Goal: Task Accomplishment & Management: Complete application form

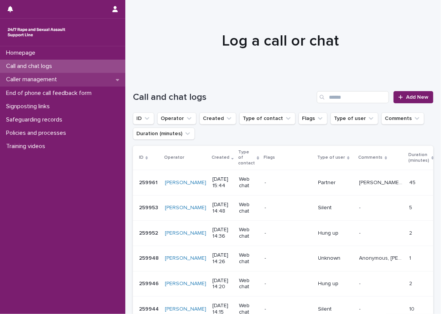
click at [107, 81] on div "Caller management" at bounding box center [62, 79] width 125 height 13
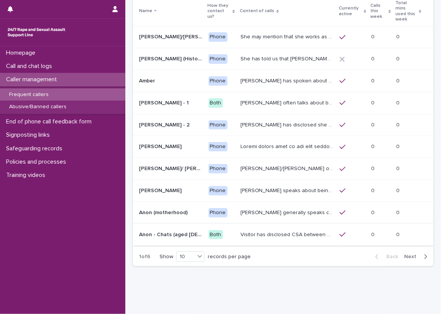
scroll to position [70, 0]
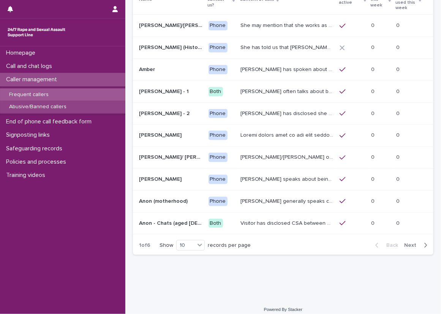
click at [33, 101] on div "Abusive/Banned callers" at bounding box center [62, 107] width 125 height 13
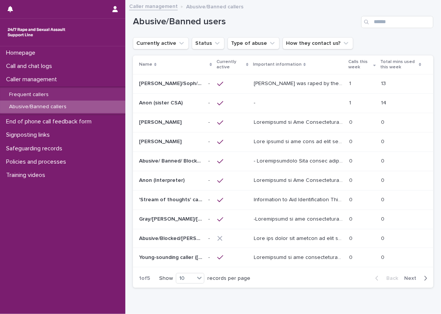
click at [248, 100] on td at bounding box center [232, 102] width 36 height 19
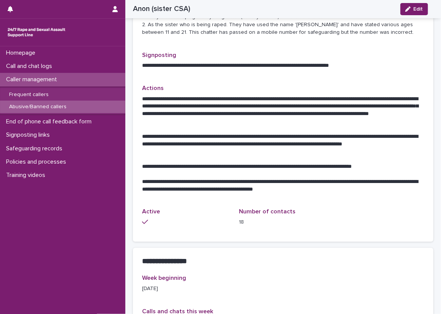
scroll to position [304, 0]
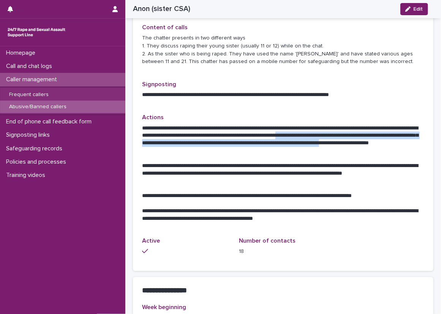
drag, startPoint x: 378, startPoint y: 135, endPoint x: 228, endPoint y: 149, distance: 150.6
click at [228, 149] on p "**********" at bounding box center [280, 140] width 277 height 30
copy p "**********"
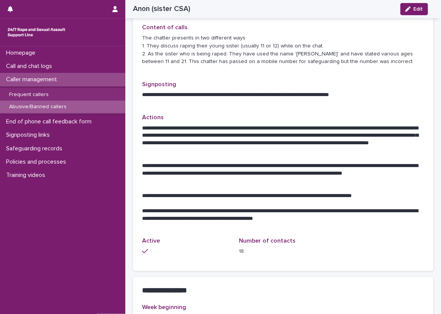
click at [219, 119] on p "Actions" at bounding box center [283, 117] width 282 height 7
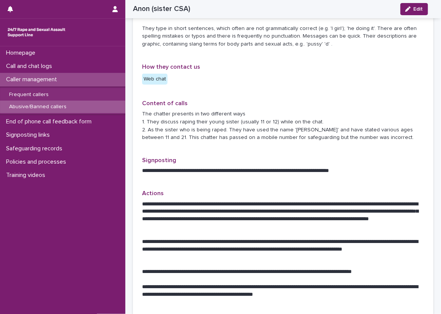
click at [253, 175] on div "**********" at bounding box center [283, 169] width 282 height 24
click at [127, 87] on div "Loading... Saving… Loading... Saving… Anon (sister CSA) Edit Anon (sister CSA) …" at bounding box center [283, 219] width 316 height 892
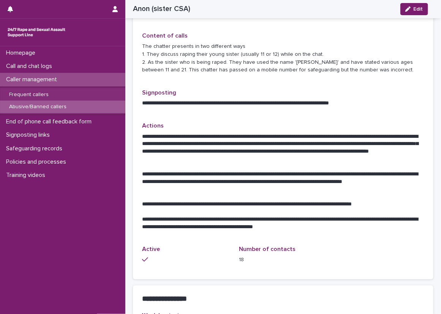
scroll to position [258, 0]
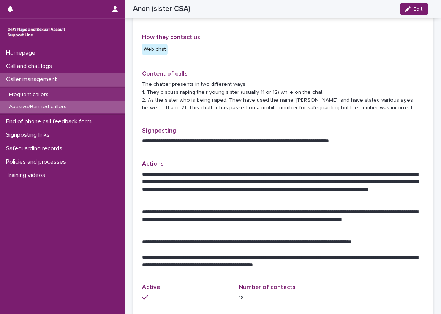
click at [127, 121] on div "Loading... Saving… Loading... Saving… Anon (sister CSA) Edit Anon (sister CSA) …" at bounding box center [283, 189] width 316 height 892
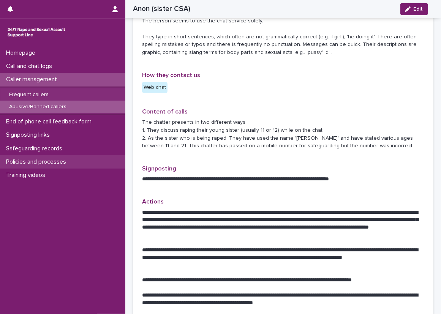
click at [56, 157] on div "Policies and processes" at bounding box center [62, 161] width 125 height 13
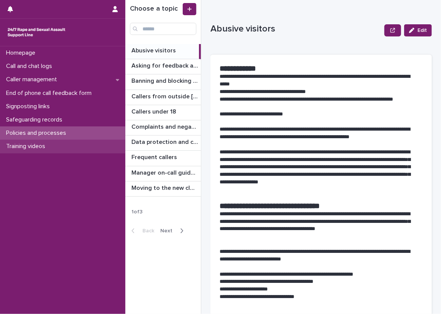
click at [87, 142] on div "Training videos" at bounding box center [62, 146] width 125 height 13
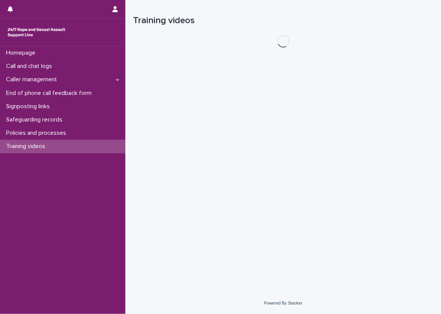
click at [89, 130] on div "Policies and processes" at bounding box center [62, 132] width 125 height 13
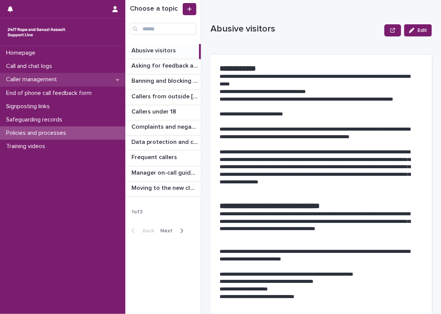
click at [79, 77] on div "Caller management" at bounding box center [62, 79] width 125 height 13
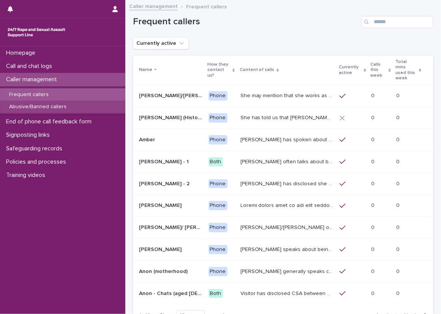
click at [70, 102] on div "Abusive/Banned callers" at bounding box center [62, 107] width 125 height 13
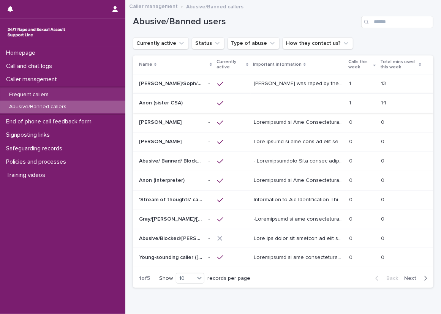
scroll to position [38, 0]
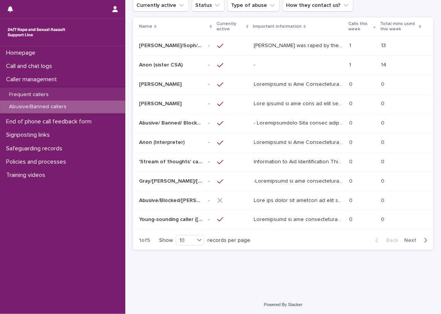
click at [272, 62] on p at bounding box center [298, 65] width 89 height 6
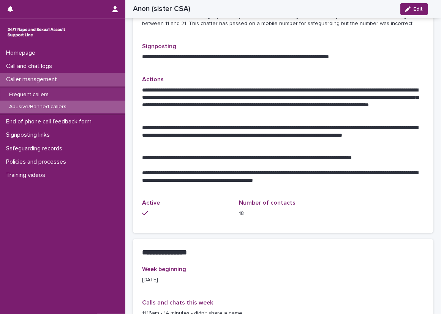
scroll to position [342, 0]
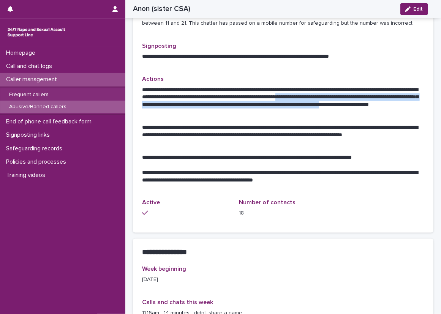
drag, startPoint x: 378, startPoint y: 98, endPoint x: 228, endPoint y: 112, distance: 150.3
click at [228, 112] on p "**********" at bounding box center [280, 101] width 277 height 30
copy p "**********"
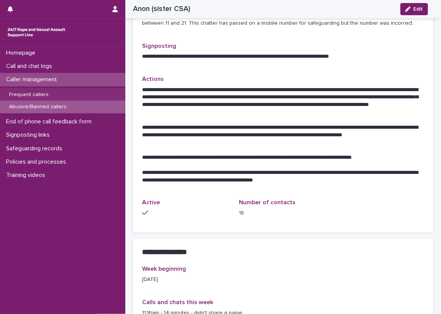
click at [270, 184] on div "**********" at bounding box center [283, 133] width 282 height 114
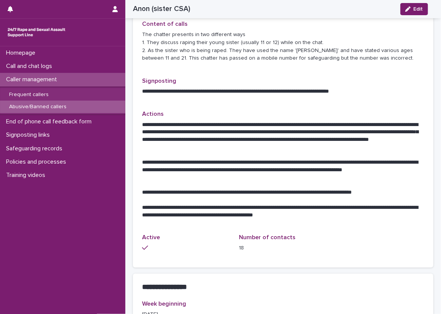
scroll to position [296, 0]
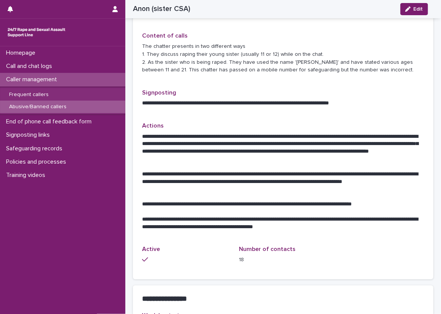
click at [288, 191] on p "**********" at bounding box center [280, 182] width 277 height 23
click at [337, 231] on div "**********" at bounding box center [283, 179] width 282 height 114
click at [127, 243] on div "Loading... Saving… Loading... Saving… Anon (sister CSA) Edit Anon (sister CSA) …" at bounding box center [283, 151] width 316 height 892
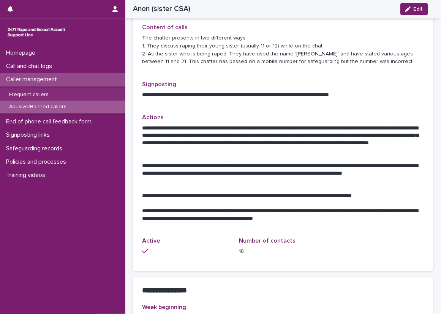
scroll to position [266, 0]
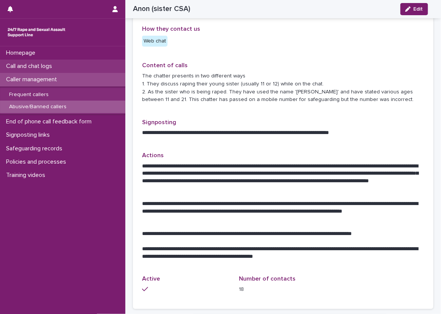
click at [95, 64] on div "Call and chat logs" at bounding box center [62, 66] width 125 height 13
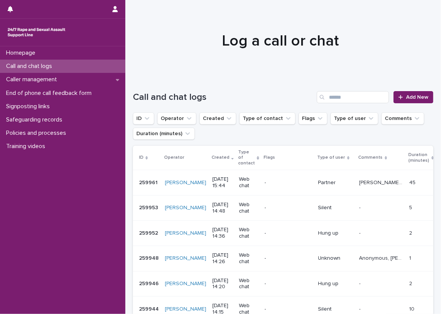
click at [101, 62] on div "Call and chat logs" at bounding box center [62, 66] width 125 height 13
click at [141, 84] on div "Call and chat logs Add New" at bounding box center [283, 94] width 300 height 36
click at [226, 88] on div "Call and chat logs Add New" at bounding box center [283, 94] width 300 height 36
click at [416, 97] on span "Add New" at bounding box center [417, 97] width 22 height 5
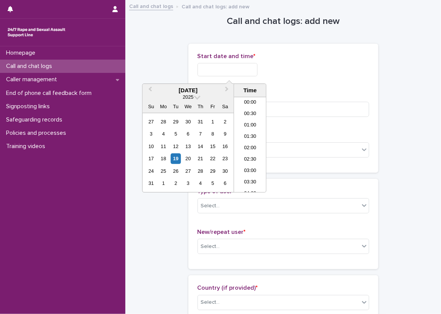
click at [209, 69] on input "text" at bounding box center [228, 69] width 60 height 13
click at [248, 137] on li "08:00" at bounding box center [250, 133] width 32 height 11
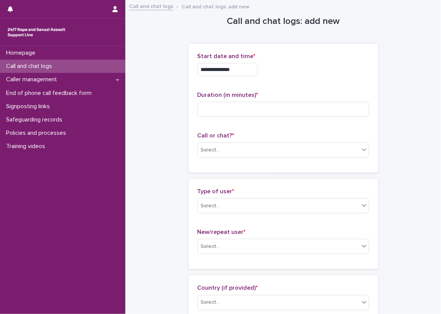
click at [250, 75] on div "**********" at bounding box center [284, 68] width 172 height 30
click at [250, 70] on input "**********" at bounding box center [228, 69] width 60 height 13
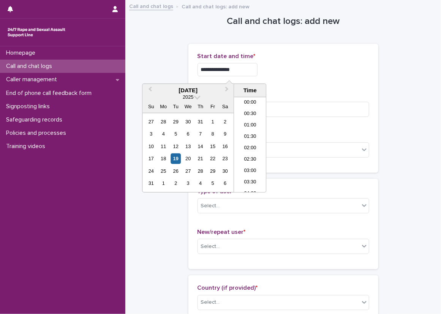
scroll to position [141, 0]
type input "**********"
click at [282, 81] on div "**********" at bounding box center [284, 68] width 172 height 30
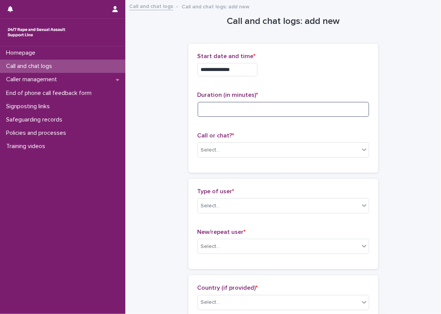
click at [275, 104] on input at bounding box center [284, 109] width 172 height 15
type input "*"
click at [198, 148] on div "Select..." at bounding box center [284, 149] width 172 height 15
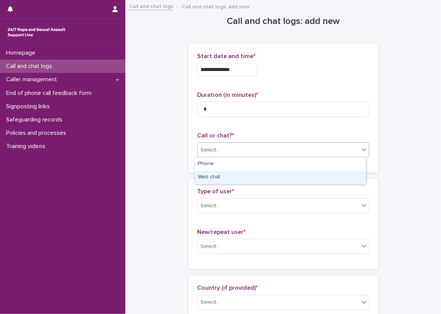
click at [208, 174] on div "Web chat" at bounding box center [280, 177] width 171 height 13
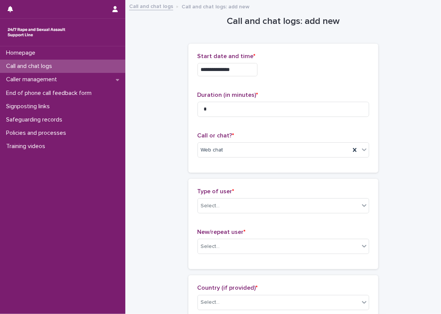
click at [188, 167] on div "**********" at bounding box center [283, 108] width 190 height 129
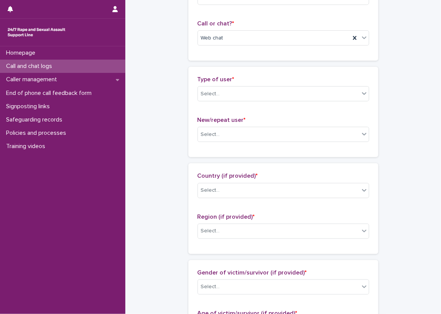
scroll to position [114, 0]
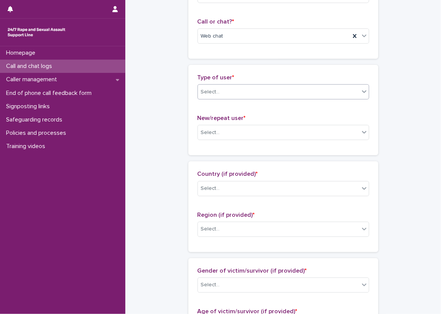
click at [261, 95] on div "Select..." at bounding box center [278, 92] width 161 height 13
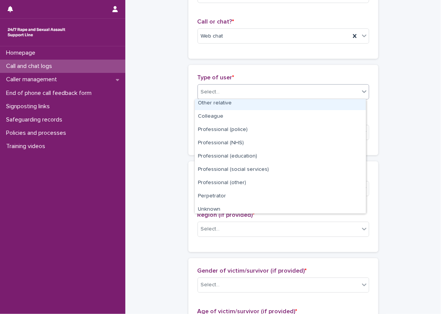
scroll to position [76, 0]
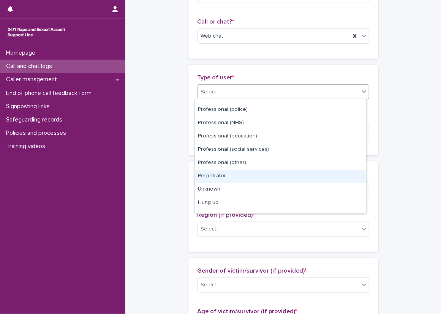
click at [259, 174] on div "Perpetrator" at bounding box center [280, 176] width 171 height 13
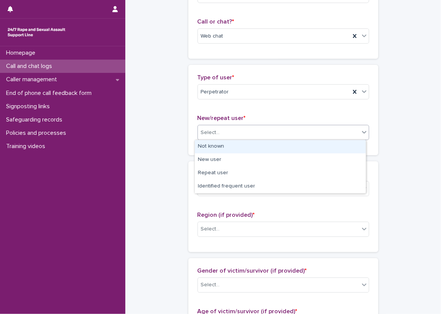
click at [242, 130] on div "Select..." at bounding box center [278, 132] width 161 height 13
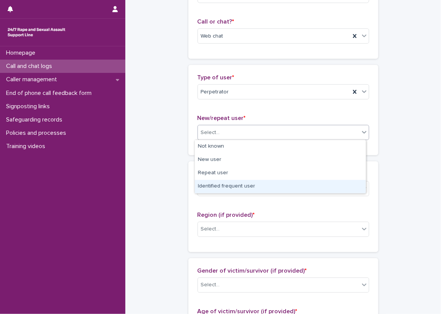
click at [237, 190] on div "Identified frequent user" at bounding box center [280, 186] width 171 height 13
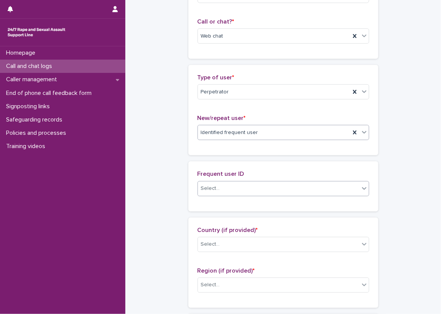
click at [228, 181] on div "Select..." at bounding box center [284, 188] width 172 height 15
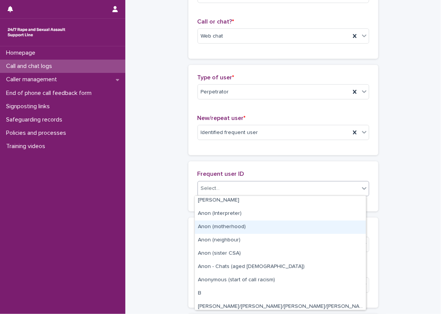
scroll to position [266, 0]
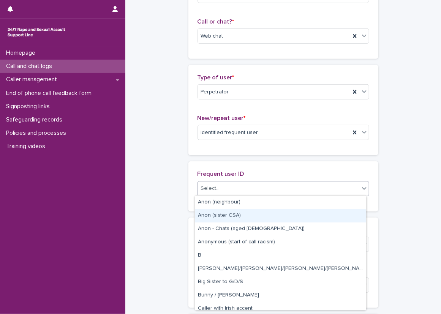
click at [243, 216] on div "Anon (sister CSA)" at bounding box center [280, 215] width 171 height 13
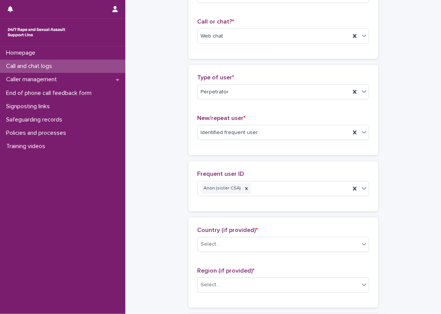
click at [188, 171] on div "Frequent user ID Anon (sister CSA)" at bounding box center [283, 186] width 190 height 50
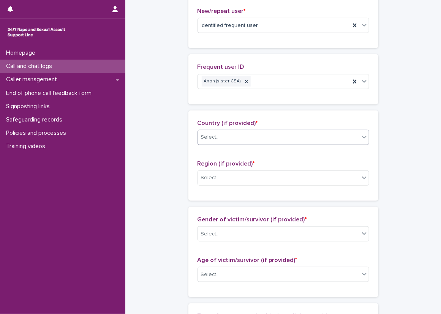
scroll to position [228, 0]
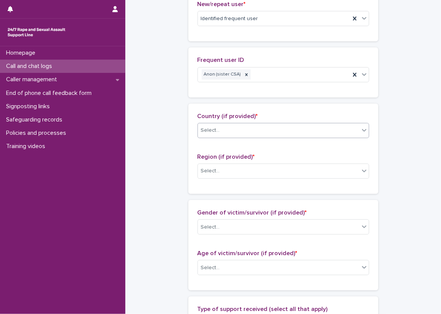
click at [238, 125] on div "Select..." at bounding box center [278, 130] width 161 height 13
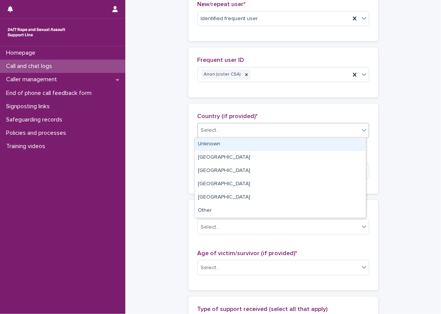
click at [253, 147] on div "Unknown" at bounding box center [280, 144] width 171 height 13
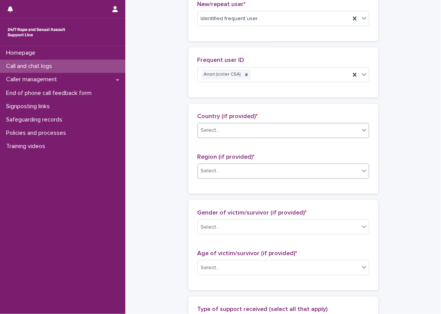
click at [257, 171] on div "Select..." at bounding box center [278, 171] width 161 height 13
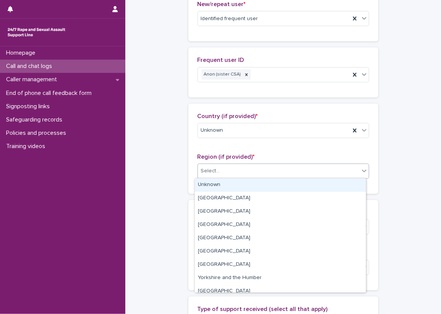
click at [259, 183] on div "Unknown" at bounding box center [280, 185] width 171 height 13
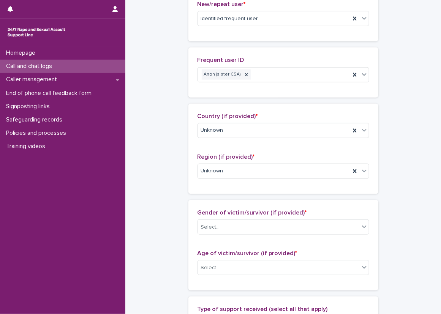
click at [217, 194] on div "Loading... Saving… Country (if provided) * Unknown Region (if provided) * Unkno…" at bounding box center [283, 152] width 190 height 96
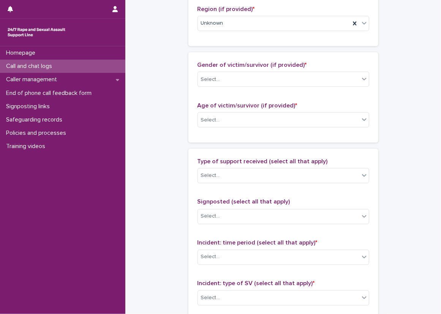
scroll to position [418, 0]
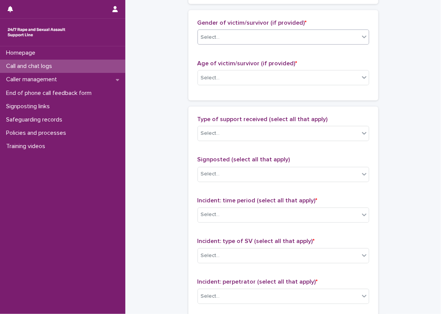
click at [227, 42] on div "Select..." at bounding box center [278, 37] width 161 height 13
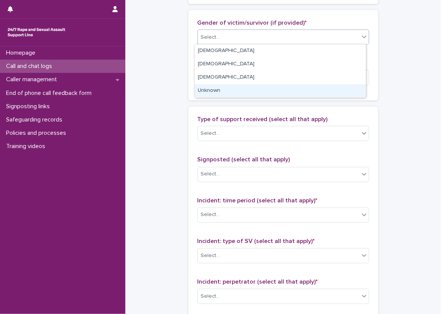
click at [228, 92] on div "Unknown" at bounding box center [280, 90] width 171 height 13
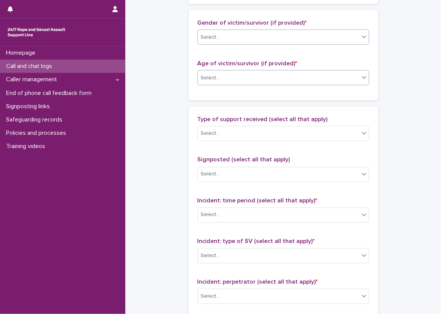
click at [228, 83] on div "Select..." at bounding box center [278, 78] width 161 height 13
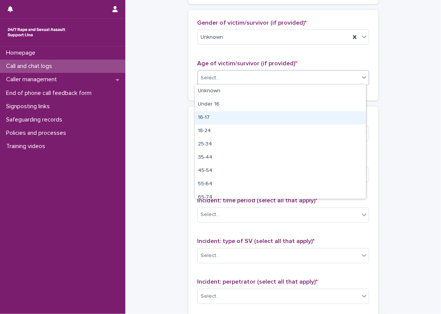
click at [215, 114] on div "16-17" at bounding box center [280, 117] width 171 height 13
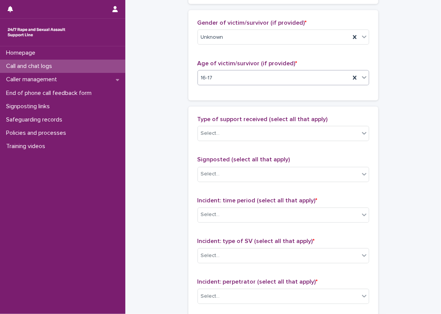
click at [199, 102] on div "Loading... Saving… Gender of victim/survivor (if provided) * Unknown Age of vic…" at bounding box center [283, 58] width 190 height 96
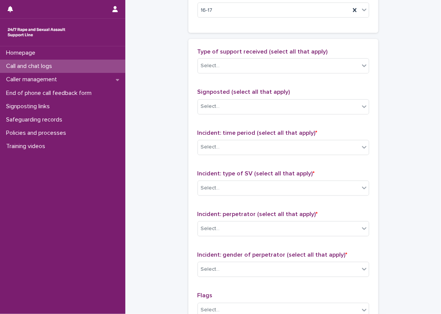
scroll to position [532, 0]
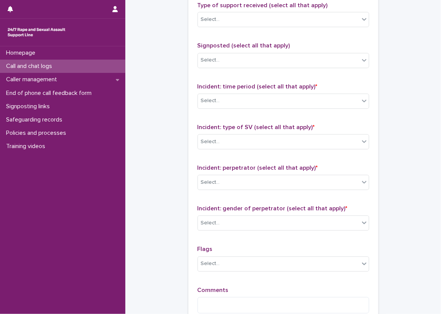
click at [286, 28] on div "Type of support received (select all that apply) Select..." at bounding box center [284, 18] width 172 height 32
click at [280, 19] on div "Select..." at bounding box center [278, 20] width 161 height 13
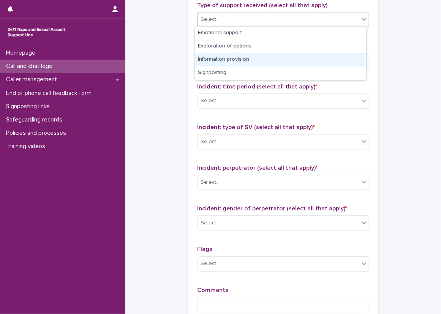
click at [269, 57] on div "Information provision" at bounding box center [280, 59] width 171 height 13
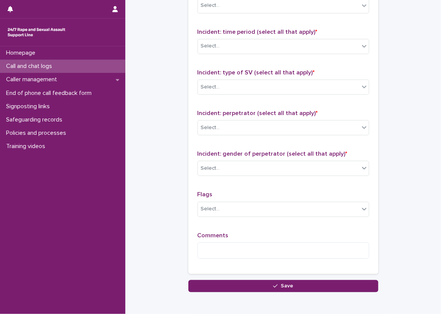
scroll to position [570, 0]
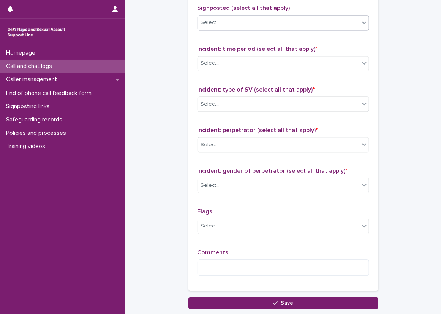
click at [222, 24] on div "Select..." at bounding box center [278, 22] width 161 height 13
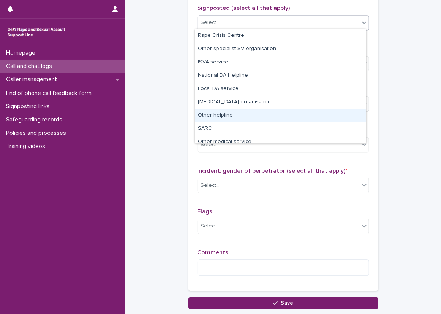
click at [250, 113] on div "Other helpline" at bounding box center [280, 115] width 171 height 13
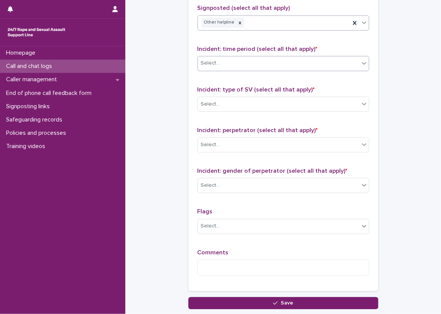
click at [243, 58] on div "Select..." at bounding box center [278, 63] width 161 height 13
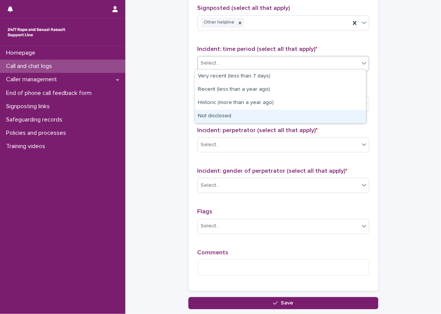
click at [253, 115] on div "Not disclosed" at bounding box center [280, 116] width 171 height 13
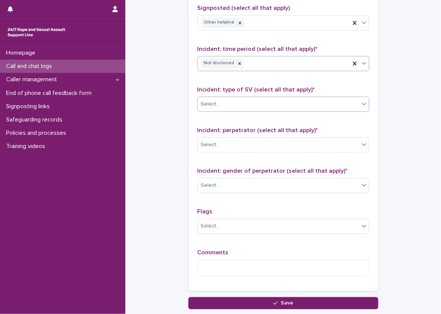
click at [243, 98] on div "Select..." at bounding box center [278, 104] width 161 height 13
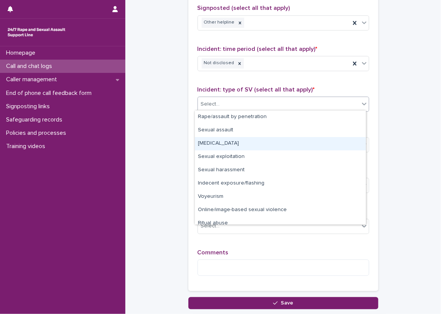
click at [251, 142] on div "[MEDICAL_DATA]" at bounding box center [280, 143] width 171 height 13
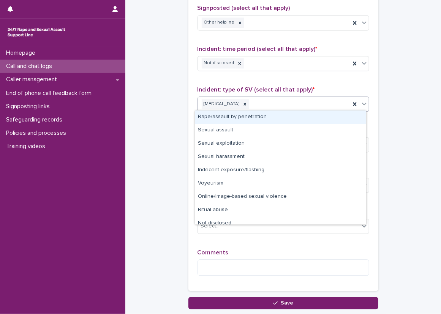
click at [296, 100] on div "[MEDICAL_DATA]" at bounding box center [274, 104] width 152 height 13
click at [292, 115] on div "Rape/assault by penetration" at bounding box center [280, 117] width 171 height 13
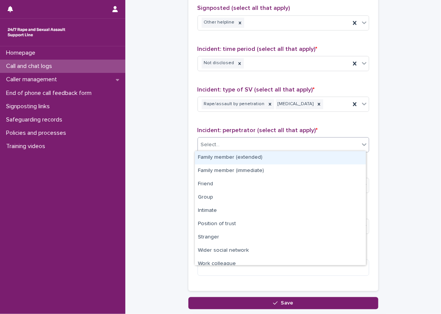
click at [287, 148] on div "Select..." at bounding box center [278, 145] width 161 height 13
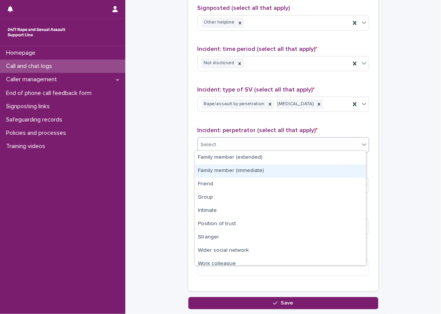
click at [264, 172] on div "Family member (immediate)" at bounding box center [280, 170] width 171 height 13
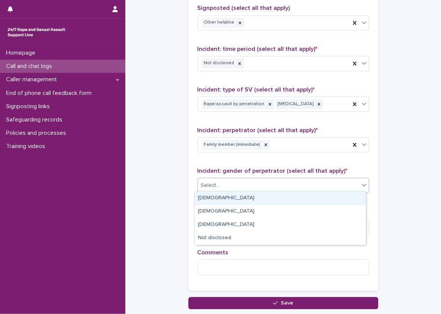
click at [264, 179] on div "Select..." at bounding box center [278, 185] width 161 height 13
click at [252, 199] on div "[DEMOGRAPHIC_DATA]" at bounding box center [280, 198] width 171 height 13
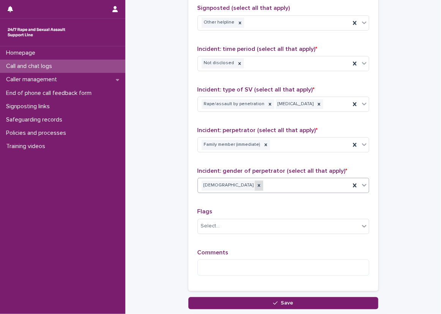
click at [256, 183] on icon at bounding box center [258, 185] width 5 height 5
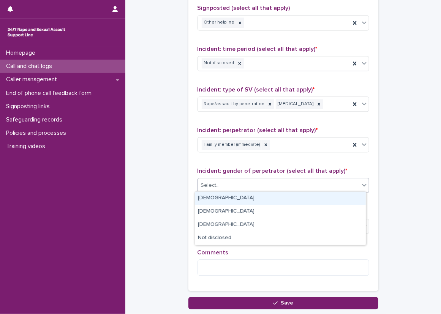
click at [233, 185] on div "Select..." at bounding box center [278, 185] width 161 height 13
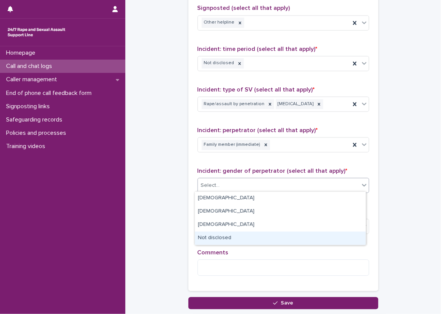
click at [231, 235] on div "Not disclosed" at bounding box center [280, 238] width 171 height 13
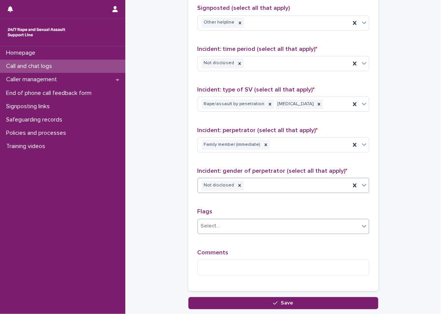
click at [228, 228] on div "Select..." at bounding box center [278, 226] width 161 height 13
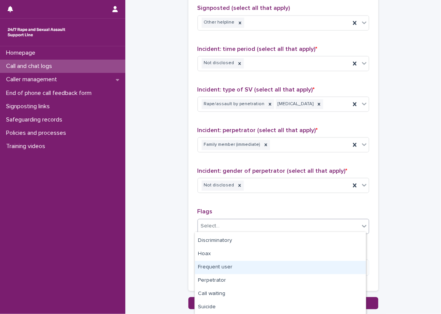
scroll to position [76, 0]
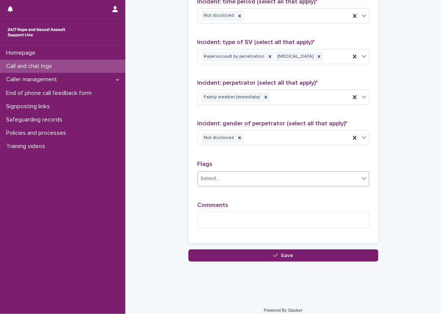
scroll to position [622, 0]
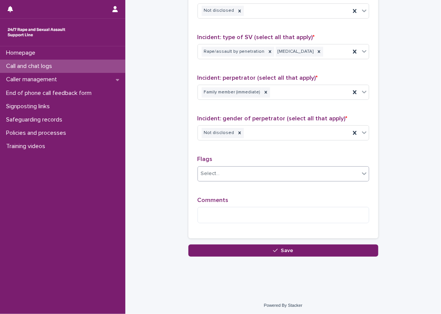
click at [206, 176] on div "Select..." at bounding box center [278, 174] width 161 height 13
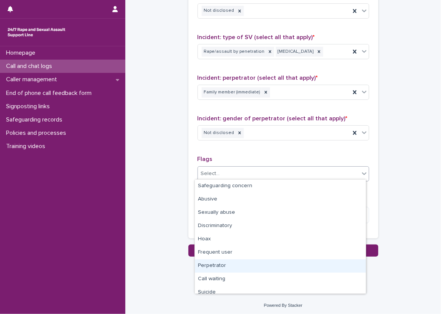
click at [225, 264] on div "Perpetrator" at bounding box center [280, 265] width 171 height 13
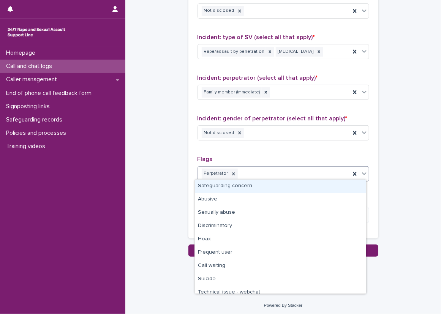
click at [275, 167] on div "Perpetrator" at bounding box center [274, 173] width 152 height 13
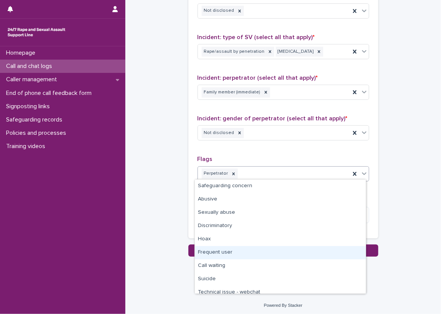
click at [247, 253] on div "Frequent user" at bounding box center [280, 252] width 171 height 13
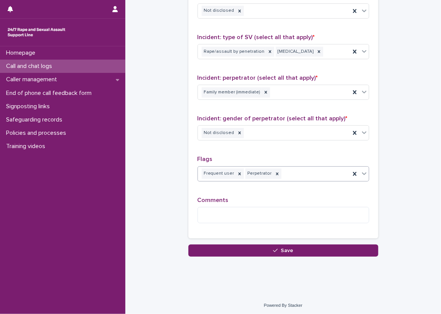
click at [281, 173] on div "Frequent user Perpetrator" at bounding box center [274, 173] width 152 height 13
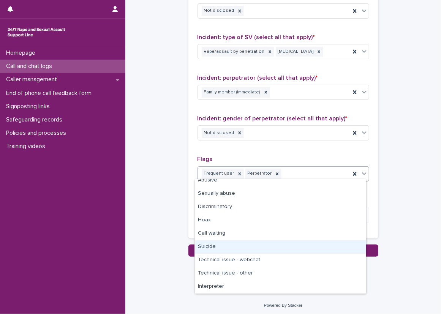
scroll to position [0, 0]
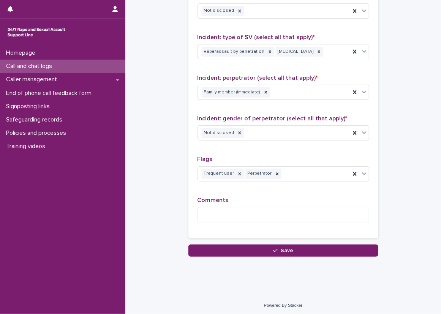
click at [283, 156] on p "Flags" at bounding box center [284, 159] width 172 height 7
click at [273, 210] on textarea at bounding box center [284, 215] width 172 height 16
click at [278, 209] on textarea "**********" at bounding box center [284, 215] width 172 height 16
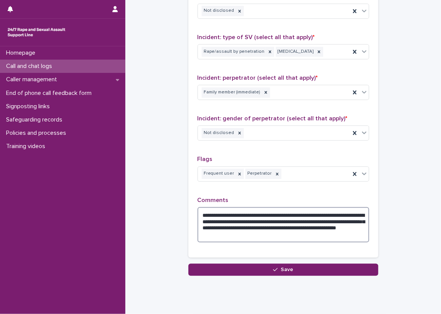
type textarea "**********"
click at [191, 142] on div "**********" at bounding box center [283, 79] width 190 height 355
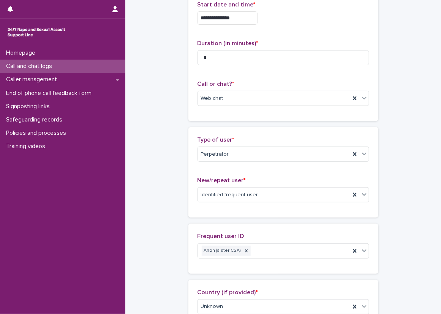
scroll to position [76, 0]
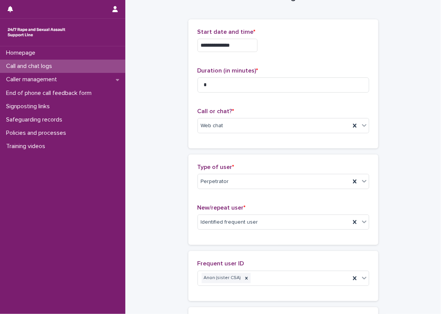
scroll to position [38, 0]
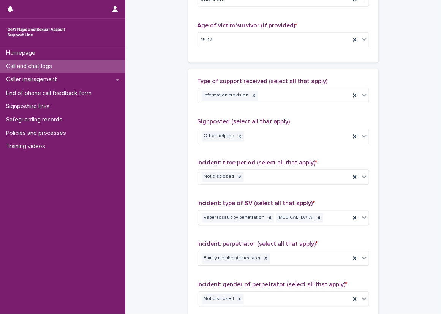
scroll to position [456, 0]
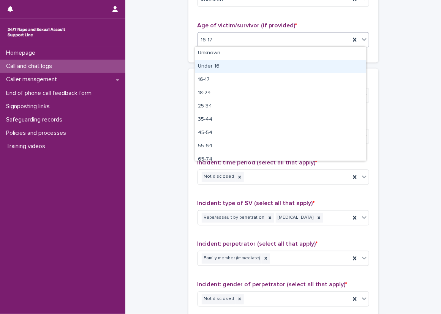
drag, startPoint x: 199, startPoint y: 41, endPoint x: 205, endPoint y: 57, distance: 16.2
click at [209, 70] on div "Under 16" at bounding box center [280, 66] width 171 height 13
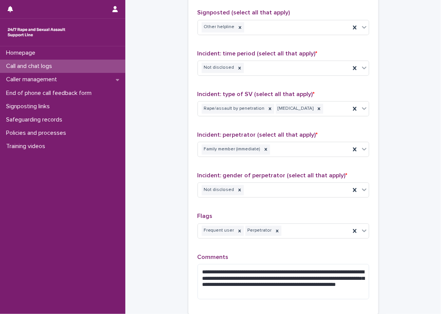
scroll to position [603, 0]
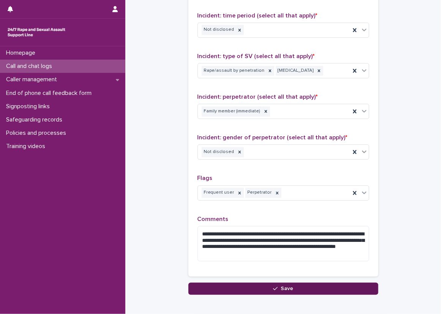
click at [216, 283] on button "Save" at bounding box center [283, 289] width 190 height 12
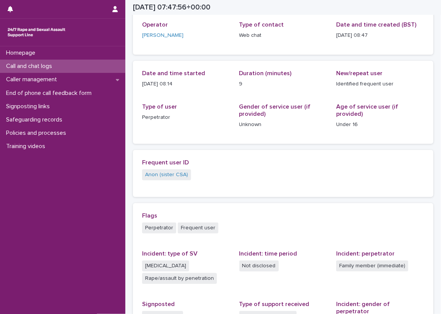
scroll to position [30, 0]
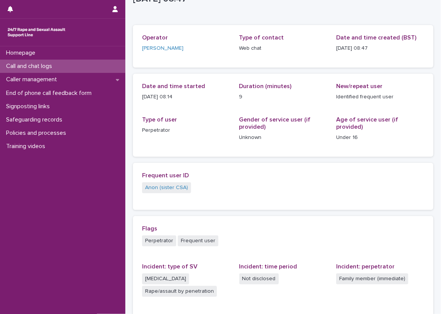
drag, startPoint x: 182, startPoint y: 98, endPoint x: 143, endPoint y: 102, distance: 39.4
click at [143, 102] on div "Date and time started [DATE] 08:14" at bounding box center [186, 95] width 88 height 24
copy p "[DATE] 08:14"
click at [196, 96] on p "[DATE] 08:14" at bounding box center [186, 97] width 88 height 8
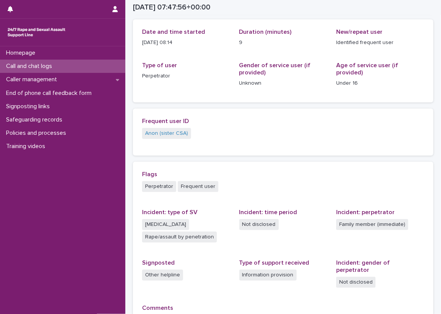
scroll to position [87, 0]
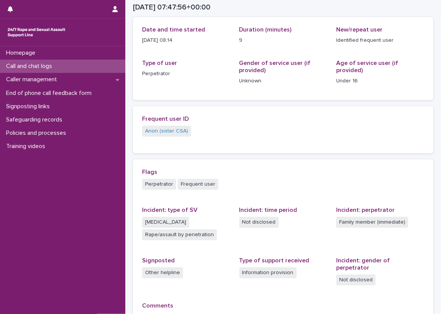
click at [129, 129] on div "Loading... Saving… Loading... Saving… [DATE] 07:47:56+00:00 [DATE] 08:47 Sorry,…" at bounding box center [283, 145] width 308 height 463
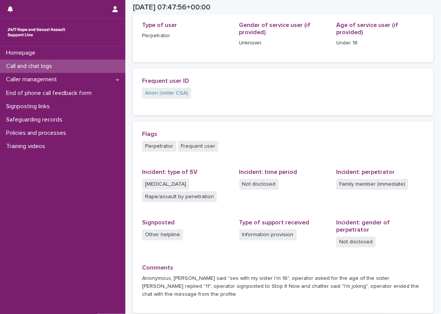
click at [126, 116] on div "Loading... Saving… Loading... Saving… [DATE] 07:47:56+00:00 [DATE] 08:47 Sorry,…" at bounding box center [283, 117] width 316 height 482
click at [126, 113] on div "Loading... Saving… Loading... Saving… [DATE] 07:47:56+00:00 [DATE] 08:47 Sorry,…" at bounding box center [283, 117] width 316 height 482
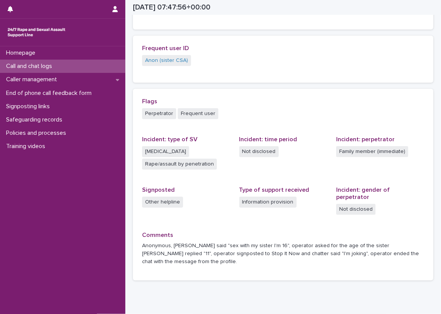
scroll to position [144, 0]
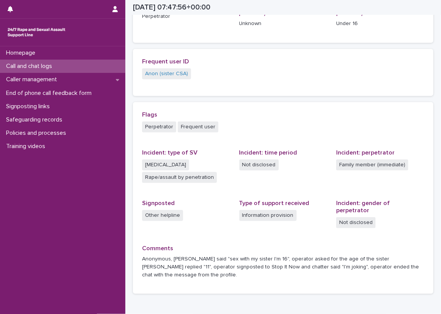
click at [111, 63] on div "Call and chat logs" at bounding box center [62, 66] width 125 height 13
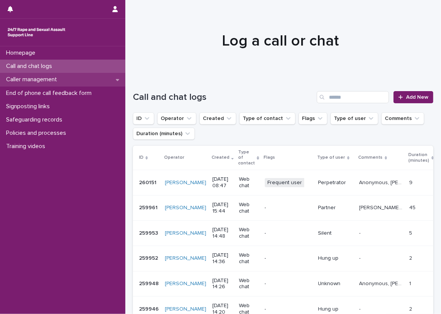
click at [88, 80] on div "Caller management" at bounding box center [62, 79] width 125 height 13
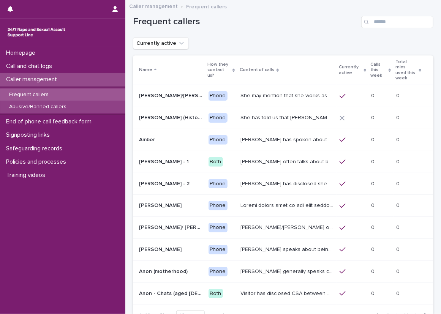
click at [78, 103] on div "Abusive/Banned callers" at bounding box center [62, 107] width 125 height 13
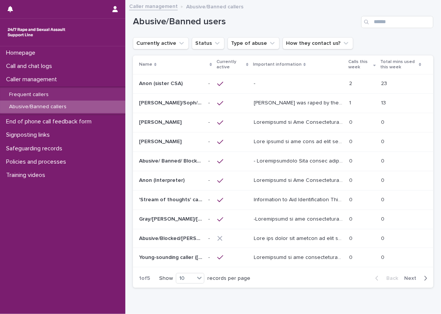
click at [292, 86] on p at bounding box center [298, 84] width 89 height 6
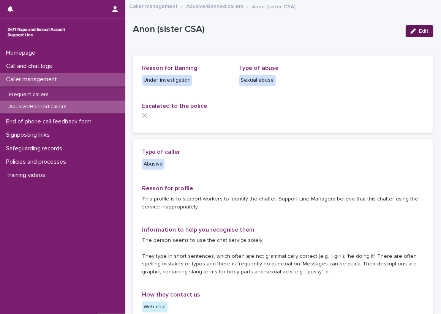
click at [406, 32] on button "Edit" at bounding box center [420, 31] width 28 height 12
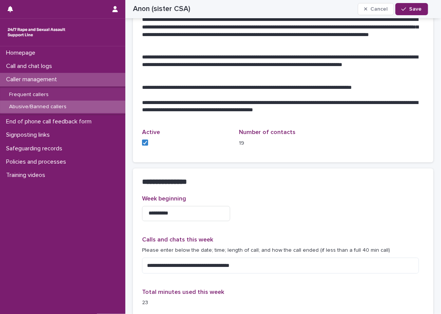
scroll to position [456, 0]
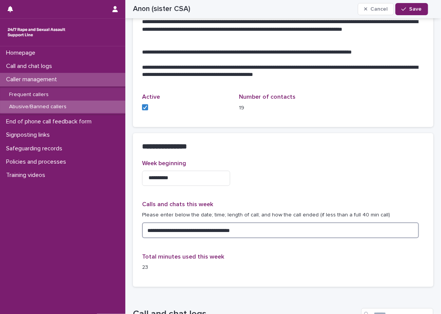
click at [262, 227] on textarea "**********" at bounding box center [280, 231] width 277 height 16
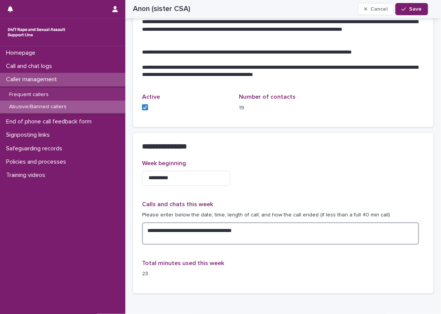
paste textarea "**********"
type textarea "**********"
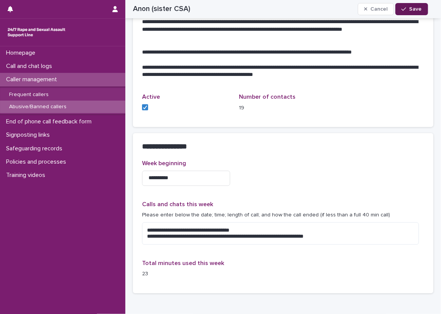
click at [423, 9] on button "Save" at bounding box center [411, 9] width 32 height 12
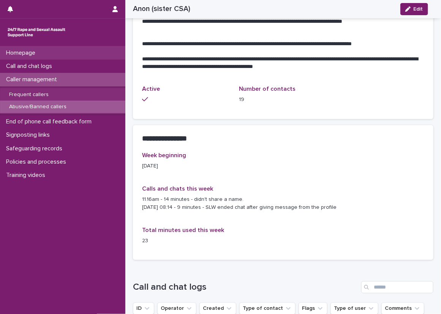
scroll to position [439, 0]
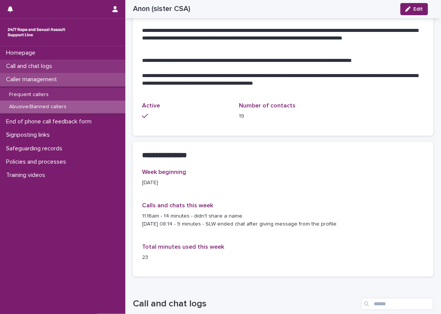
click at [99, 65] on div "Call and chat logs" at bounding box center [62, 66] width 125 height 13
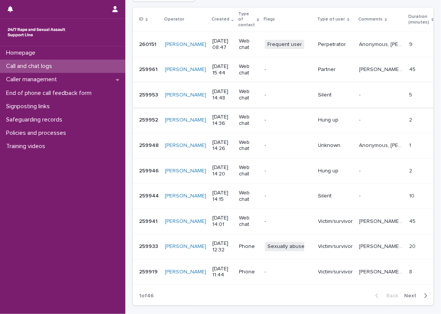
scroll to position [152, 0]
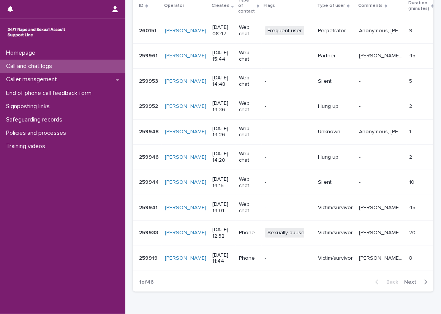
click at [428, 88] on div "Loading... Saving… Loading... Saving… Call and chat logs Add New ID Operator Cr…" at bounding box center [283, 120] width 308 height 393
click at [432, 250] on div "Loading... Saving… Loading... Saving… Call and chat logs Add New ID Operator Cr…" at bounding box center [283, 130] width 316 height 412
click at [424, 279] on icon "button" at bounding box center [425, 282] width 3 height 7
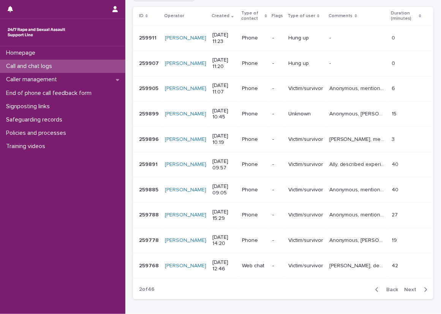
scroll to position [136, 0]
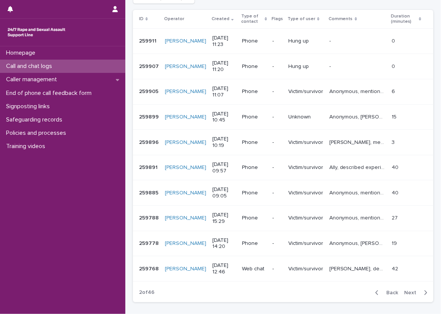
click at [414, 293] on span "Next" at bounding box center [412, 292] width 17 height 5
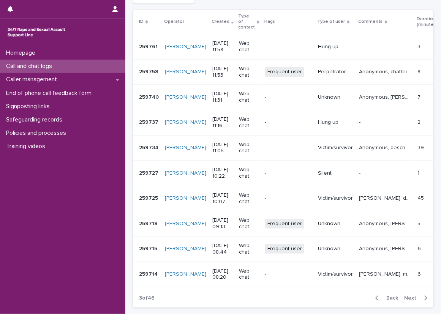
click at [382, 296] on span "Back" at bounding box center [390, 298] width 16 height 5
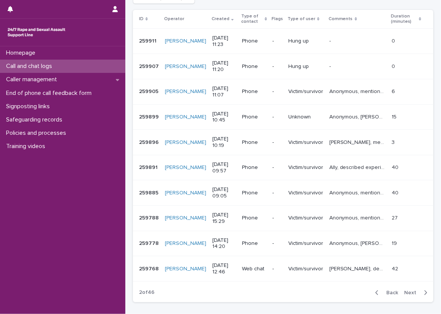
click at [376, 291] on div "button" at bounding box center [378, 292] width 6 height 7
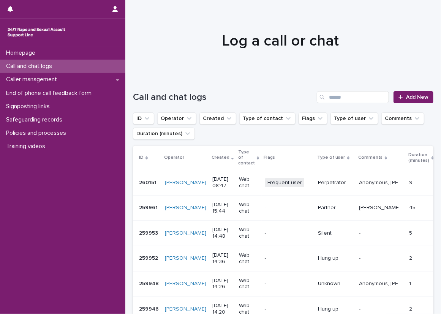
click at [105, 62] on div "Call and chat logs" at bounding box center [62, 66] width 125 height 13
click at [414, 101] on link "Add New" at bounding box center [414, 97] width 40 height 12
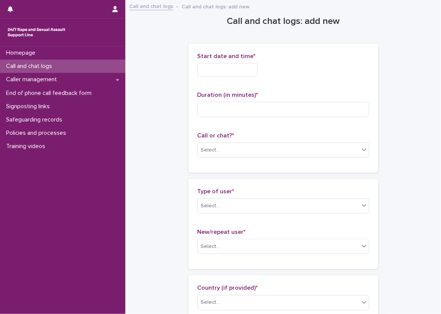
click at [209, 70] on input "text" at bounding box center [228, 69] width 60 height 13
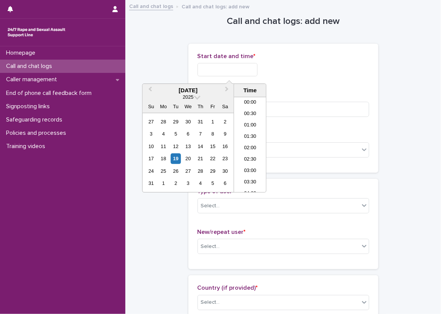
scroll to position [163, 0]
click at [247, 130] on li "08:30" at bounding box center [250, 133] width 32 height 11
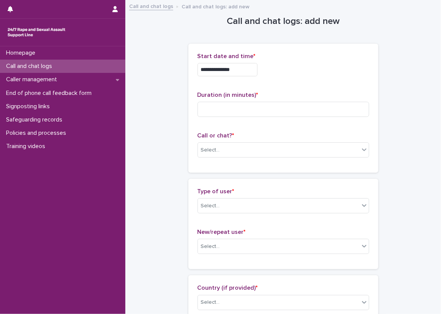
click at [251, 72] on input "**********" at bounding box center [228, 69] width 60 height 13
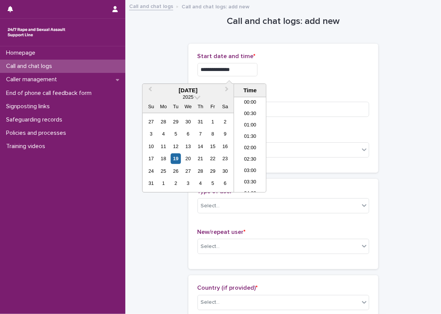
scroll to position [152, 0]
type input "**********"
click at [288, 82] on div "**********" at bounding box center [284, 68] width 172 height 30
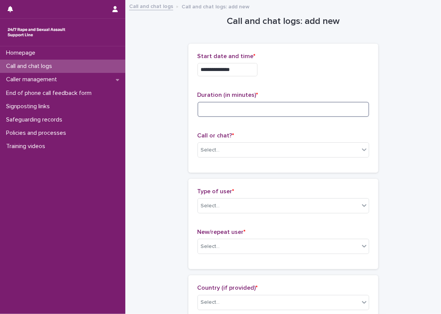
click at [258, 107] on input at bounding box center [284, 109] width 172 height 15
type input "**"
click at [233, 148] on div "Select..." at bounding box center [278, 150] width 161 height 13
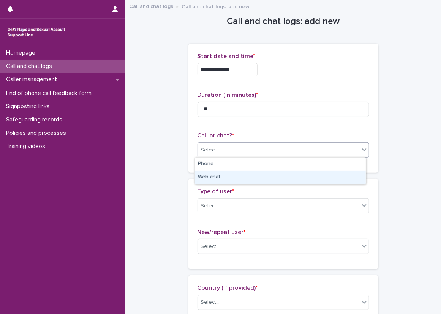
click at [222, 176] on div "Web chat" at bounding box center [280, 177] width 171 height 13
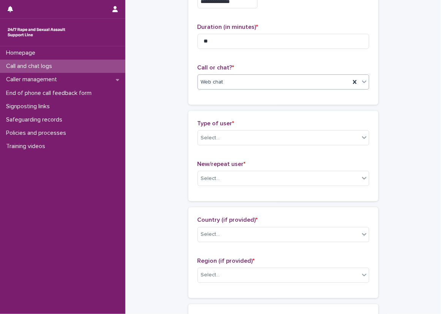
scroll to position [76, 0]
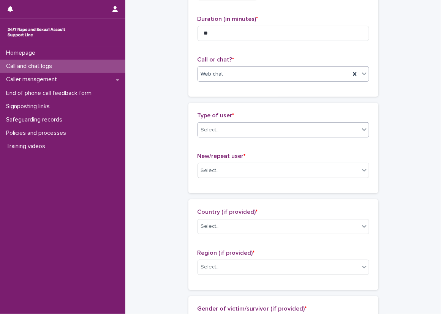
click at [210, 128] on div "Select..." at bounding box center [210, 130] width 19 height 8
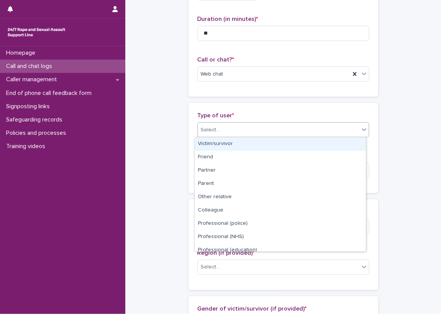
click at [215, 144] on div "Victim/survivor" at bounding box center [280, 143] width 171 height 13
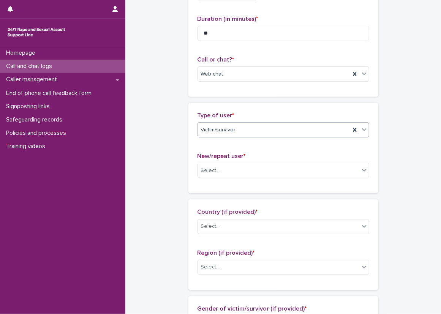
click at [267, 158] on p "New/repeat user *" at bounding box center [284, 156] width 172 height 7
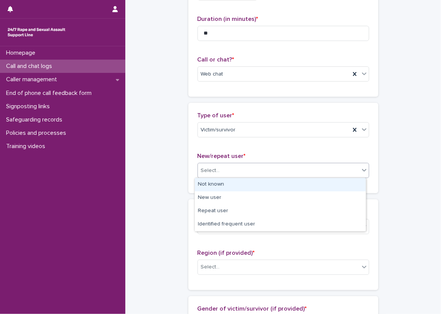
click at [264, 163] on div "Select..." at bounding box center [284, 170] width 172 height 15
click at [257, 179] on div "Not known" at bounding box center [280, 184] width 171 height 13
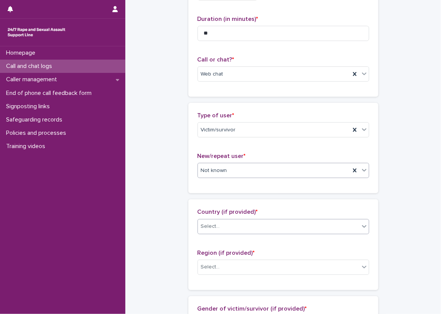
click at [217, 219] on div "Select..." at bounding box center [284, 226] width 172 height 15
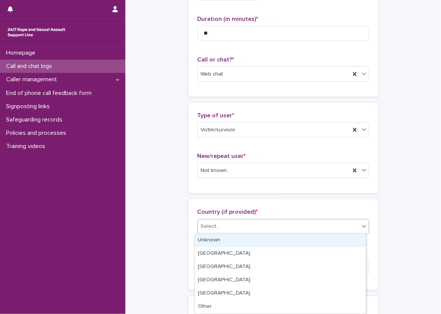
click at [217, 235] on div "Unknown" at bounding box center [280, 240] width 171 height 13
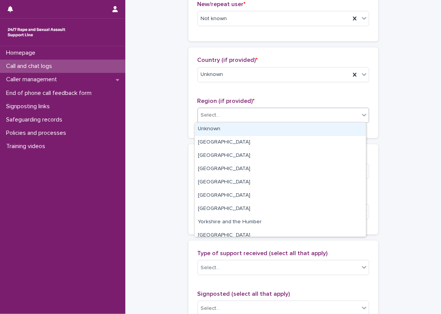
click at [201, 121] on div "Select..." at bounding box center [284, 115] width 172 height 15
click at [203, 133] on div "Unknown" at bounding box center [280, 129] width 171 height 13
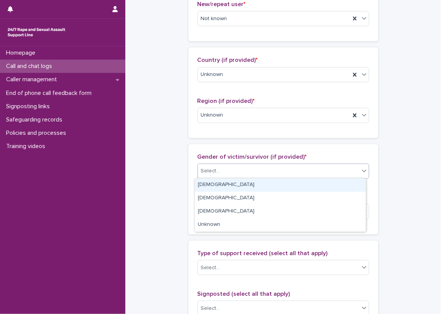
click at [201, 171] on div "Select..." at bounding box center [210, 171] width 19 height 8
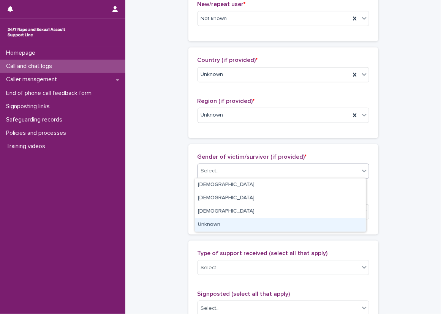
click at [216, 225] on div "Unknown" at bounding box center [280, 224] width 171 height 13
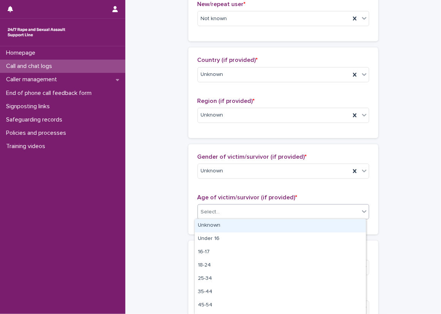
click at [216, 217] on div "Select..." at bounding box center [278, 212] width 161 height 13
click at [223, 229] on div "Unknown" at bounding box center [280, 225] width 171 height 13
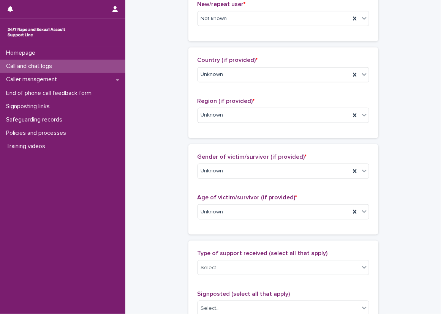
click at [174, 209] on div "**********" at bounding box center [283, 184] width 300 height 822
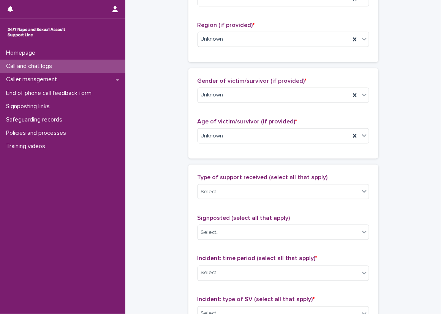
scroll to position [342, 0]
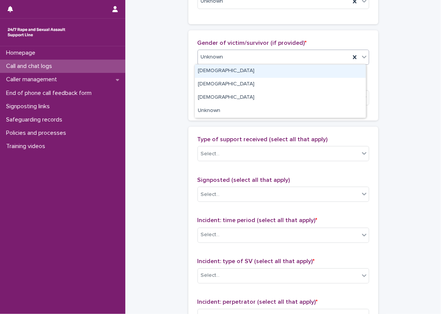
click at [231, 53] on div "Unknown" at bounding box center [274, 57] width 152 height 13
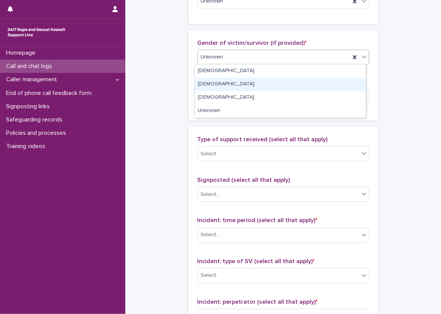
click at [225, 85] on div "[DEMOGRAPHIC_DATA]" at bounding box center [280, 84] width 171 height 13
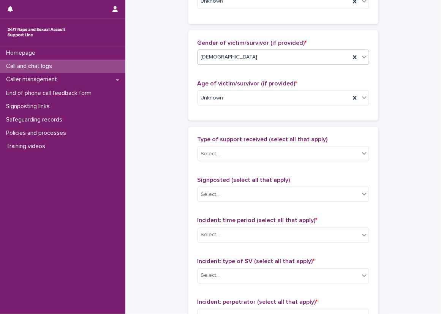
click at [172, 119] on div "**********" at bounding box center [283, 70] width 300 height 822
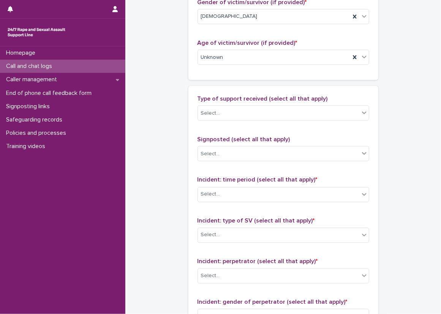
scroll to position [418, 0]
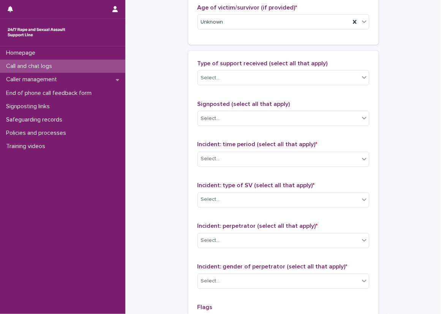
click at [221, 92] on div "Type of support received (select all that apply) Select... Signposted (select a…" at bounding box center [284, 219] width 172 height 318
click at [221, 76] on div "Select..." at bounding box center [278, 78] width 161 height 13
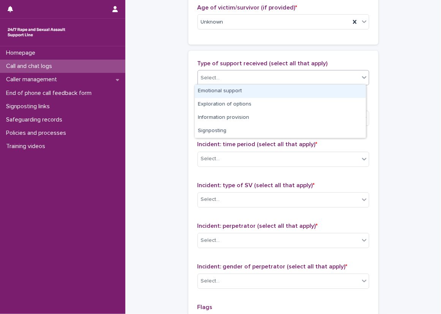
click at [223, 87] on div "Emotional support" at bounding box center [280, 91] width 171 height 13
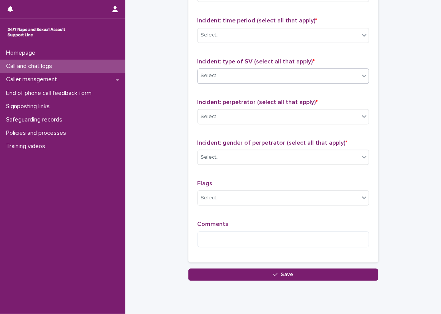
scroll to position [528, 0]
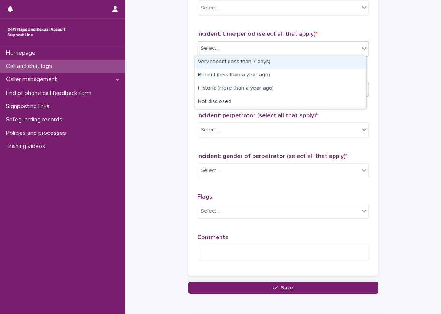
click at [229, 46] on div "Select..." at bounding box center [278, 49] width 161 height 13
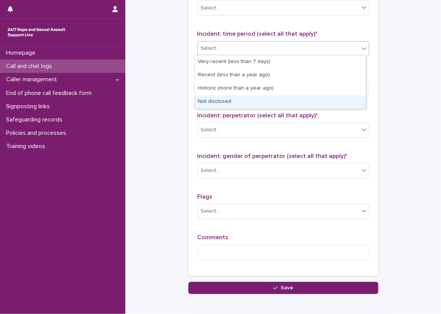
drag, startPoint x: 223, startPoint y: 67, endPoint x: 220, endPoint y: 97, distance: 30.2
click at [220, 97] on div "Not disclosed" at bounding box center [280, 101] width 171 height 13
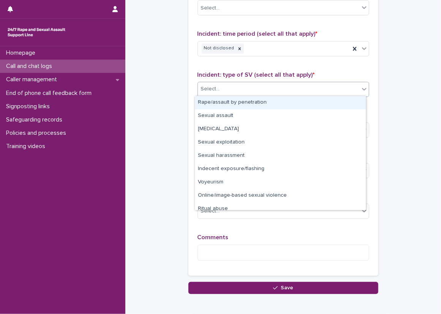
click at [218, 90] on div "Select..." at bounding box center [278, 89] width 161 height 13
click at [224, 103] on div "Rape/assault by penetration" at bounding box center [280, 102] width 171 height 13
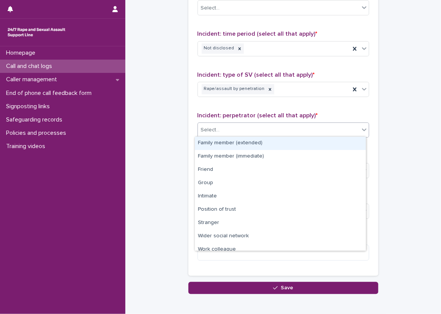
click at [230, 129] on div "Select..." at bounding box center [278, 130] width 161 height 13
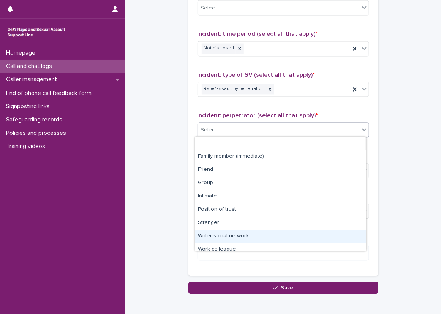
scroll to position [32, 0]
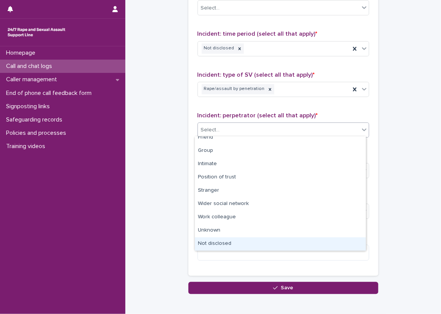
click at [234, 240] on div "Not disclosed" at bounding box center [280, 243] width 171 height 13
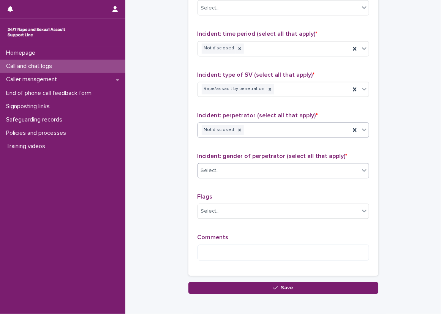
click at [232, 171] on div "Select..." at bounding box center [278, 171] width 161 height 13
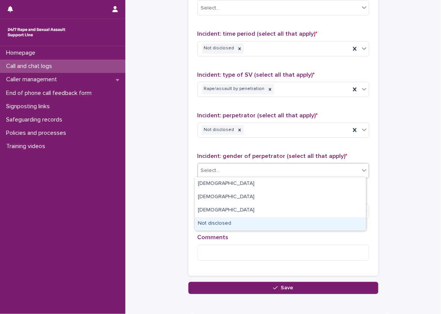
click at [233, 228] on div "Not disclosed" at bounding box center [280, 223] width 171 height 13
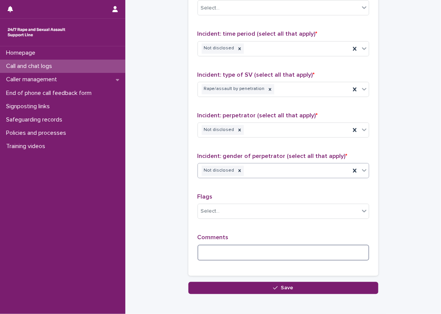
click at [234, 245] on textarea at bounding box center [284, 253] width 172 height 16
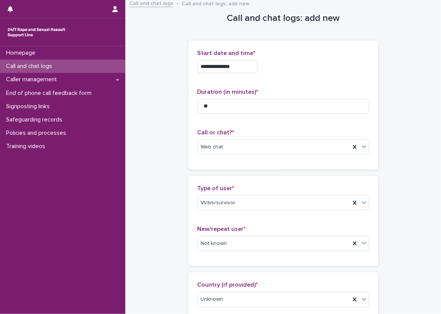
scroll to position [0, 0]
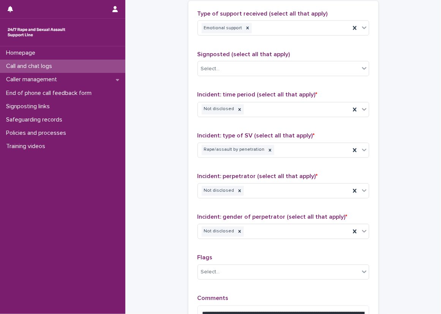
scroll to position [572, 0]
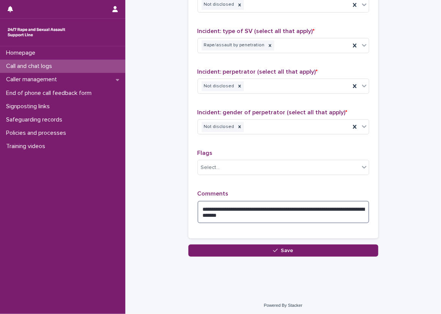
click at [269, 214] on textarea "**********" at bounding box center [284, 212] width 172 height 23
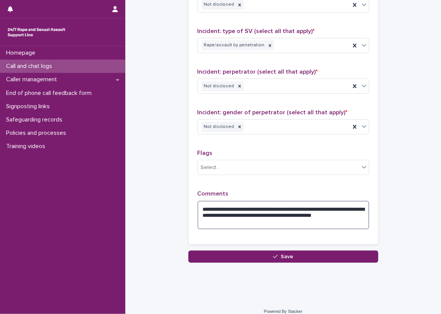
type textarea "**********"
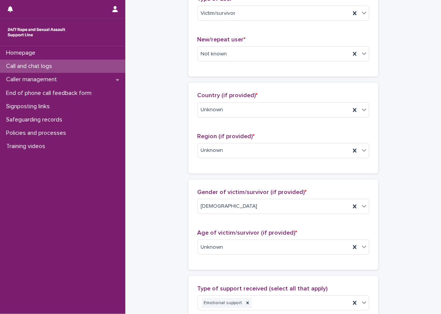
scroll to position [3, 0]
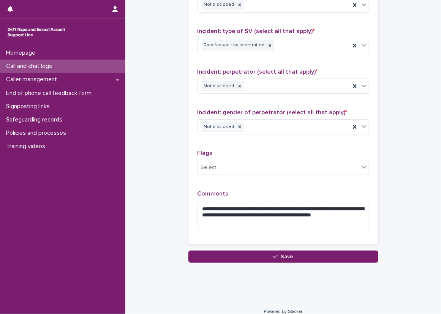
scroll to position [579, 0]
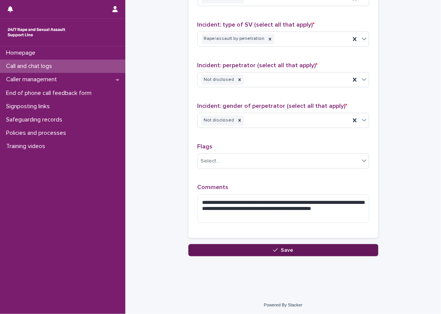
click at [272, 244] on button "Save" at bounding box center [283, 250] width 190 height 12
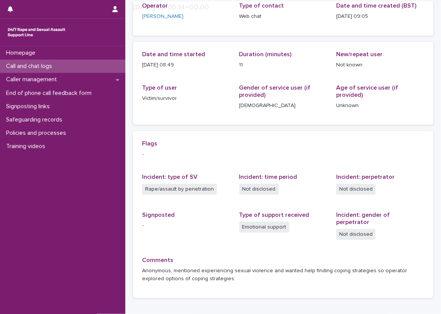
scroll to position [76, 0]
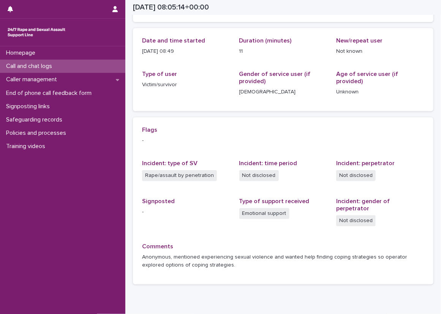
click at [104, 63] on div "Call and chat logs" at bounding box center [62, 66] width 125 height 13
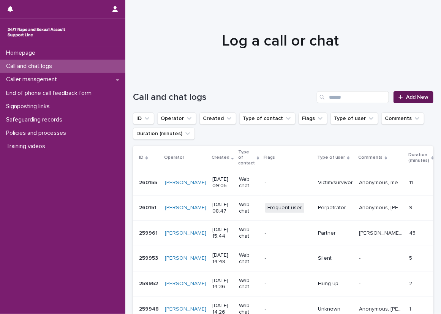
click at [406, 95] on span "Add New" at bounding box center [417, 97] width 22 height 5
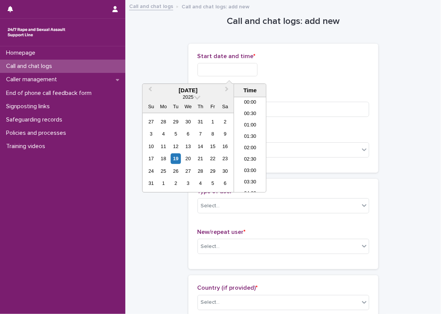
scroll to position [163, 0]
click at [200, 72] on input "text" at bounding box center [228, 69] width 60 height 13
click at [243, 141] on li "09:00" at bounding box center [250, 144] width 32 height 11
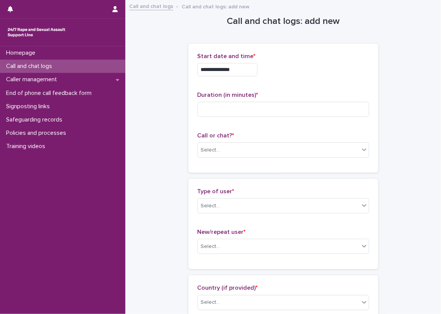
click at [241, 69] on input "**********" at bounding box center [228, 69] width 60 height 13
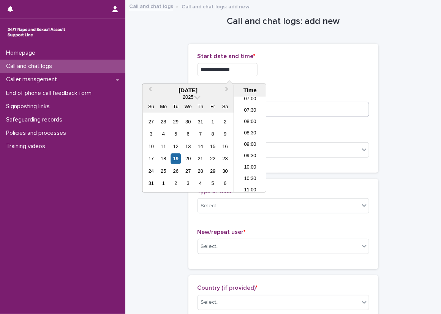
type input "**********"
click at [294, 106] on input at bounding box center [284, 109] width 172 height 15
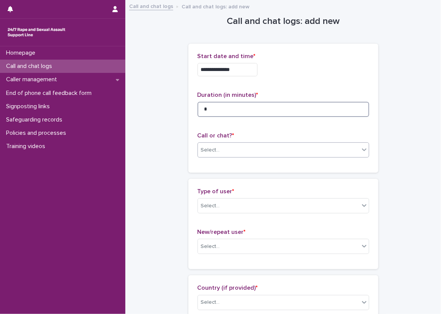
type input "*"
click at [291, 148] on div "Select..." at bounding box center [278, 150] width 161 height 13
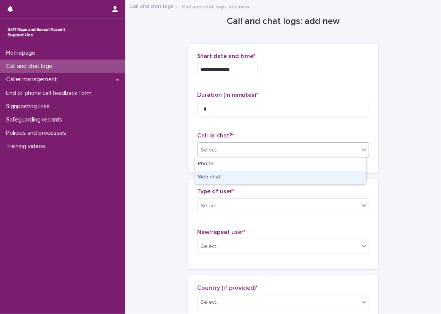
click at [218, 172] on div "Web chat" at bounding box center [280, 177] width 171 height 13
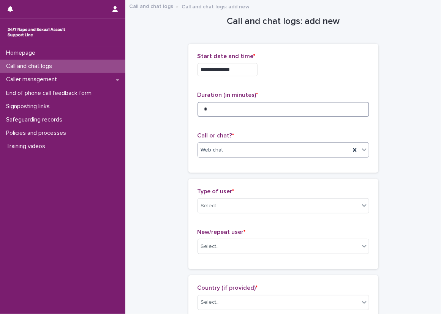
click at [289, 114] on input "*" at bounding box center [284, 109] width 172 height 15
type input "*"
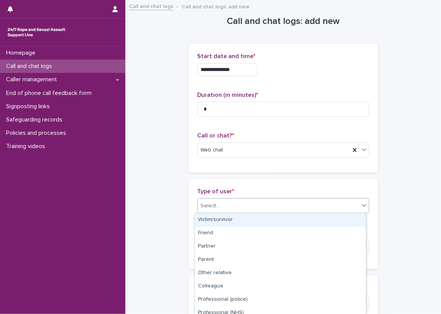
click at [232, 209] on div "Select..." at bounding box center [278, 206] width 161 height 13
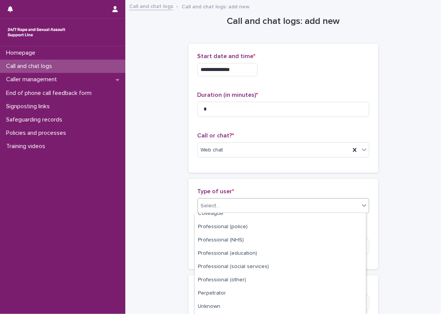
scroll to position [98, 0]
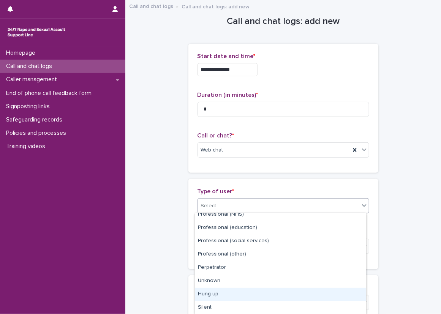
click at [232, 293] on div "Hung up" at bounding box center [280, 294] width 171 height 13
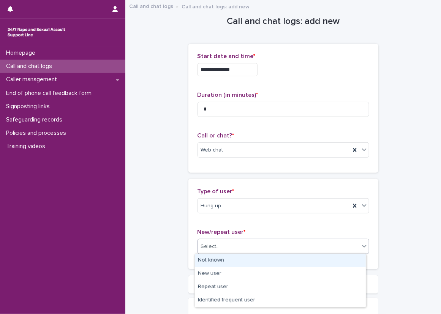
click at [209, 241] on div "Select..." at bounding box center [278, 246] width 161 height 13
drag, startPoint x: 204, startPoint y: 257, endPoint x: 196, endPoint y: 258, distance: 7.3
click at [203, 257] on div "Not known" at bounding box center [280, 260] width 171 height 13
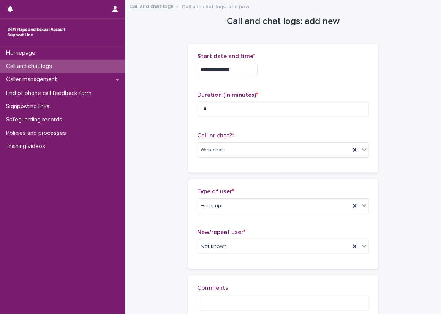
click at [188, 254] on div "Type of user * Hung up New/repeat user * Not known" at bounding box center [283, 224] width 190 height 90
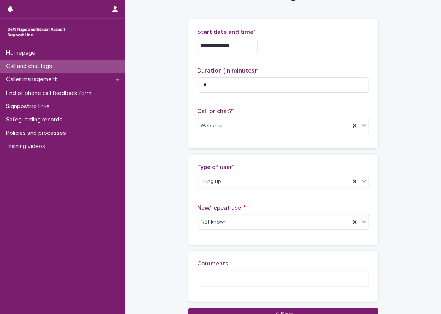
scroll to position [38, 0]
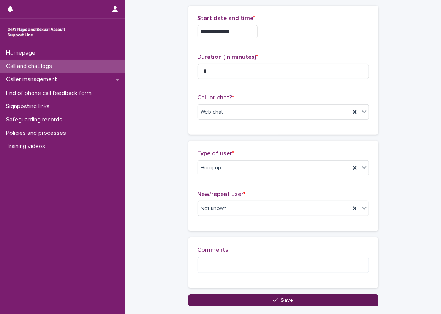
click at [240, 299] on button "Save" at bounding box center [283, 300] width 190 height 12
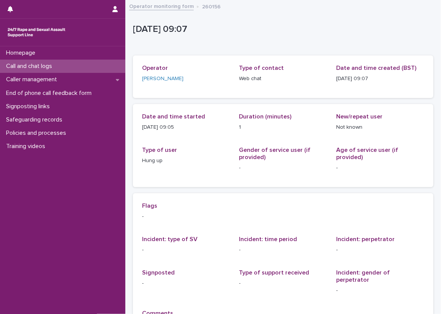
click at [87, 64] on div "Call and chat logs" at bounding box center [62, 66] width 125 height 13
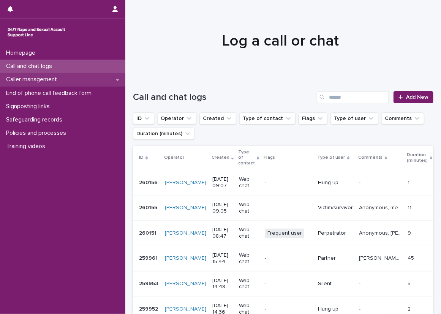
click at [113, 76] on div "Caller management" at bounding box center [62, 79] width 125 height 13
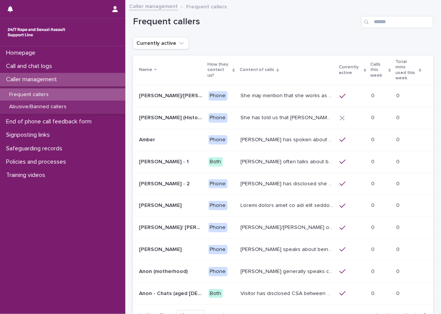
click at [127, 70] on div "Loading... Saving… Loading... Saving… Frequent callers Currently active Name Ho…" at bounding box center [283, 185] width 316 height 369
click at [368, 59] on th "Calls this week" at bounding box center [380, 70] width 25 height 30
click at [372, 62] on p "Calls this week" at bounding box center [379, 69] width 16 height 19
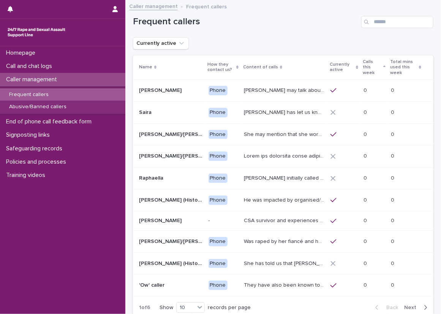
click at [372, 62] on p "Calls this week" at bounding box center [372, 67] width 19 height 19
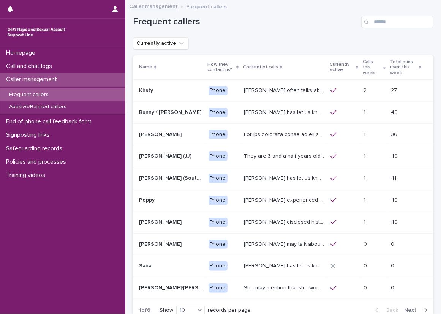
click at [350, 36] on div "Frequent callers" at bounding box center [283, 19] width 300 height 36
click at [254, 24] on h1 "Frequent callers" at bounding box center [245, 21] width 225 height 11
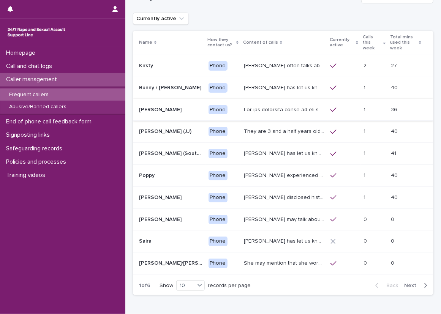
scroll to position [38, 0]
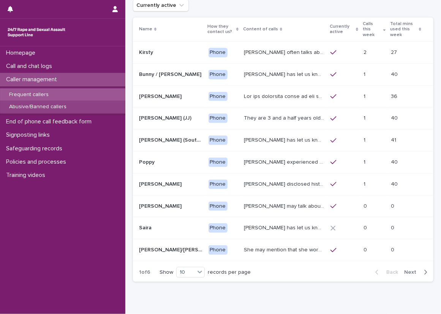
click at [61, 101] on div "Abusive/Banned callers" at bounding box center [62, 107] width 125 height 13
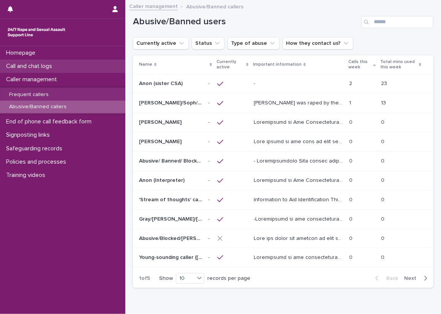
click at [88, 72] on div "Call and chat logs" at bounding box center [62, 66] width 125 height 13
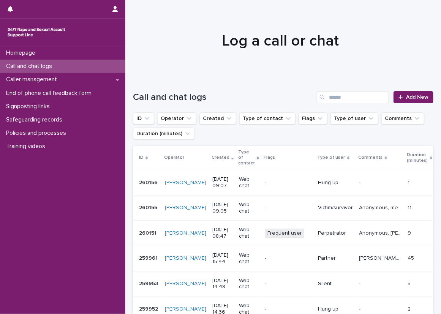
click at [139, 85] on div "Call and chat logs Add New" at bounding box center [283, 94] width 300 height 36
click at [406, 96] on span "Add New" at bounding box center [417, 97] width 22 height 5
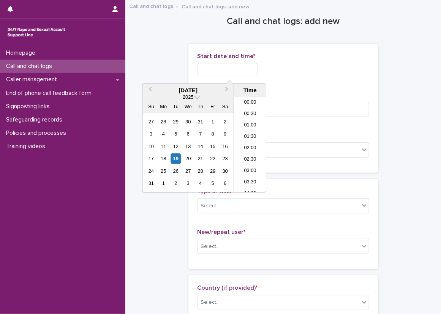
click at [237, 68] on input "text" at bounding box center [228, 69] width 60 height 13
click at [240, 134] on li "09:00" at bounding box center [250, 133] width 32 height 11
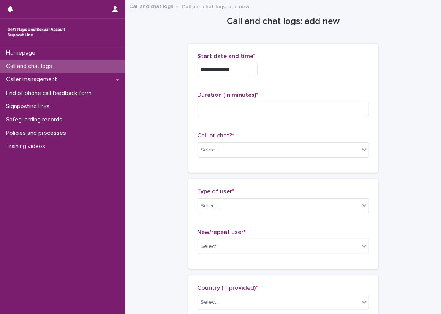
click at [251, 71] on input "**********" at bounding box center [228, 69] width 60 height 13
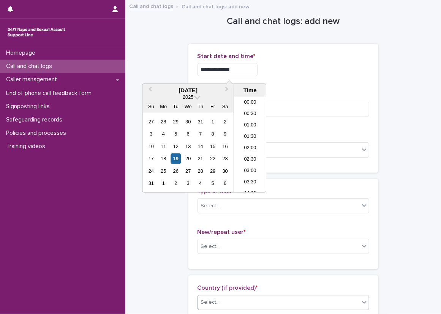
scroll to position [163, 0]
type input "**********"
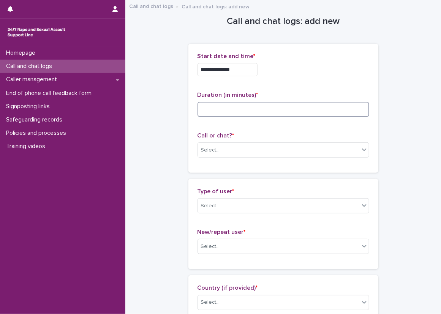
click at [314, 109] on input at bounding box center [284, 109] width 172 height 15
type input "**"
click at [317, 94] on p "Duration (in minutes) *" at bounding box center [284, 95] width 172 height 7
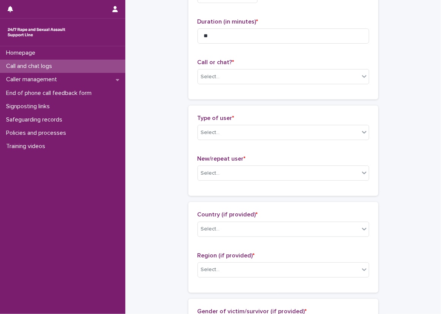
scroll to position [76, 0]
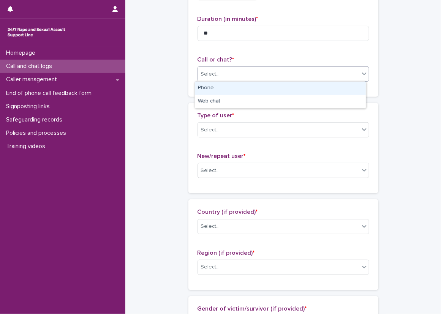
click at [205, 72] on div "Select..." at bounding box center [210, 74] width 19 height 8
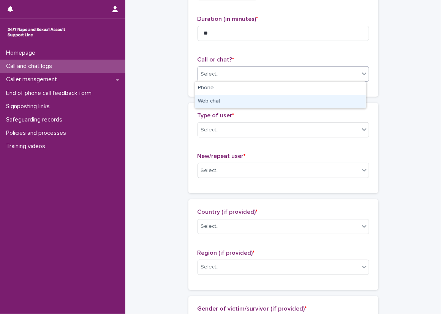
click at [218, 104] on div "Web chat" at bounding box center [280, 101] width 171 height 13
click at [215, 130] on div "Select..." at bounding box center [210, 130] width 19 height 8
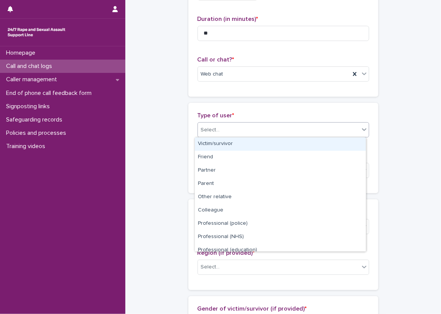
click at [215, 147] on div "Victim/survivor" at bounding box center [280, 143] width 171 height 13
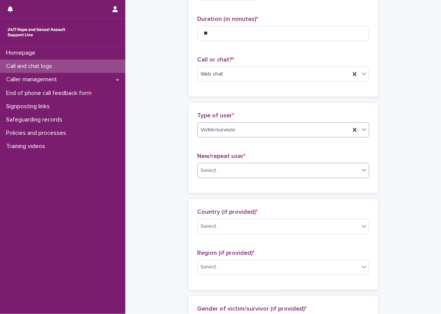
click at [215, 175] on div "Select..." at bounding box center [278, 170] width 161 height 13
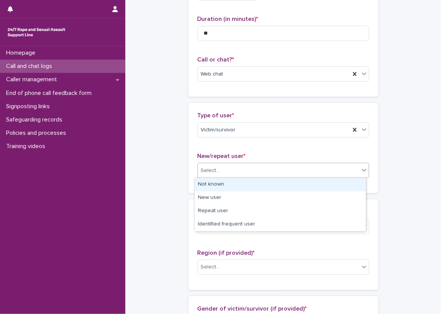
click at [218, 185] on div "Not known" at bounding box center [280, 184] width 171 height 13
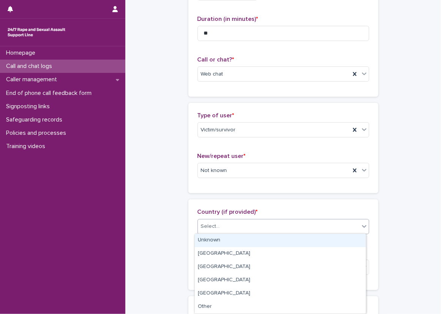
click at [212, 219] on div "Select..." at bounding box center [284, 226] width 172 height 15
drag, startPoint x: 220, startPoint y: 236, endPoint x: 216, endPoint y: 235, distance: 4.3
click at [220, 237] on div "Unknown" at bounding box center [280, 240] width 171 height 13
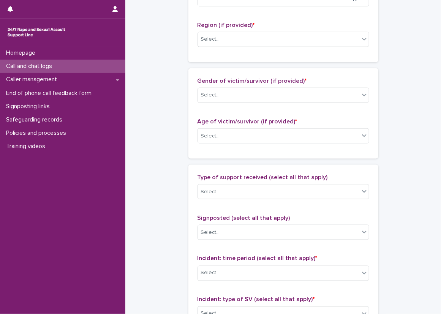
scroll to position [266, 0]
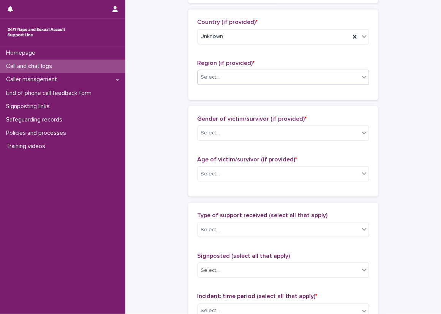
click at [230, 75] on div "Select..." at bounding box center [278, 77] width 161 height 13
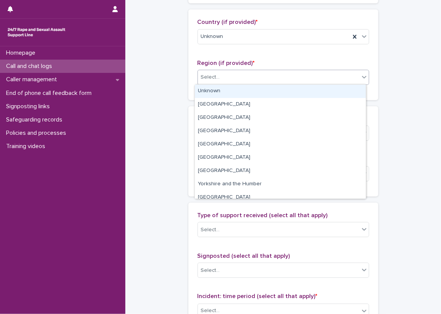
drag, startPoint x: 224, startPoint y: 85, endPoint x: 223, endPoint y: 94, distance: 8.4
click at [224, 86] on div "Unknown" at bounding box center [280, 91] width 171 height 13
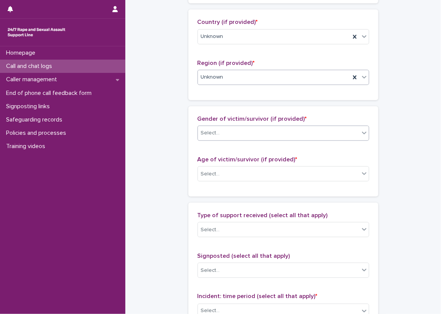
click at [222, 143] on body "**********" at bounding box center [220, 157] width 441 height 314
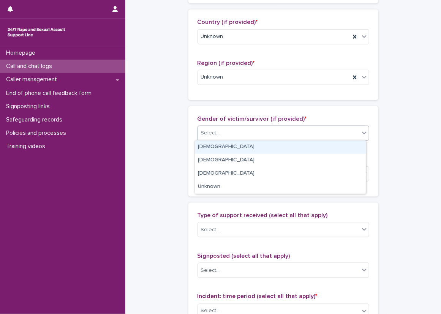
click at [215, 150] on div "[DEMOGRAPHIC_DATA]" at bounding box center [280, 147] width 171 height 13
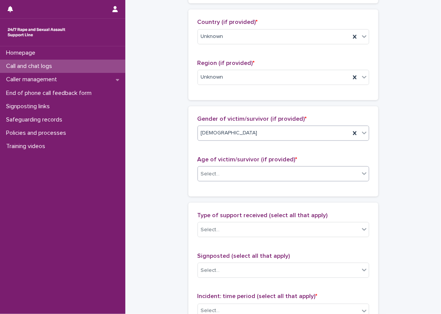
click at [251, 175] on div "Select..." at bounding box center [278, 174] width 161 height 13
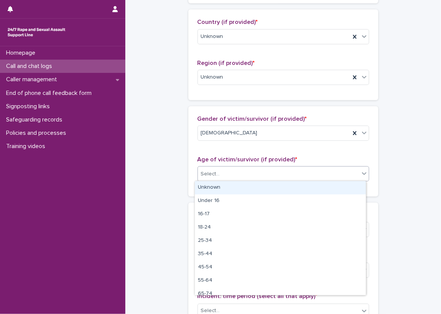
click at [238, 184] on div "Unknown" at bounding box center [280, 187] width 171 height 13
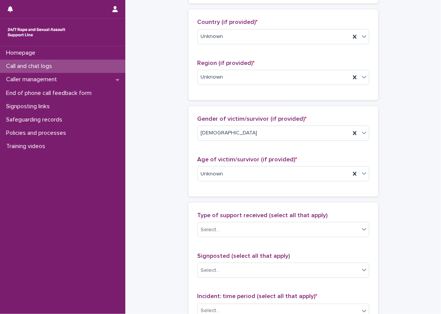
click at [135, 189] on div "**********" at bounding box center [283, 146] width 300 height 822
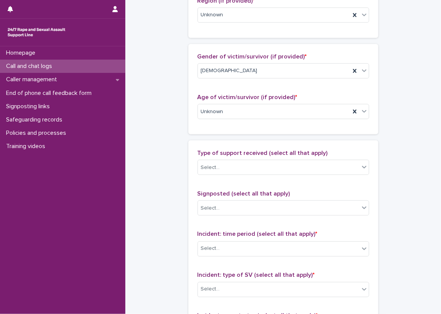
scroll to position [418, 0]
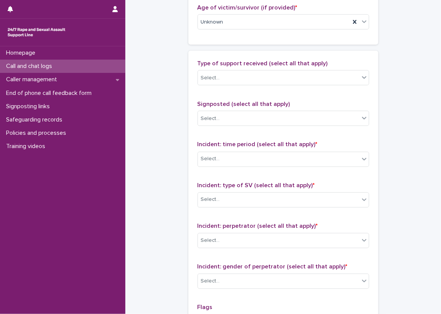
click at [208, 87] on div "Type of support received (select all that apply) Select..." at bounding box center [284, 76] width 172 height 32
click at [210, 81] on div "Select..." at bounding box center [210, 78] width 19 height 8
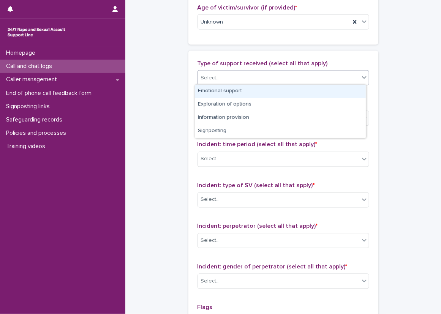
click at [218, 88] on div "Emotional support" at bounding box center [280, 91] width 171 height 13
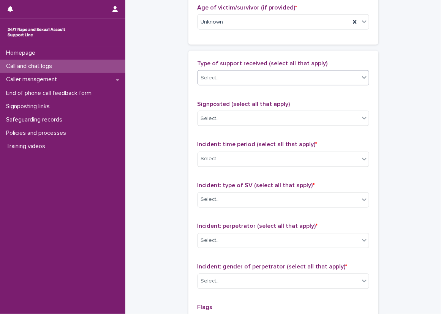
click at [263, 84] on div "Select..." at bounding box center [284, 77] width 172 height 15
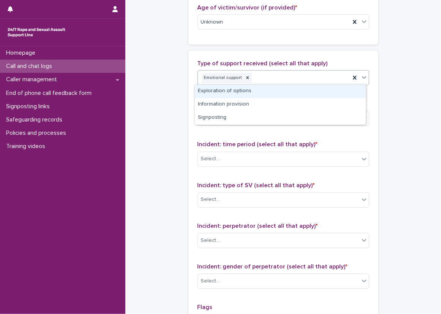
click at [263, 87] on div "Exploration of options" at bounding box center [280, 91] width 171 height 13
click at [345, 81] on div "Emotional support Exploration of options" at bounding box center [274, 77] width 152 height 13
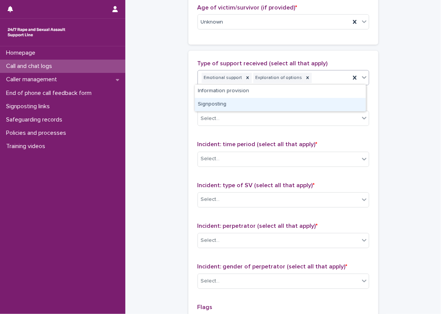
click at [321, 99] on div "Signposting" at bounding box center [280, 104] width 171 height 13
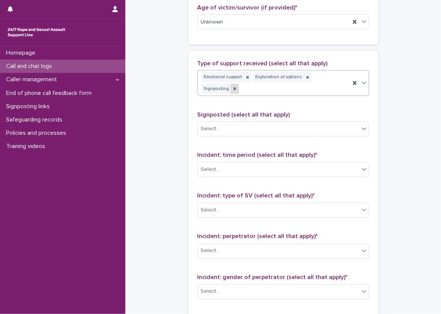
click at [237, 86] on icon at bounding box center [234, 88] width 5 height 5
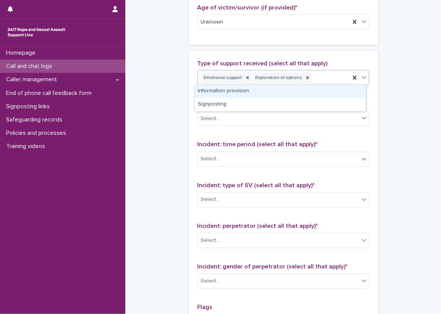
click at [316, 79] on div "Emotional support Exploration of options" at bounding box center [274, 77] width 152 height 13
click at [302, 91] on div "Information provision" at bounding box center [280, 91] width 171 height 13
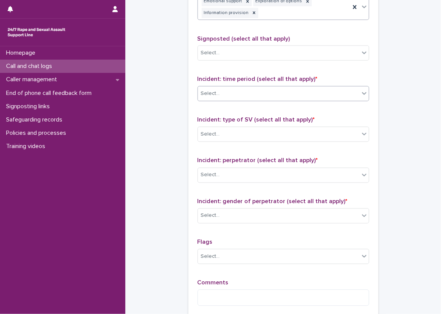
scroll to position [532, 0]
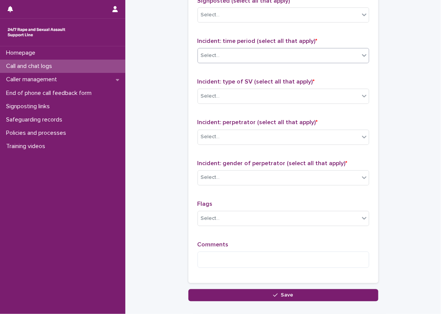
click at [248, 55] on div "Select..." at bounding box center [278, 56] width 161 height 13
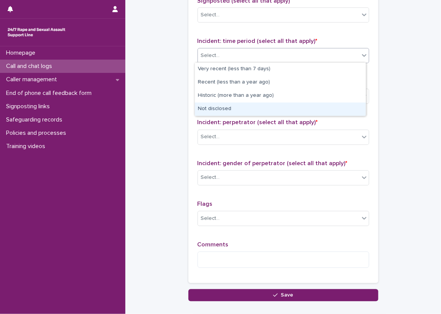
click at [245, 115] on div "Not disclosed" at bounding box center [280, 109] width 171 height 13
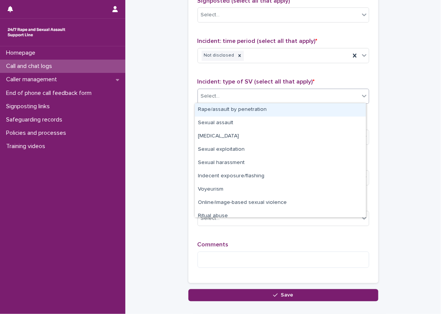
click at [237, 98] on div "Select..." at bounding box center [278, 96] width 161 height 13
click at [238, 107] on div "Rape/assault by penetration" at bounding box center [280, 109] width 171 height 13
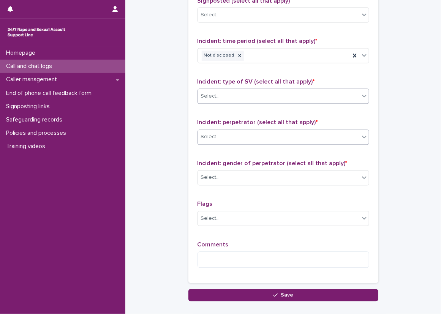
click at [232, 136] on div "Select..." at bounding box center [278, 137] width 161 height 13
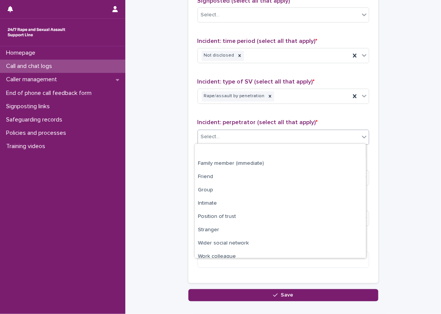
scroll to position [32, 0]
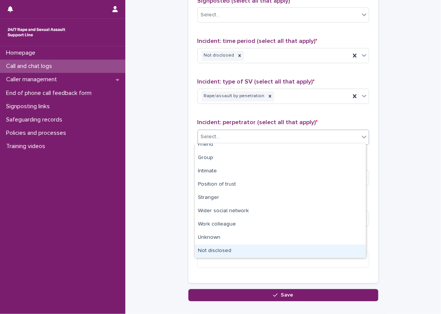
click at [219, 253] on div "Not disclosed" at bounding box center [280, 251] width 171 height 13
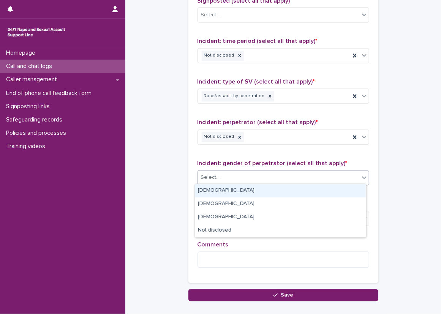
click at [224, 175] on div "Select..." at bounding box center [278, 178] width 161 height 13
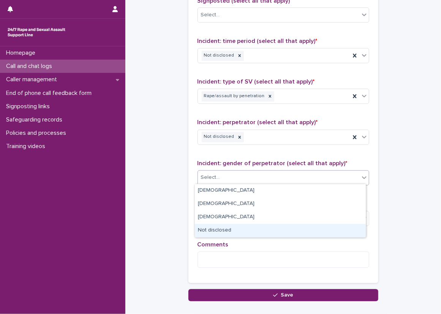
click at [220, 225] on div "Not disclosed" at bounding box center [280, 230] width 171 height 13
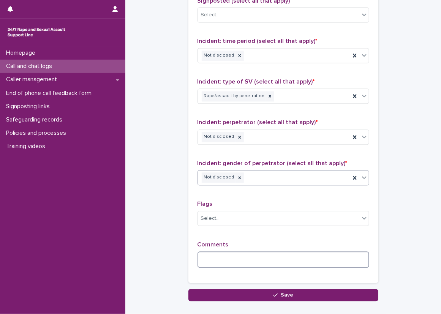
click at [215, 262] on textarea at bounding box center [284, 260] width 172 height 16
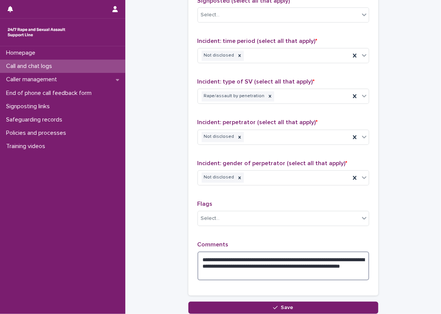
click at [337, 259] on textarea "**********" at bounding box center [284, 266] width 172 height 29
click at [337, 258] on textarea "**********" at bounding box center [284, 266] width 172 height 29
click at [335, 276] on textarea "**********" at bounding box center [284, 266] width 172 height 29
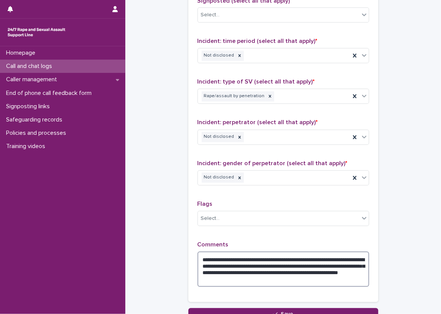
click at [356, 267] on textarea "**********" at bounding box center [284, 269] width 172 height 35
type textarea "**********"
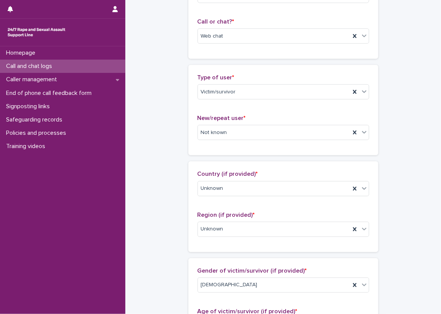
scroll to position [0, 0]
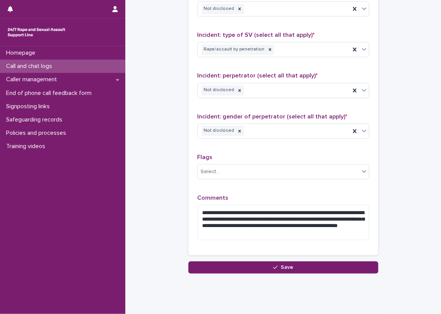
scroll to position [596, 0]
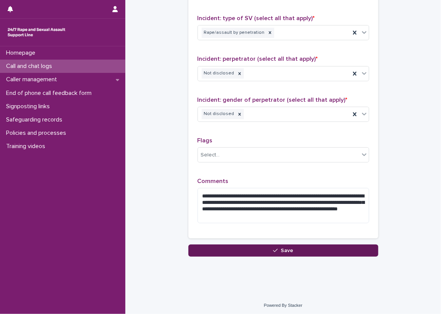
click at [289, 249] on span "Save" at bounding box center [287, 250] width 13 height 5
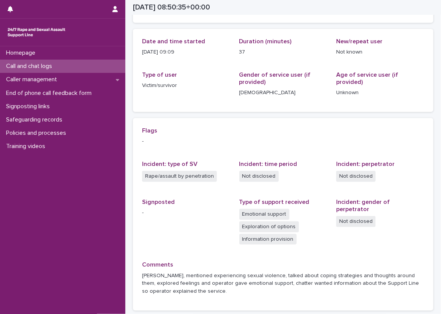
scroll to position [76, 0]
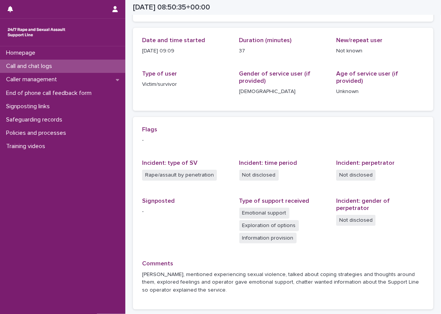
click at [132, 128] on div "Loading... Saving… Loading... Saving… [DATE] 08:50:35+00:00 [DATE] 09:50 Sorry,…" at bounding box center [283, 129] width 308 height 410
click at [78, 67] on div "Call and chat logs" at bounding box center [62, 66] width 125 height 13
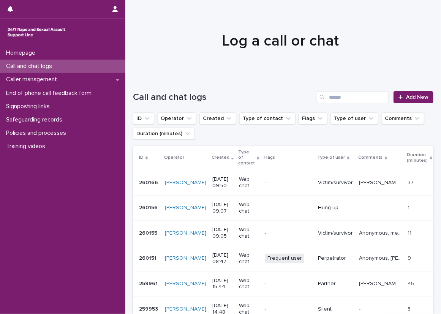
drag, startPoint x: 60, startPoint y: 61, endPoint x: 5, endPoint y: 22, distance: 67.8
click at [60, 61] on div "Call and chat logs" at bounding box center [62, 66] width 125 height 13
click at [406, 96] on span "Add New" at bounding box center [417, 97] width 22 height 5
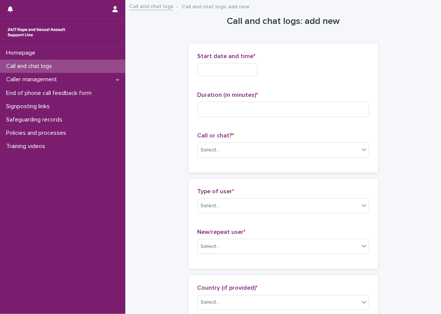
click at [258, 67] on input "text" at bounding box center [228, 69] width 60 height 13
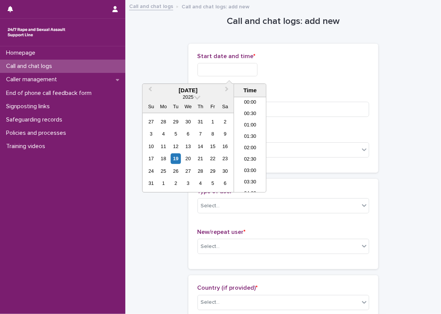
scroll to position [186, 0]
click at [241, 147] on li "10:00" at bounding box center [250, 144] width 32 height 11
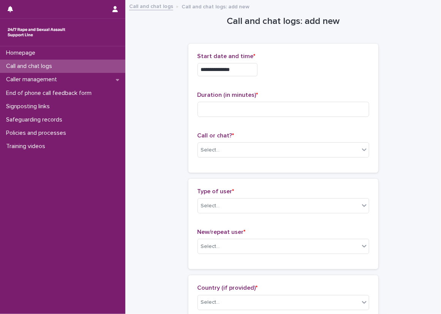
click at [251, 61] on div "**********" at bounding box center [284, 68] width 172 height 30
click at [253, 71] on input "**********" at bounding box center [228, 69] width 60 height 13
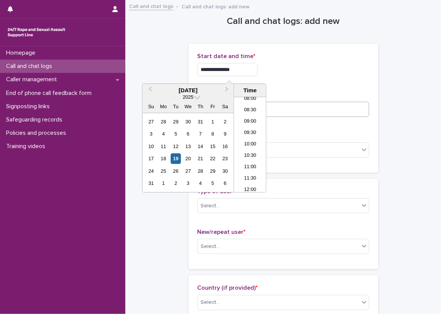
type input "**********"
click at [294, 113] on input at bounding box center [284, 109] width 172 height 15
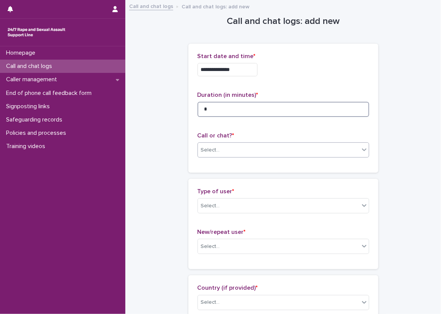
type input "*"
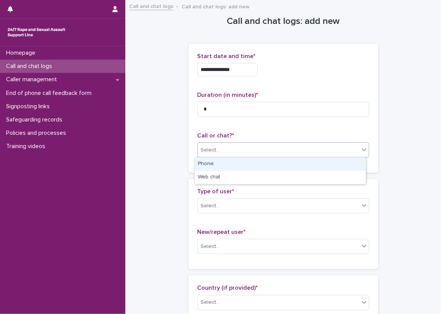
click at [248, 147] on div "Select..." at bounding box center [278, 150] width 161 height 13
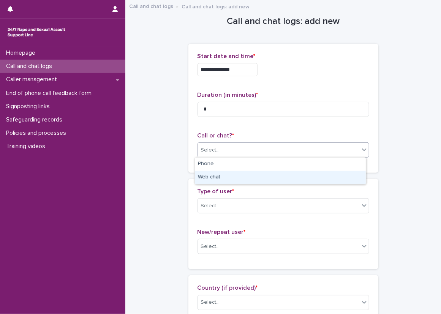
click at [217, 180] on div "Web chat" at bounding box center [280, 177] width 171 height 13
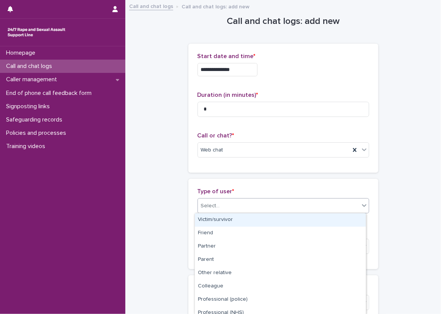
click at [220, 198] on div "Select..." at bounding box center [284, 205] width 172 height 15
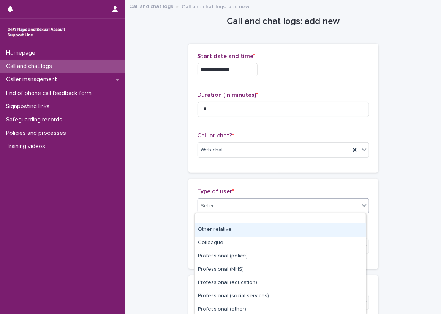
scroll to position [98, 0]
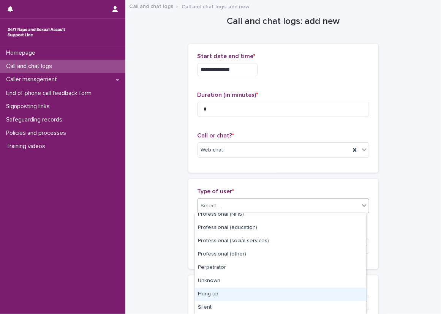
click at [220, 290] on div "Hung up" at bounding box center [280, 294] width 171 height 13
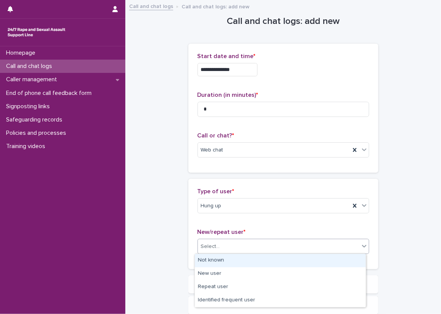
click at [215, 252] on div "Select..." at bounding box center [284, 246] width 172 height 15
click at [210, 262] on div "Not known" at bounding box center [280, 260] width 171 height 13
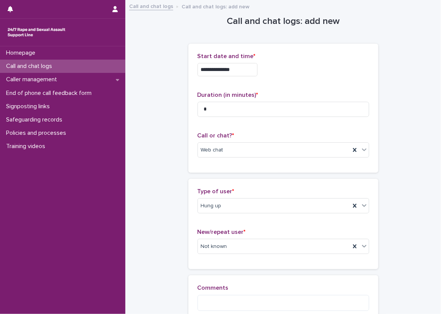
click at [203, 262] on div "Type of user * Hung up New/repeat user * Not known" at bounding box center [283, 224] width 190 height 90
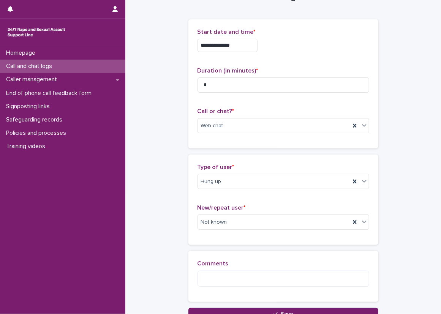
scroll to position [38, 0]
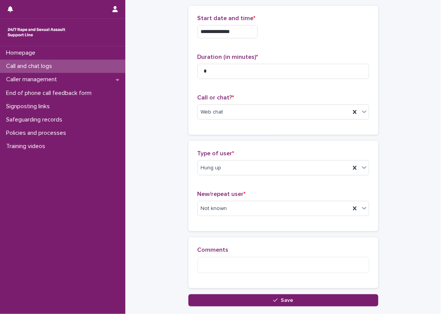
click at [219, 305] on div "**********" at bounding box center [283, 144] width 308 height 363
click at [219, 303] on button "Save" at bounding box center [283, 300] width 190 height 12
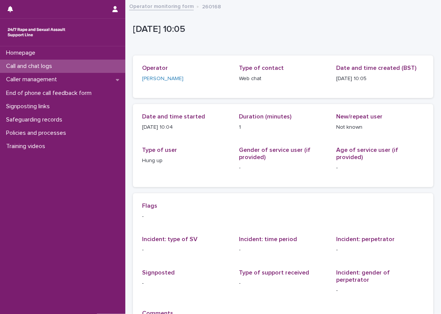
click at [96, 64] on div "Call and chat logs" at bounding box center [62, 66] width 125 height 13
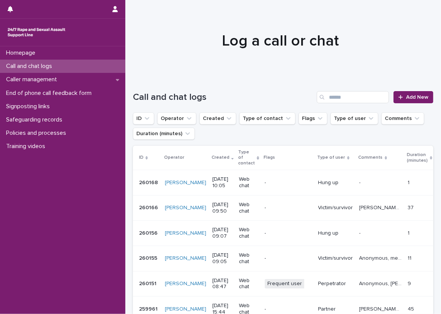
click at [341, 82] on div "Call and chat logs Add New" at bounding box center [283, 94] width 300 height 36
click at [406, 98] on span "Add New" at bounding box center [417, 97] width 22 height 5
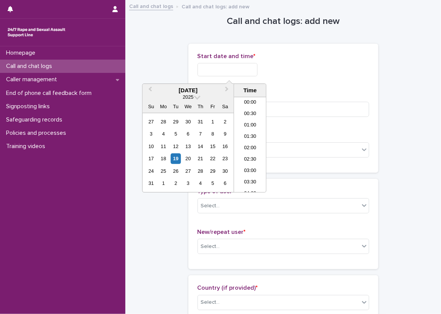
click at [212, 73] on input "text" at bounding box center [228, 69] width 60 height 13
click at [253, 131] on li "10:00" at bounding box center [250, 133] width 32 height 11
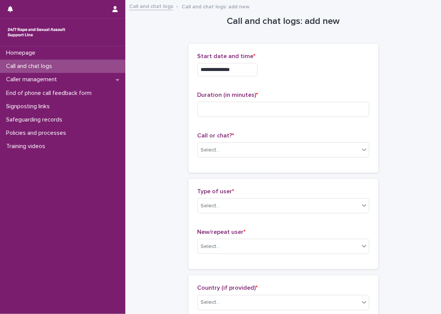
click at [260, 58] on p "Start date and time *" at bounding box center [284, 56] width 172 height 7
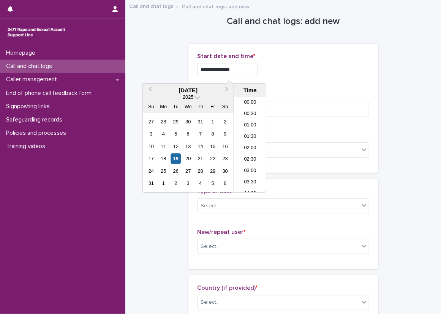
click at [256, 70] on input "**********" at bounding box center [228, 69] width 60 height 13
type input "**********"
click at [311, 114] on input at bounding box center [284, 109] width 172 height 15
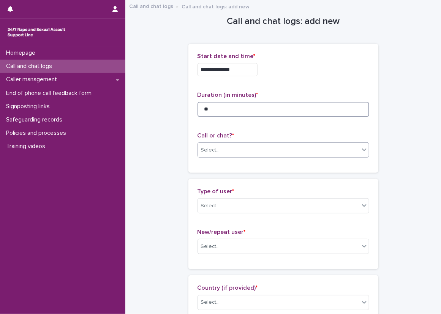
type input "**"
click at [276, 150] on div "Select..." at bounding box center [278, 150] width 161 height 13
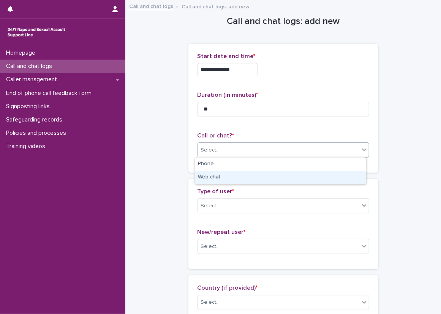
click at [267, 173] on div "Web chat" at bounding box center [280, 177] width 171 height 13
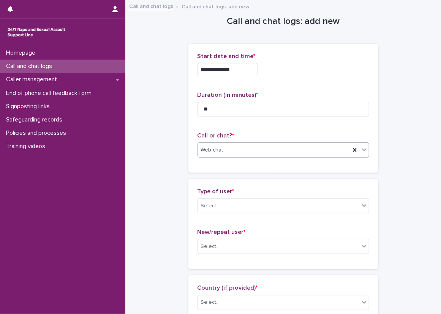
click at [190, 164] on div "**********" at bounding box center [283, 108] width 190 height 129
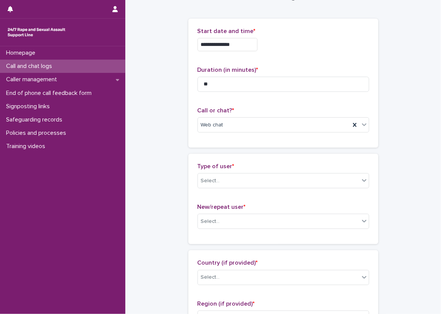
scroll to position [76, 0]
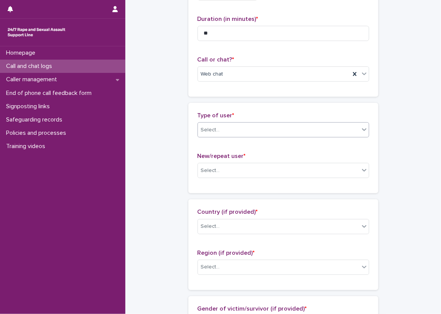
click at [234, 135] on div "Select..." at bounding box center [278, 130] width 161 height 13
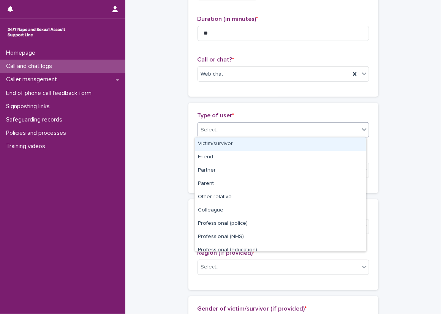
click at [237, 148] on div "Victim/survivor" at bounding box center [280, 143] width 171 height 13
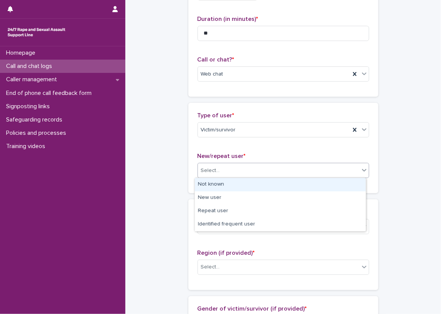
click at [234, 163] on div "Select..." at bounding box center [284, 170] width 172 height 15
click at [235, 182] on div "Not known" at bounding box center [280, 184] width 171 height 13
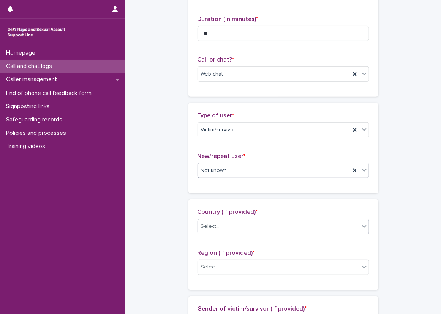
click at [218, 220] on div "Select..." at bounding box center [278, 226] width 161 height 13
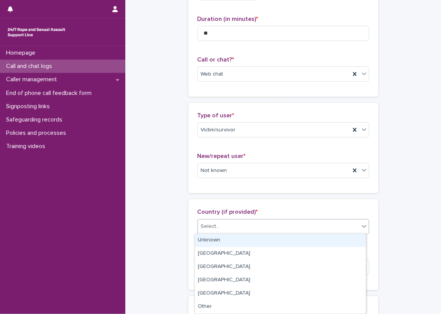
click at [219, 239] on div "Unknown" at bounding box center [280, 240] width 171 height 13
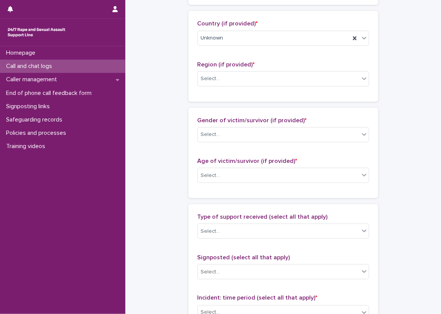
scroll to position [266, 0]
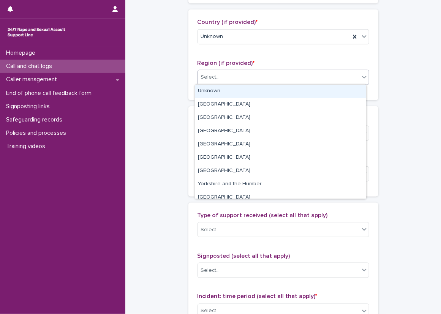
click at [243, 81] on div "Select..." at bounding box center [278, 77] width 161 height 13
click at [242, 90] on div "Unknown" at bounding box center [280, 91] width 171 height 13
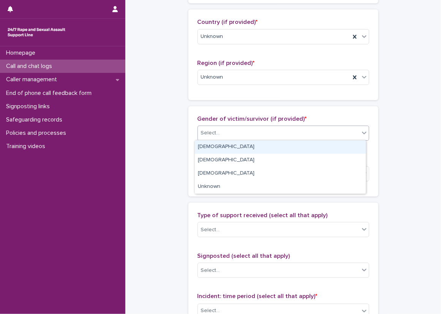
click at [242, 133] on div "Select..." at bounding box center [278, 133] width 161 height 13
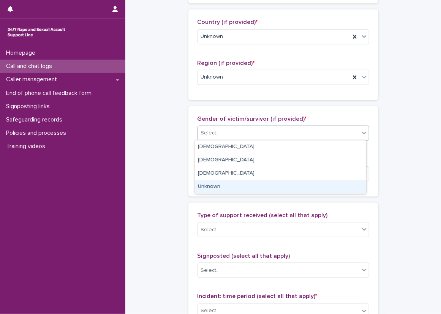
click at [231, 181] on div "Unknown" at bounding box center [280, 186] width 171 height 13
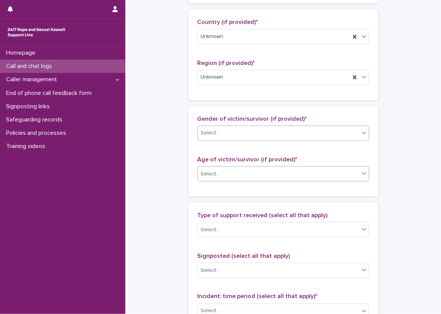
click at [229, 180] on div "Select..." at bounding box center [284, 173] width 172 height 15
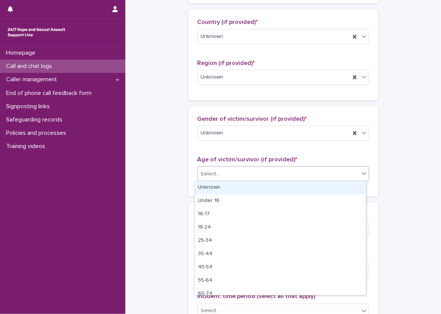
click at [229, 187] on div "Unknown" at bounding box center [280, 187] width 171 height 13
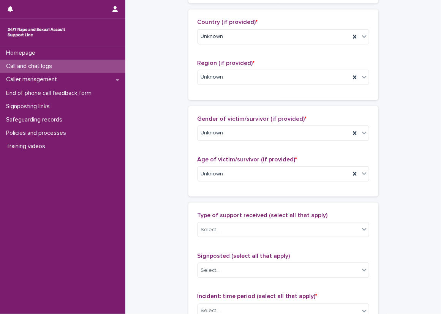
click at [167, 197] on div "**********" at bounding box center [283, 146] width 300 height 822
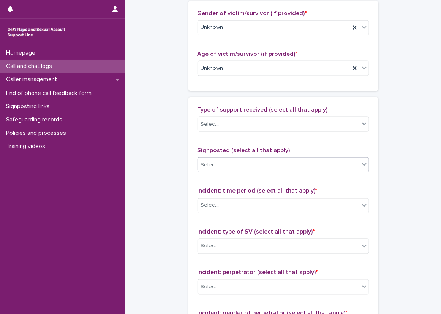
scroll to position [380, 0]
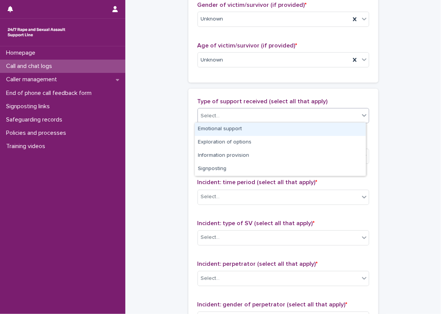
click at [212, 115] on div "Select..." at bounding box center [210, 116] width 19 height 8
click at [223, 126] on div "Emotional support" at bounding box center [280, 129] width 171 height 13
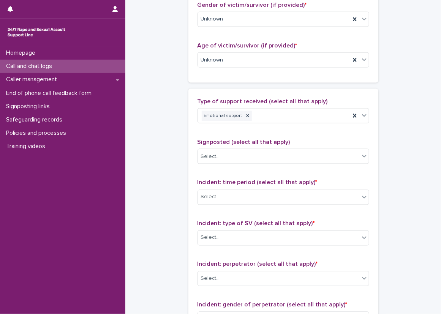
click at [254, 133] on div "Type of support received (select all that apply) Emotional support Signposted (…" at bounding box center [284, 257] width 172 height 318
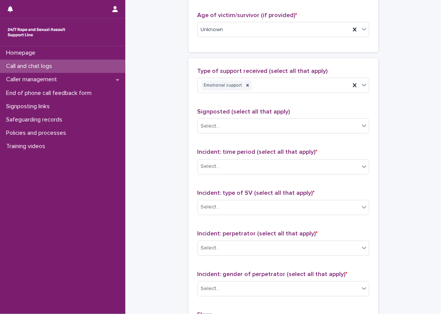
scroll to position [456, 0]
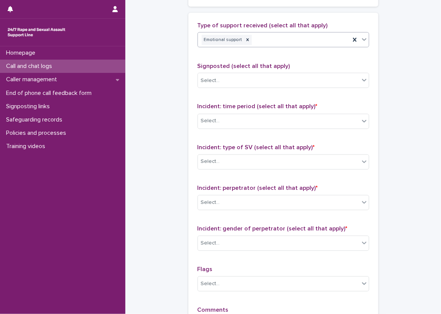
click at [295, 46] on div "Emotional support" at bounding box center [284, 39] width 172 height 15
click at [295, 38] on div "Emotional support" at bounding box center [274, 39] width 152 height 13
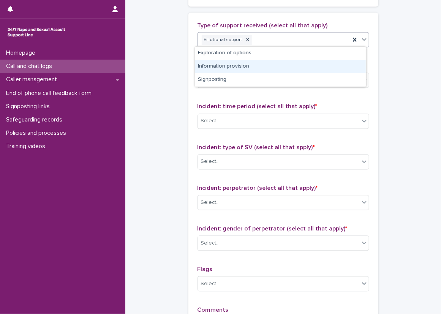
click at [280, 69] on div "Information provision" at bounding box center [280, 66] width 171 height 13
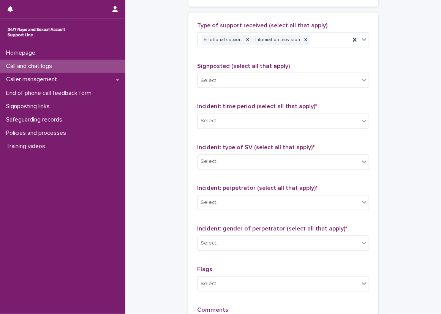
click at [193, 98] on div "Type of support received (select all that apply) Emotional support Information …" at bounding box center [283, 181] width 190 height 336
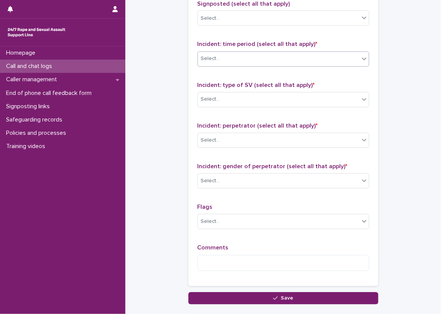
scroll to position [532, 0]
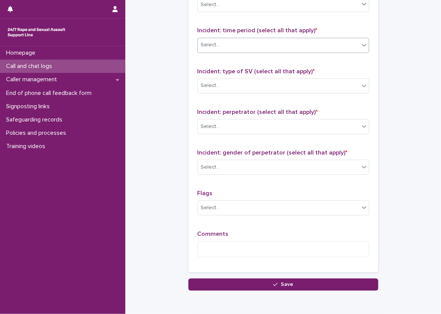
click at [264, 48] on div "Select..." at bounding box center [278, 45] width 161 height 13
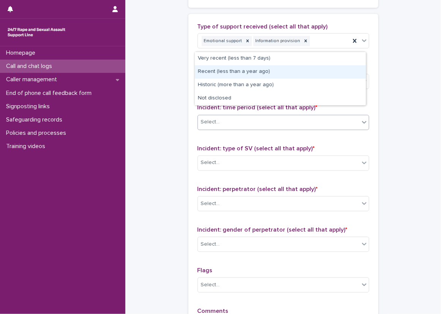
scroll to position [452, 0]
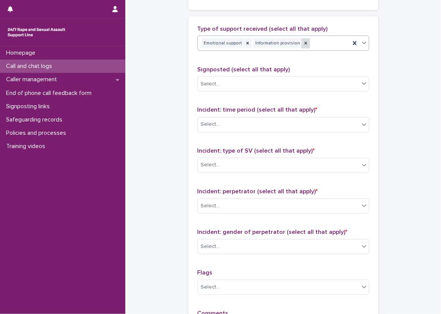
click at [304, 43] on icon at bounding box center [305, 43] width 3 height 3
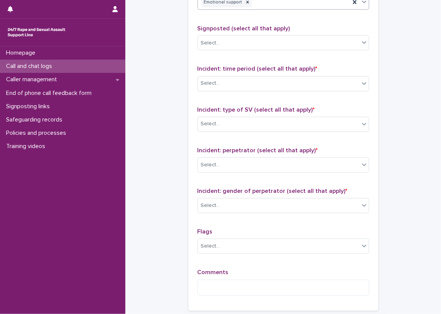
scroll to position [528, 0]
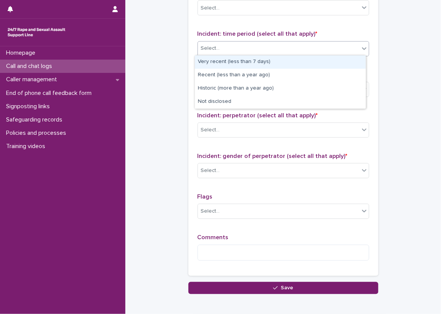
click at [242, 43] on div "Select..." at bounding box center [278, 49] width 161 height 13
click at [248, 68] on div "Very recent (less than 7 days)" at bounding box center [280, 61] width 171 height 13
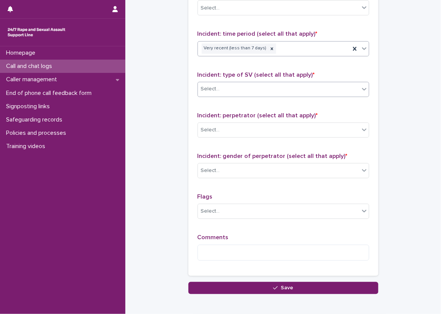
click at [251, 84] on div "Select..." at bounding box center [278, 89] width 161 height 13
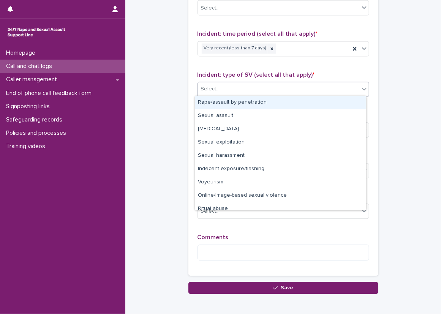
click at [242, 102] on div "Rape/assault by penetration" at bounding box center [280, 102] width 171 height 13
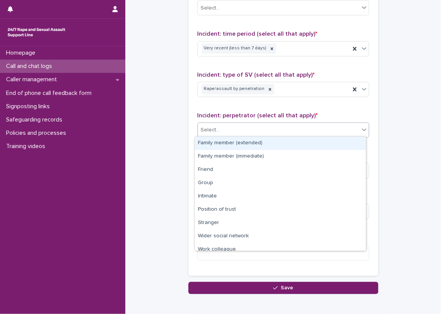
click at [240, 131] on div "Select..." at bounding box center [278, 130] width 161 height 13
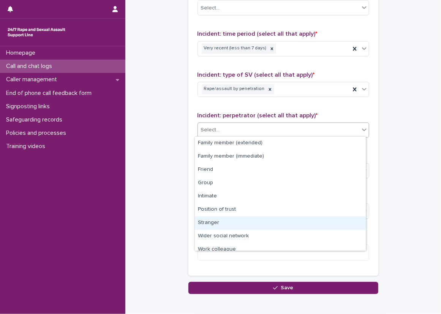
scroll to position [32, 0]
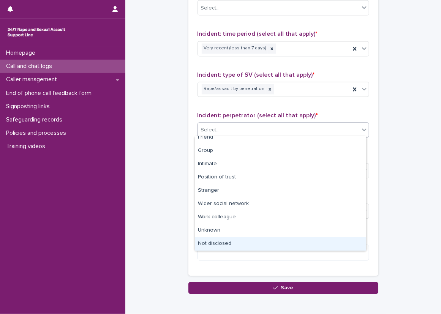
click at [257, 239] on div "Not disclosed" at bounding box center [280, 243] width 171 height 13
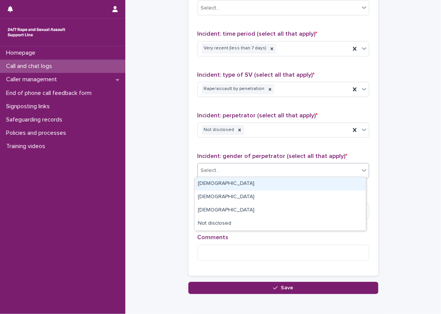
click at [268, 175] on div "Select..." at bounding box center [278, 171] width 161 height 13
click at [262, 189] on div "[DEMOGRAPHIC_DATA]" at bounding box center [280, 183] width 171 height 13
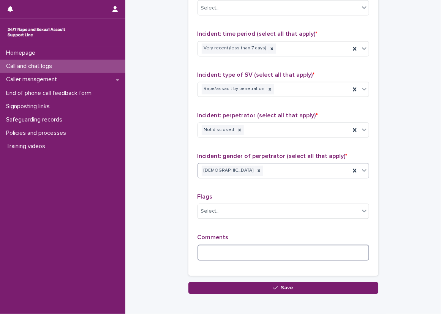
click at [256, 245] on textarea at bounding box center [284, 253] width 172 height 16
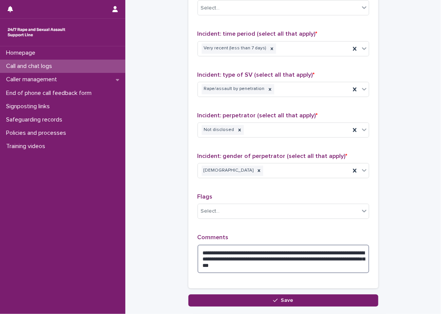
type textarea "**********"
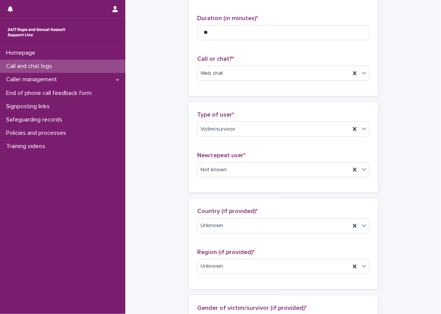
scroll to position [73, 0]
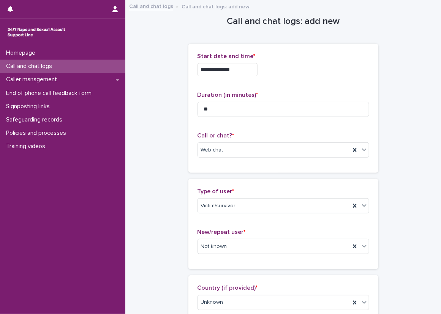
scroll to position [0, 0]
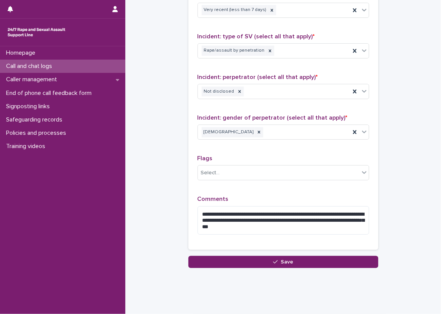
scroll to position [570, 0]
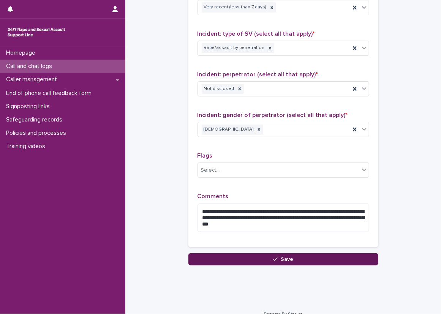
click at [305, 258] on button "Save" at bounding box center [283, 259] width 190 height 12
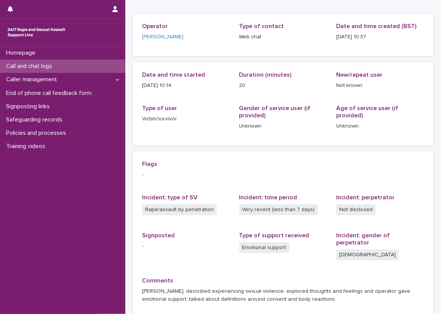
scroll to position [45, 0]
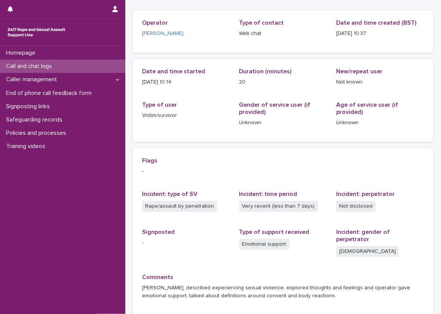
click at [51, 63] on p "Call and chat logs" at bounding box center [30, 66] width 55 height 7
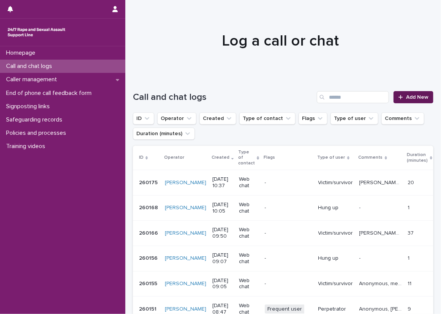
click at [398, 95] on icon at bounding box center [400, 97] width 5 height 5
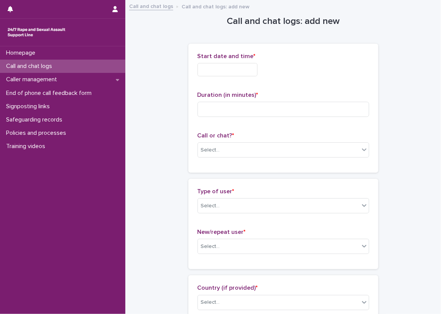
click at [214, 69] on input "text" at bounding box center [228, 69] width 60 height 13
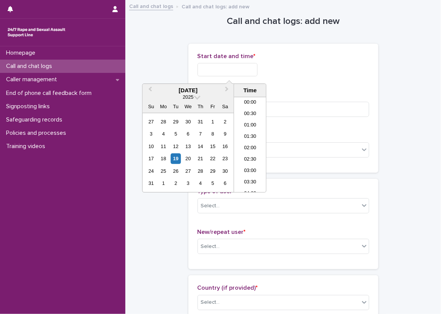
scroll to position [198, 0]
click at [238, 132] on li "10:00" at bounding box center [250, 133] width 32 height 11
click at [234, 72] on input "**********" at bounding box center [228, 69] width 60 height 13
type input "**********"
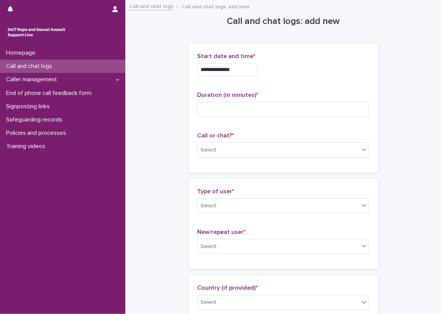
click at [352, 99] on div "Duration (in minutes) *" at bounding box center [284, 108] width 172 height 32
click at [335, 107] on input at bounding box center [284, 109] width 172 height 15
click at [288, 110] on input at bounding box center [284, 109] width 172 height 15
type input "*"
click at [234, 148] on div "Select..." at bounding box center [278, 150] width 161 height 13
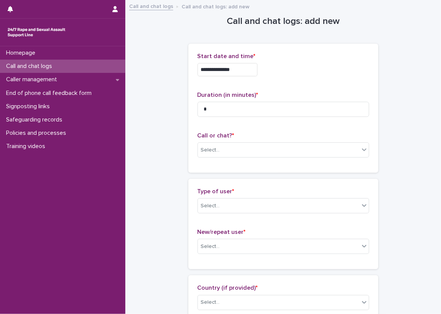
click at [212, 186] on div "Type of user * Select... New/repeat user * Select..." at bounding box center [283, 224] width 190 height 90
click at [212, 152] on div "Select..." at bounding box center [210, 150] width 19 height 8
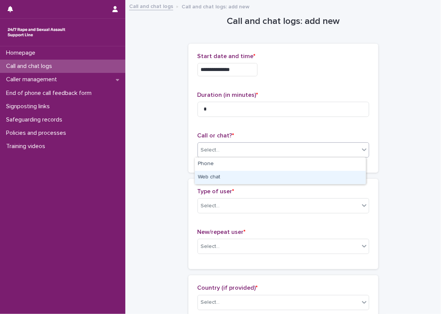
click at [206, 175] on div "Web chat" at bounding box center [280, 177] width 171 height 13
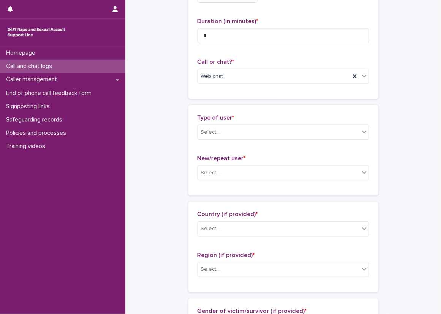
scroll to position [76, 0]
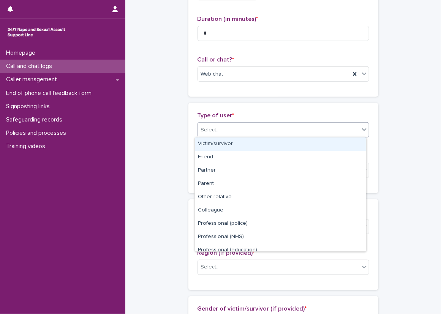
click at [222, 126] on div "Select..." at bounding box center [278, 130] width 161 height 13
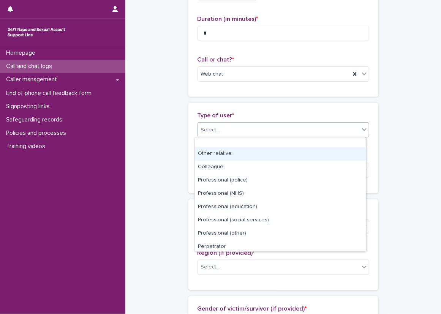
scroll to position [85, 0]
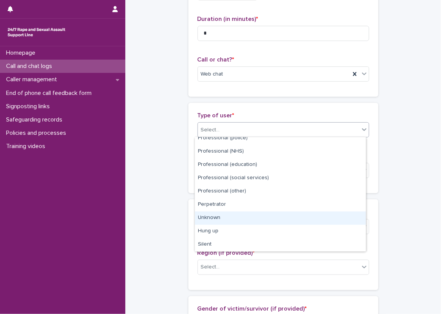
click at [231, 222] on div "Unknown" at bounding box center [280, 218] width 171 height 13
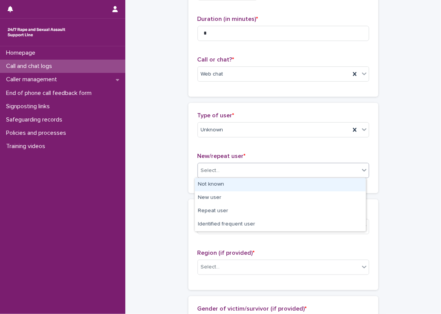
click at [228, 171] on div "Select..." at bounding box center [278, 170] width 161 height 13
click at [218, 124] on div "Unknown" at bounding box center [274, 130] width 152 height 13
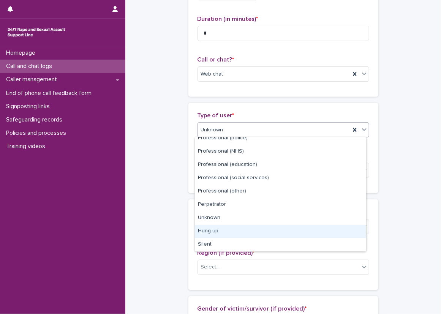
click at [221, 236] on div "Hung up" at bounding box center [280, 231] width 171 height 13
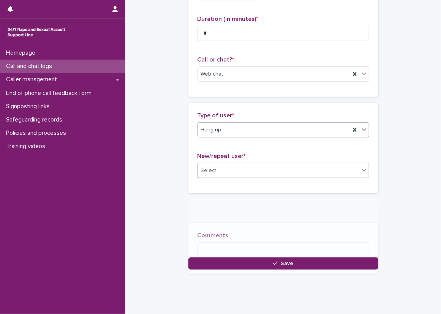
click at [221, 177] on div "New/repeat user * Select..." at bounding box center [284, 169] width 172 height 32
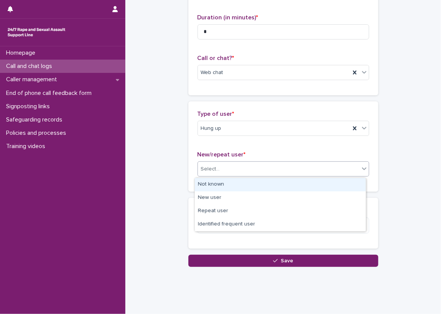
click at [218, 186] on div "Not known" at bounding box center [280, 184] width 171 height 13
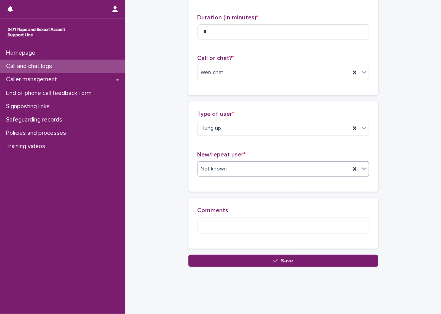
click at [166, 171] on div "**********" at bounding box center [283, 95] width 300 height 344
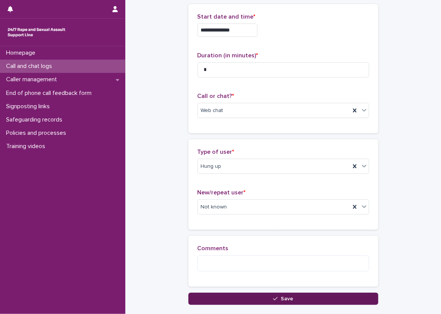
click at [272, 293] on button "Save" at bounding box center [283, 299] width 190 height 12
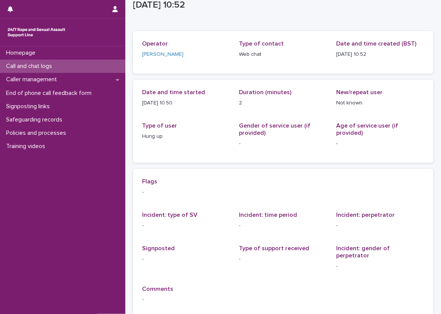
scroll to position [38, 0]
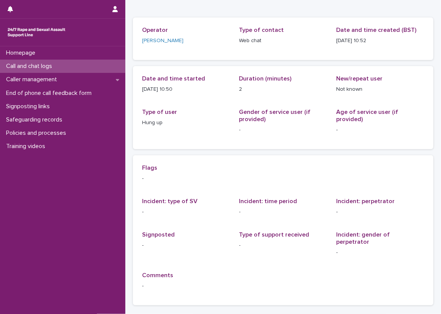
click at [88, 67] on div "Call and chat logs" at bounding box center [62, 66] width 125 height 13
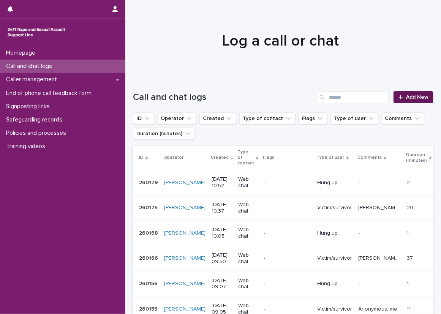
click at [394, 95] on link "Add New" at bounding box center [414, 97] width 40 height 12
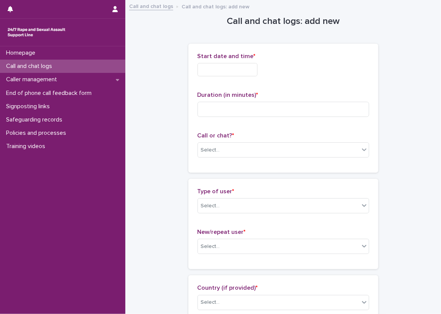
click at [203, 67] on input "text" at bounding box center [228, 69] width 60 height 13
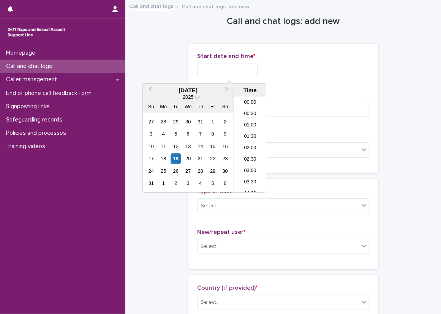
scroll to position [198, 0]
click at [253, 142] on li "10:30" at bounding box center [250, 144] width 32 height 11
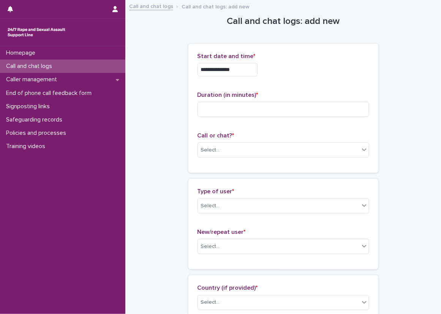
click at [254, 58] on span "*" at bounding box center [255, 56] width 2 height 6
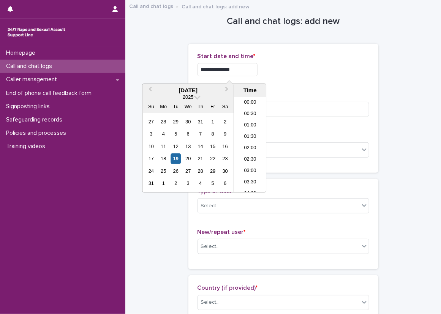
click at [248, 65] on input "**********" at bounding box center [228, 69] width 60 height 13
type input "**********"
click at [290, 117] on div "Duration (in minutes) *" at bounding box center [284, 108] width 172 height 32
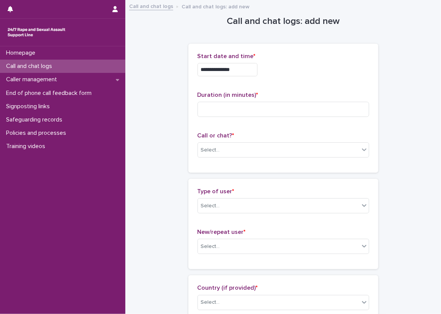
click at [290, 117] on div "Duration (in minutes) *" at bounding box center [284, 108] width 172 height 32
click at [290, 114] on input at bounding box center [284, 109] width 172 height 15
click at [280, 112] on input at bounding box center [284, 109] width 172 height 15
type input "*"
click at [256, 153] on div "Select..." at bounding box center [278, 150] width 161 height 13
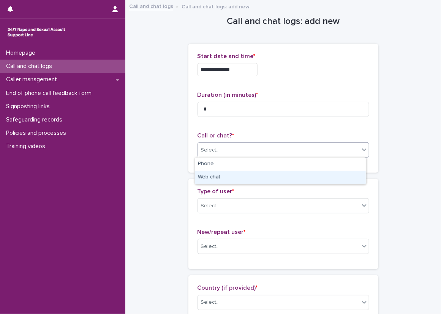
click at [253, 176] on div "Web chat" at bounding box center [280, 177] width 171 height 13
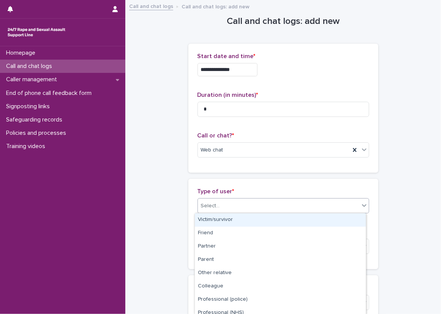
click at [254, 209] on div "Select..." at bounding box center [278, 206] width 161 height 13
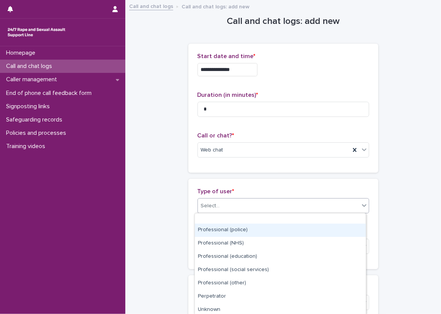
scroll to position [98, 0]
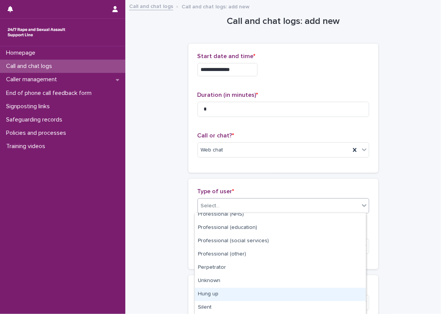
click at [221, 293] on div "Hung up" at bounding box center [280, 294] width 171 height 13
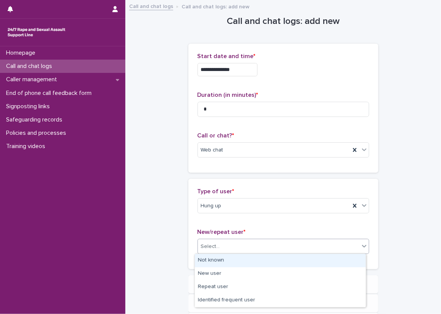
click at [226, 248] on div "Select..." at bounding box center [278, 246] width 161 height 13
click at [223, 259] on div "Not known" at bounding box center [280, 260] width 171 height 13
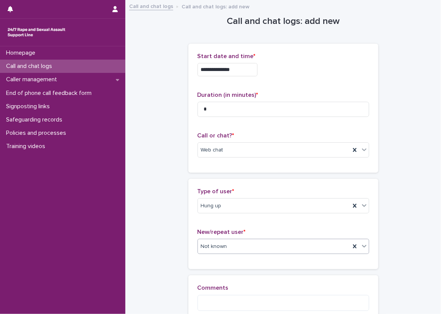
click at [179, 245] on div "**********" at bounding box center [283, 173] width 300 height 344
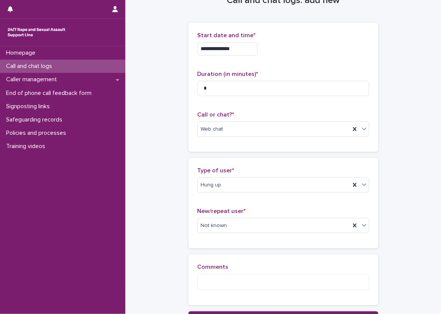
scroll to position [38, 0]
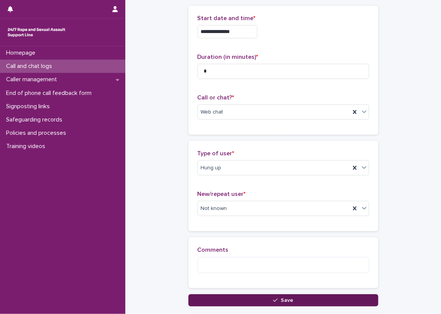
click at [202, 299] on button "Save" at bounding box center [283, 300] width 190 height 12
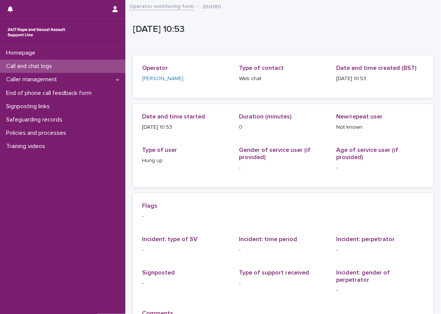
click at [44, 67] on p "Call and chat logs" at bounding box center [30, 66] width 55 height 7
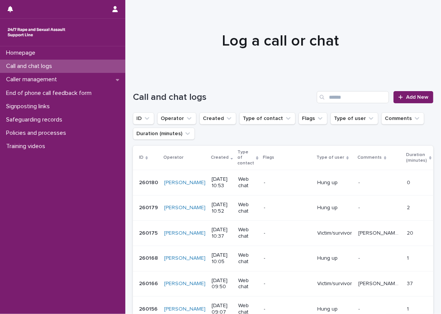
click at [244, 94] on h1 "Call and chat logs" at bounding box center [223, 97] width 181 height 11
click at [397, 93] on link "Add New" at bounding box center [414, 97] width 40 height 12
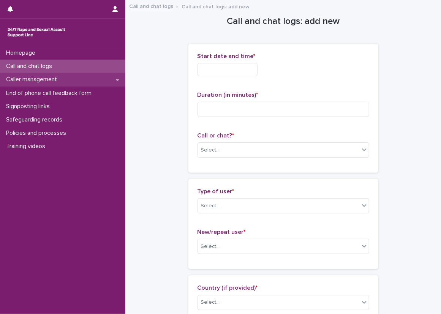
click at [90, 73] on div "Caller management" at bounding box center [62, 79] width 125 height 13
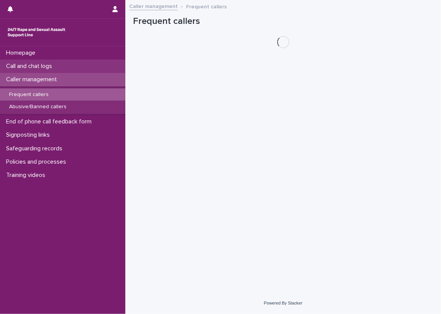
click at [87, 70] on div "Call and chat logs" at bounding box center [62, 66] width 125 height 13
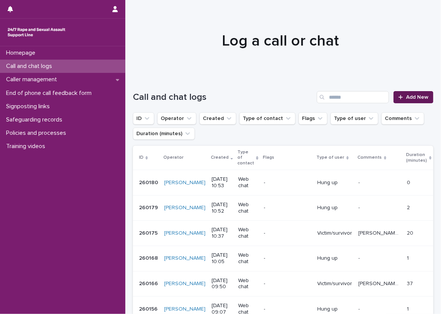
click at [413, 96] on span "Add New" at bounding box center [417, 97] width 22 height 5
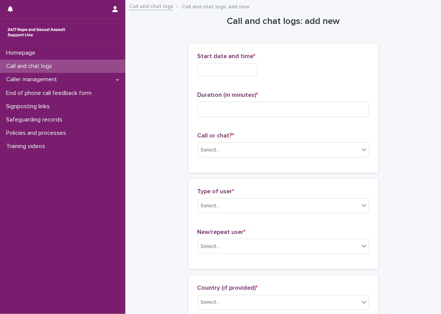
click at [230, 80] on div "Start date and time *" at bounding box center [284, 68] width 172 height 30
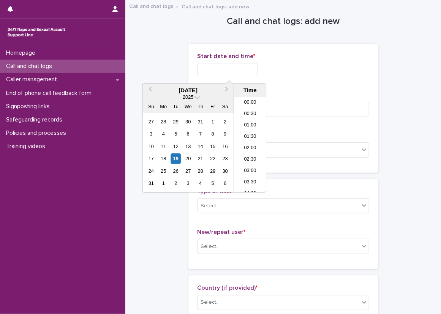
click at [229, 73] on input "text" at bounding box center [228, 69] width 60 height 13
click at [244, 128] on li "10:00" at bounding box center [250, 133] width 32 height 11
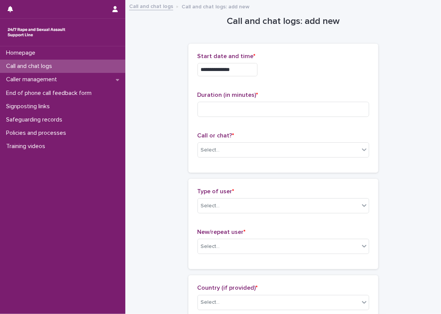
click at [240, 73] on input "**********" at bounding box center [228, 69] width 60 height 13
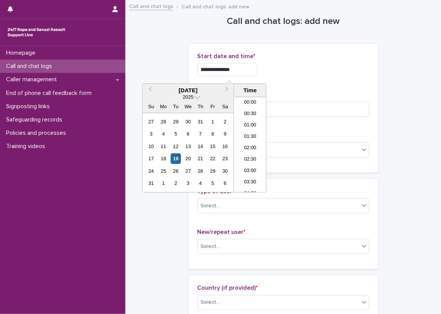
scroll to position [186, 0]
type input "**********"
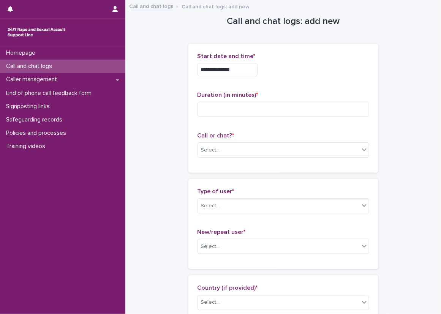
click at [210, 106] on input at bounding box center [284, 109] width 172 height 15
type input "*"
click at [213, 160] on div "Call or chat? * Select..." at bounding box center [284, 148] width 172 height 32
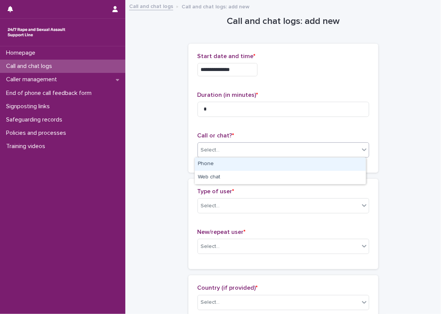
click at [218, 145] on div "Select..." at bounding box center [278, 150] width 161 height 13
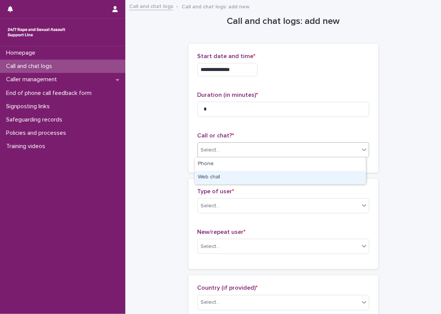
click at [230, 176] on div "Web chat" at bounding box center [280, 177] width 171 height 13
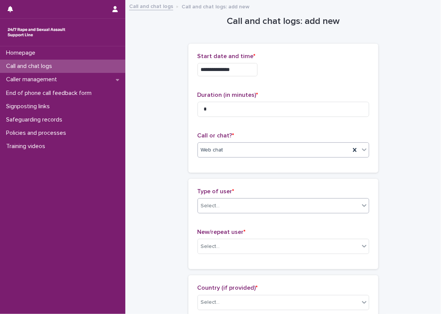
click at [234, 204] on div "Select..." at bounding box center [278, 206] width 161 height 13
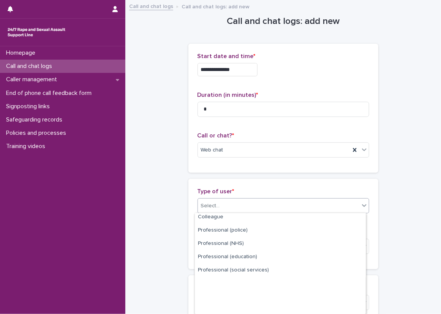
scroll to position [98, 0]
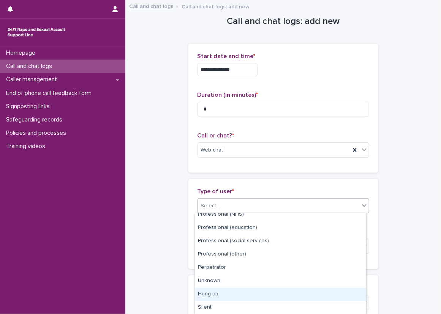
click at [212, 296] on div "Hung up" at bounding box center [280, 294] width 171 height 13
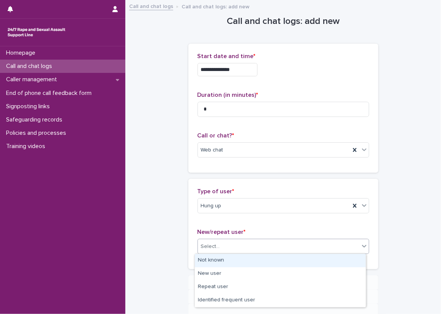
click at [218, 250] on div "Select..." at bounding box center [278, 246] width 161 height 13
click at [215, 254] on div "Not known" at bounding box center [280, 260] width 171 height 13
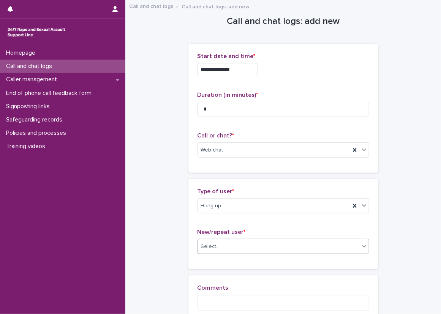
click at [184, 259] on div "**********" at bounding box center [283, 173] width 300 height 344
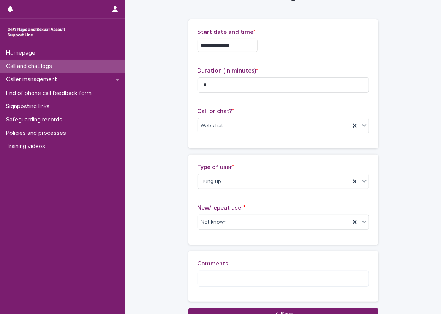
scroll to position [38, 0]
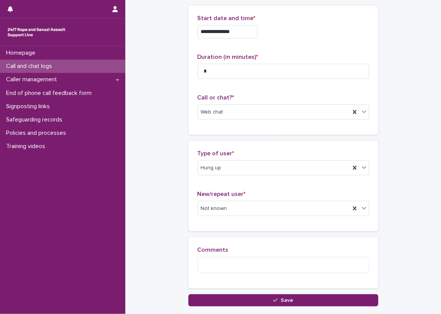
click at [145, 253] on div "**********" at bounding box center [283, 135] width 300 height 344
click at [228, 298] on button "Save" at bounding box center [283, 300] width 190 height 12
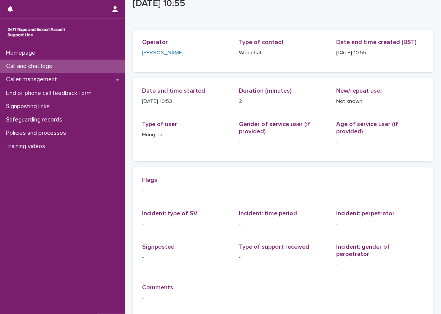
scroll to position [38, 0]
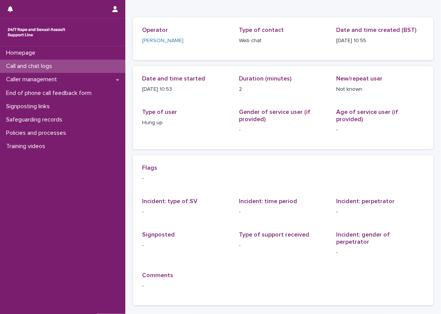
click at [114, 63] on div "Call and chat logs" at bounding box center [62, 66] width 125 height 13
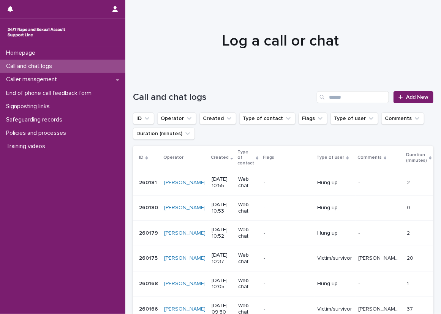
click at [329, 209] on td "Hung up" at bounding box center [334, 207] width 41 height 25
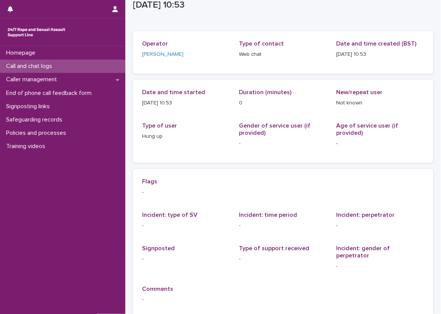
scroll to position [38, 0]
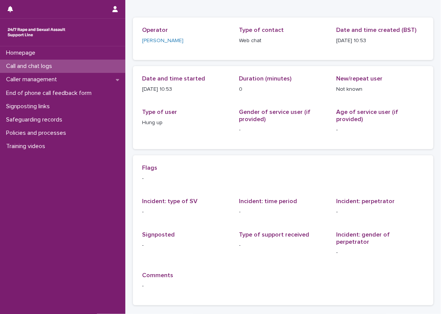
click at [111, 66] on div "Call and chat logs" at bounding box center [62, 66] width 125 height 13
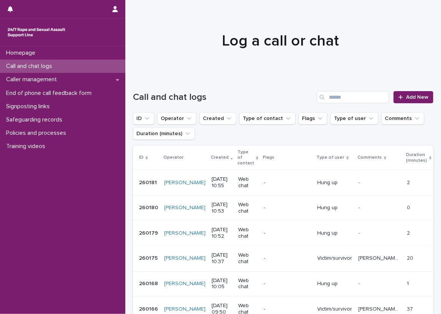
click at [299, 221] on td "-" at bounding box center [288, 233] width 54 height 25
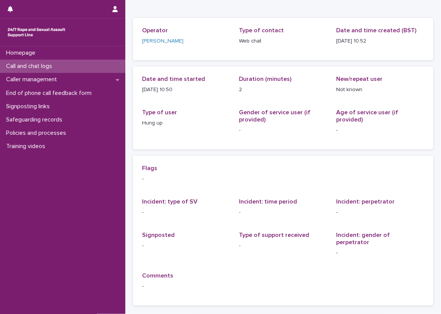
scroll to position [38, 0]
click at [101, 67] on div "Call and chat logs" at bounding box center [62, 66] width 125 height 13
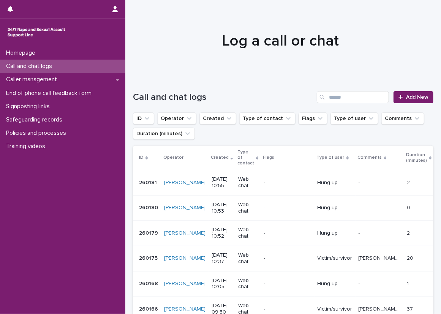
click at [259, 90] on div "Call and chat logs Add New" at bounding box center [283, 94] width 300 height 36
click at [196, 54] on div at bounding box center [280, 38] width 310 height 76
click at [58, 72] on div "Call and chat logs" at bounding box center [62, 66] width 125 height 13
click at [59, 73] on div "Caller management" at bounding box center [62, 79] width 125 height 13
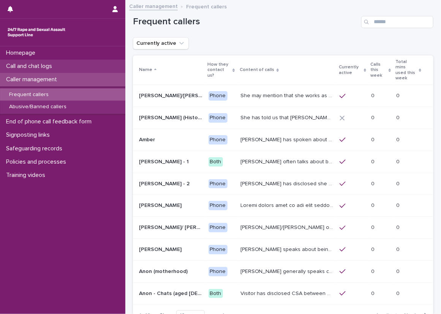
click at [109, 70] on div "Call and chat logs" at bounding box center [62, 66] width 125 height 13
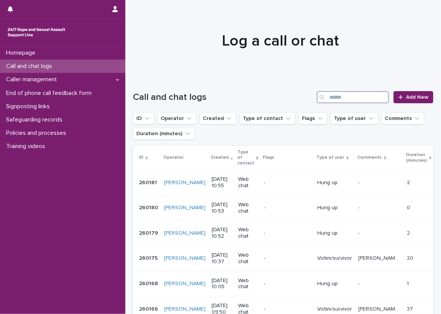
click at [352, 102] on input "Search" at bounding box center [353, 97] width 72 height 12
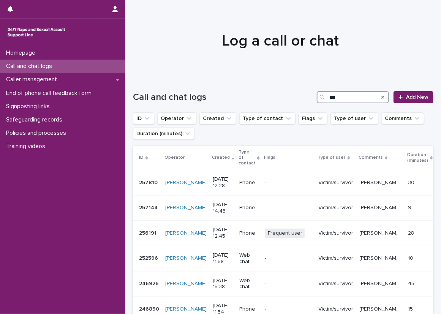
type input "***"
click at [321, 138] on ul "ID Operator Created Type of contact Flags Type of user Comments Duration (minut…" at bounding box center [282, 126] width 303 height 30
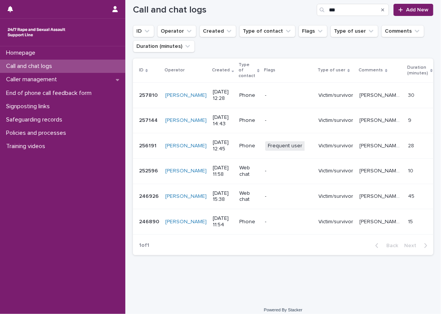
scroll to position [49, 0]
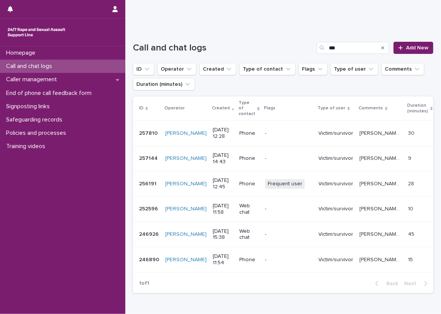
click at [106, 63] on div "Call and chat logs" at bounding box center [62, 66] width 125 height 13
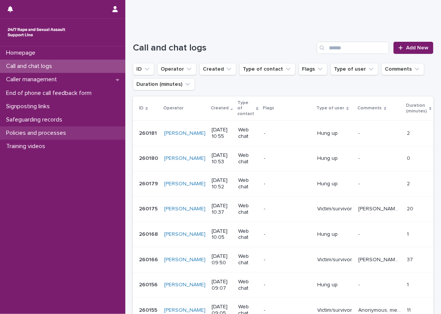
click at [93, 131] on div "Policies and processes" at bounding box center [62, 132] width 125 height 13
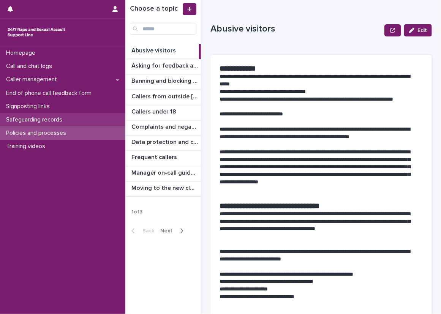
click at [93, 119] on div "Safeguarding records" at bounding box center [62, 119] width 125 height 13
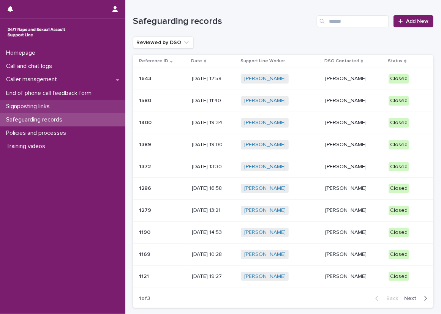
click at [92, 103] on div "Signposting links" at bounding box center [62, 106] width 125 height 13
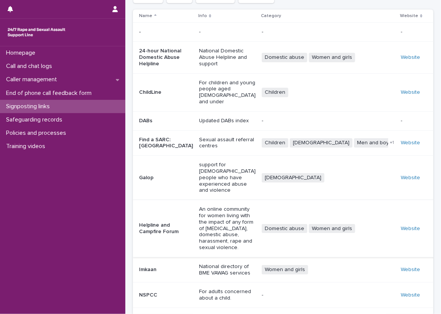
scroll to position [92, 0]
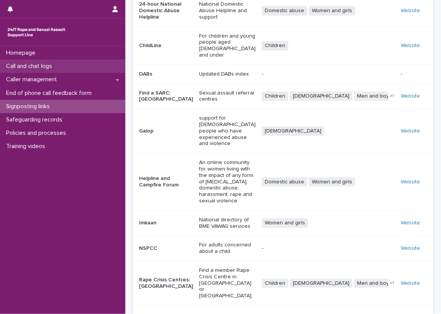
click at [88, 64] on div "Call and chat logs" at bounding box center [62, 66] width 125 height 13
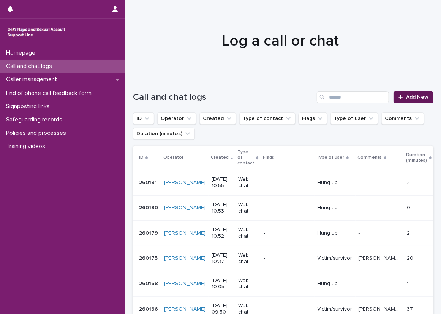
click at [422, 92] on link "Add New" at bounding box center [414, 97] width 40 height 12
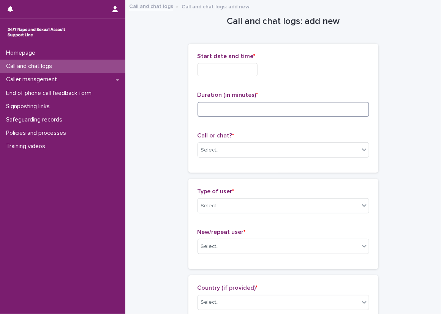
click at [227, 103] on input at bounding box center [284, 109] width 172 height 15
type input "**"
click at [216, 80] on div "Start date and time *" at bounding box center [284, 68] width 172 height 30
click at [218, 63] on input "text" at bounding box center [228, 69] width 60 height 13
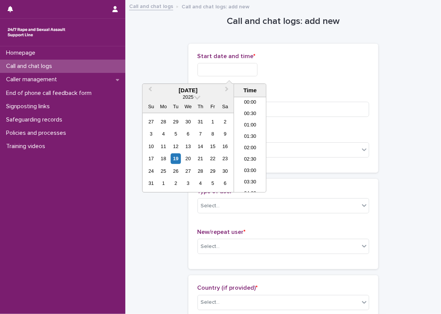
scroll to position [220, 0]
click at [250, 119] on li "10:30" at bounding box center [250, 122] width 32 height 11
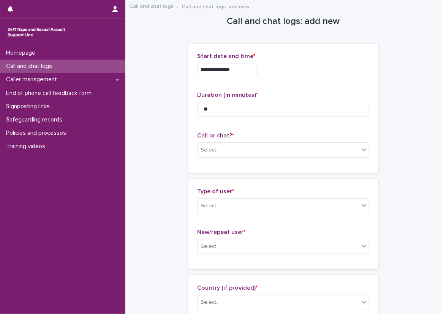
click at [243, 66] on input "**********" at bounding box center [228, 69] width 60 height 13
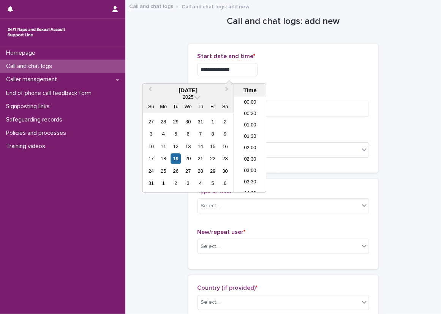
scroll to position [198, 0]
type input "**********"
click at [291, 63] on div "**********" at bounding box center [284, 69] width 172 height 13
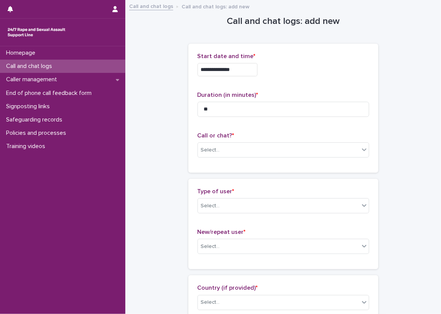
scroll to position [76, 0]
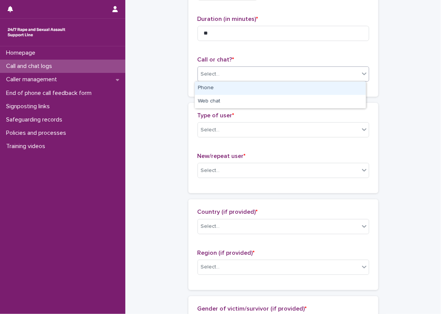
click at [209, 75] on div "Select..." at bounding box center [210, 74] width 19 height 8
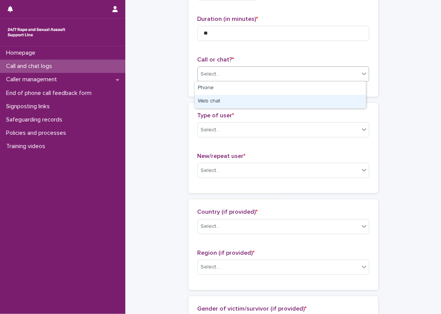
click at [209, 101] on div "Web chat" at bounding box center [280, 101] width 171 height 13
click at [212, 133] on div "Select..." at bounding box center [210, 130] width 19 height 8
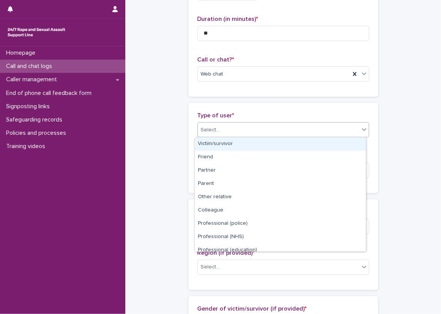
click at [213, 146] on div "Victim/survivor" at bounding box center [280, 143] width 171 height 13
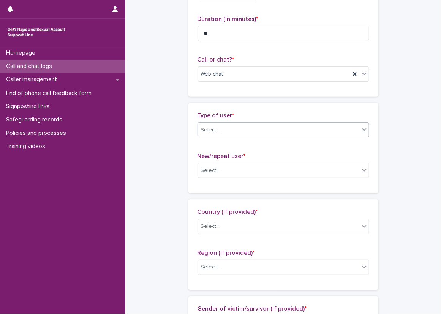
click at [202, 160] on div "New/repeat user * Select..." at bounding box center [284, 169] width 172 height 32
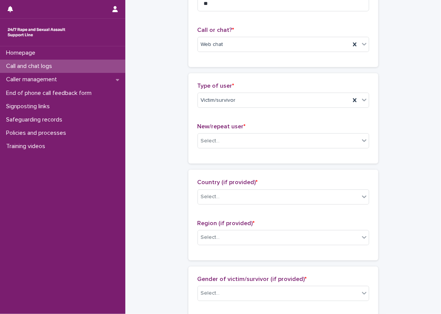
scroll to position [152, 0]
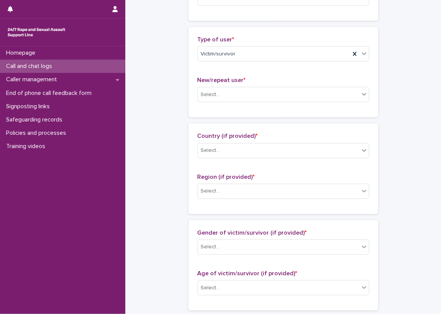
click at [228, 80] on span "New/repeat user *" at bounding box center [222, 80] width 48 height 6
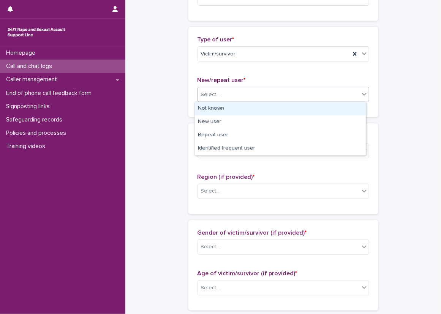
click at [229, 98] on div "Select..." at bounding box center [278, 94] width 161 height 13
click at [228, 103] on div "Not known" at bounding box center [280, 108] width 171 height 13
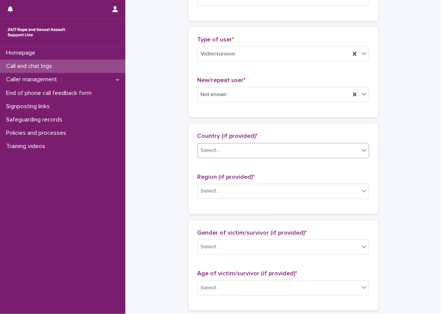
drag, startPoint x: 223, startPoint y: 142, endPoint x: 221, endPoint y: 154, distance: 12.3
click at [221, 142] on div "Country (if provided) * Select..." at bounding box center [284, 149] width 172 height 32
click at [221, 158] on div "Country (if provided) * Select..." at bounding box center [284, 149] width 172 height 32
click at [221, 154] on div "Select..." at bounding box center [278, 150] width 161 height 13
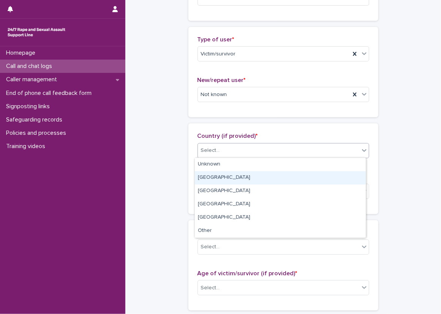
click at [221, 172] on div "[GEOGRAPHIC_DATA]" at bounding box center [280, 177] width 171 height 13
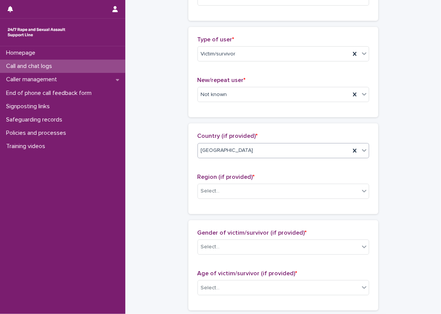
click at [221, 155] on div "[GEOGRAPHIC_DATA]" at bounding box center [274, 150] width 152 height 13
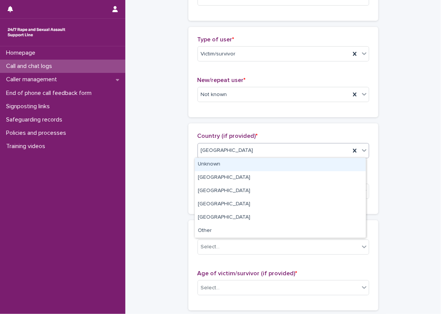
click at [222, 165] on div "Unknown" at bounding box center [280, 164] width 171 height 13
click at [225, 149] on div "Unknown" at bounding box center [274, 150] width 152 height 13
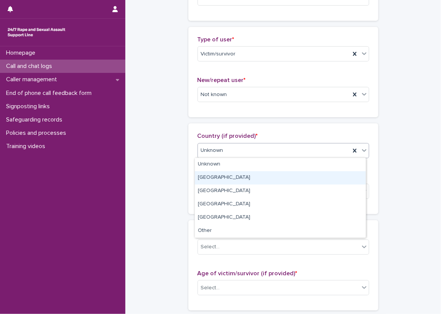
click at [223, 172] on div "[GEOGRAPHIC_DATA]" at bounding box center [280, 177] width 171 height 13
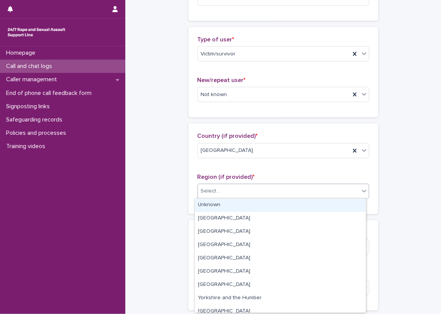
click at [218, 194] on div "Select..." at bounding box center [278, 191] width 161 height 13
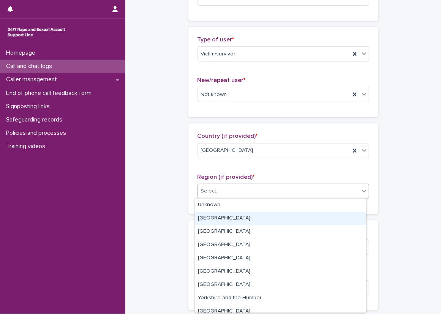
click at [217, 220] on div "[GEOGRAPHIC_DATA]" at bounding box center [280, 218] width 171 height 13
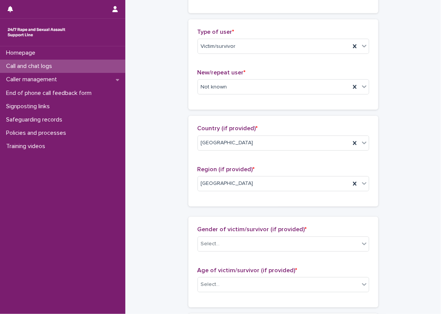
click at [178, 190] on div "**********" at bounding box center [283, 254] width 300 height 827
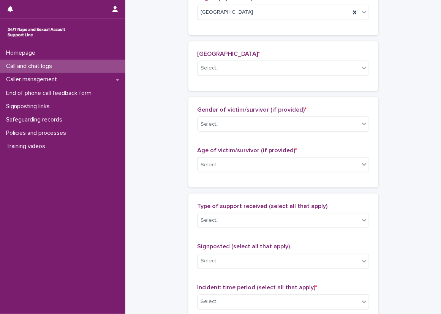
scroll to position [332, 0]
click at [247, 55] on p "[GEOGRAPHIC_DATA] *" at bounding box center [284, 53] width 172 height 7
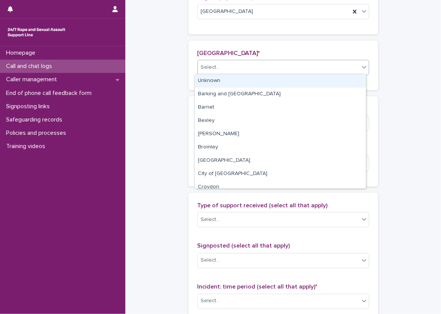
click at [245, 63] on div "Select..." at bounding box center [278, 67] width 161 height 13
click at [229, 82] on div "Unknown" at bounding box center [280, 80] width 171 height 13
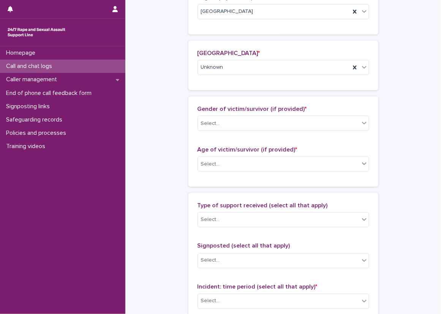
click at [185, 117] on div "**********" at bounding box center [283, 108] width 300 height 878
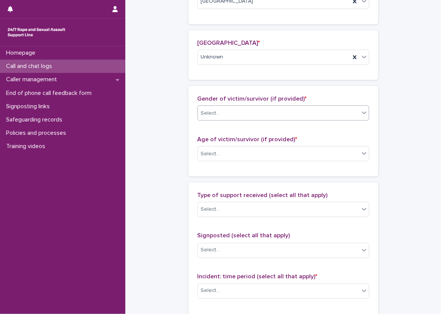
scroll to position [370, 0]
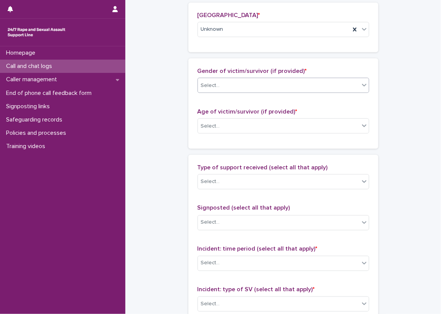
click at [213, 83] on div "Select..." at bounding box center [210, 86] width 19 height 8
click at [221, 123] on input "text" at bounding box center [221, 126] width 1 height 6
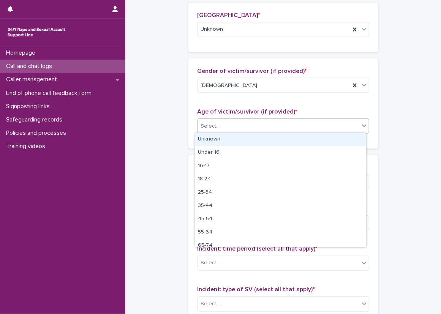
drag, startPoint x: 215, startPoint y: 141, endPoint x: 174, endPoint y: 152, distance: 42.4
click at [215, 141] on div "Unknown" at bounding box center [280, 139] width 171 height 13
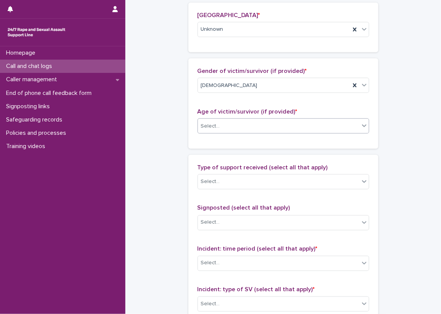
click at [174, 152] on div "**********" at bounding box center [283, 70] width 300 height 878
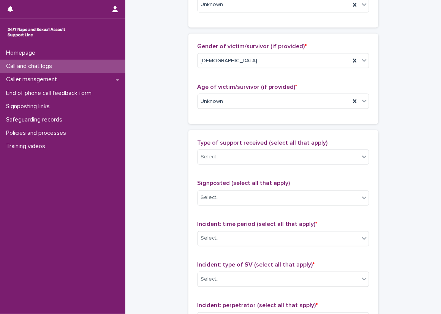
scroll to position [446, 0]
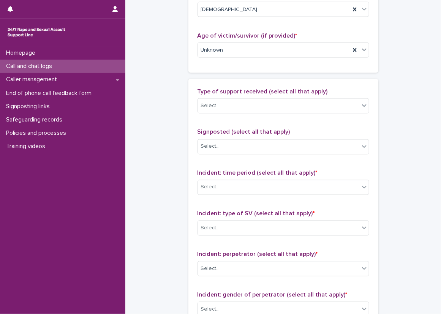
click at [218, 94] on div "Type of support received (select all that apply) Select..." at bounding box center [284, 104] width 172 height 32
click at [218, 106] on div "Select..." at bounding box center [278, 106] width 161 height 13
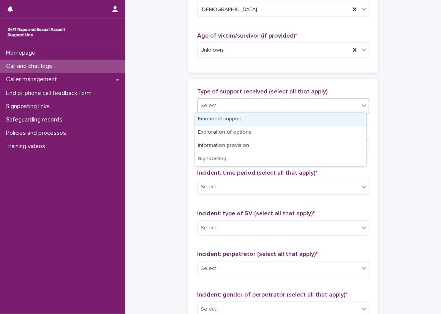
click at [218, 118] on div "Emotional support" at bounding box center [280, 119] width 171 height 13
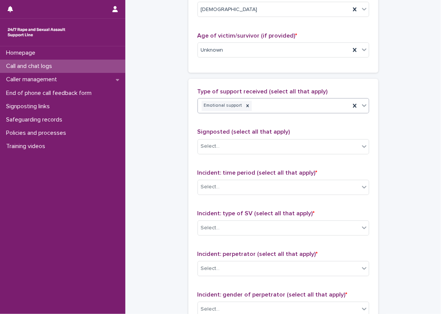
click at [250, 117] on div "Type of support received (select all that apply) option Emotional support, sele…" at bounding box center [284, 104] width 172 height 32
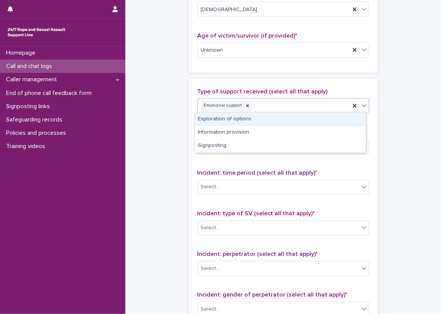
click at [265, 105] on div "Emotional support" at bounding box center [274, 106] width 152 height 13
click at [268, 117] on div "Exploration of options" at bounding box center [280, 119] width 171 height 13
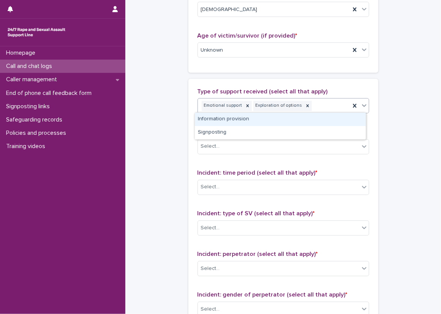
click at [310, 104] on div "Emotional support Exploration of options" at bounding box center [274, 106] width 152 height 13
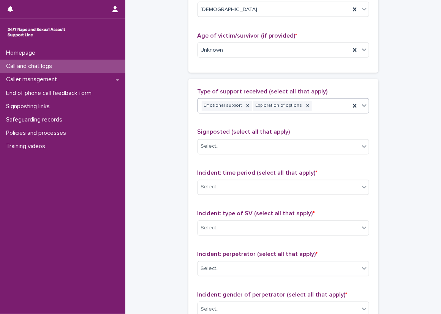
click at [335, 107] on div "Emotional support Exploration of options" at bounding box center [274, 106] width 152 height 13
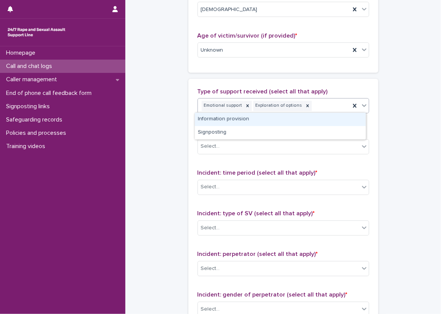
click at [325, 111] on div "Emotional support Exploration of options" at bounding box center [274, 106] width 152 height 13
click at [321, 120] on div "Information provision" at bounding box center [280, 119] width 171 height 13
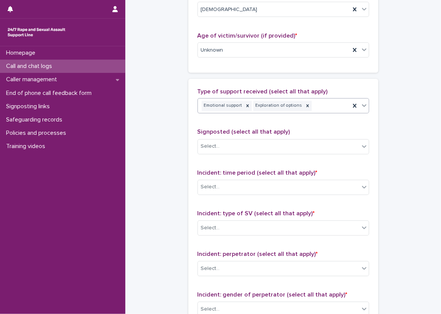
click at [339, 109] on div "Emotional support Exploration of options" at bounding box center [274, 106] width 152 height 13
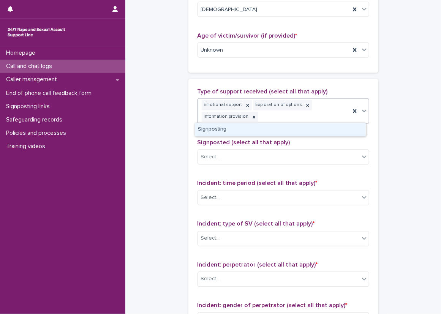
drag, startPoint x: 313, startPoint y: 130, endPoint x: 303, endPoint y: 133, distance: 10.1
click at [313, 130] on div "Signposting" at bounding box center [280, 129] width 171 height 13
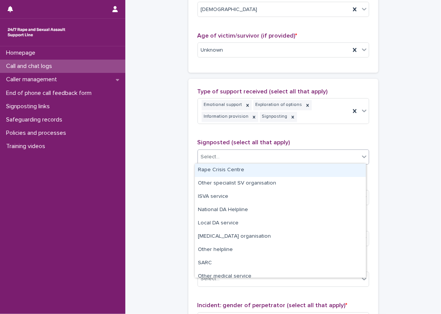
click at [256, 151] on div "Select..." at bounding box center [278, 157] width 161 height 13
drag, startPoint x: 233, startPoint y: 166, endPoint x: 206, endPoint y: 169, distance: 26.8
click at [232, 167] on div "Rape Crisis Centre" at bounding box center [280, 170] width 171 height 13
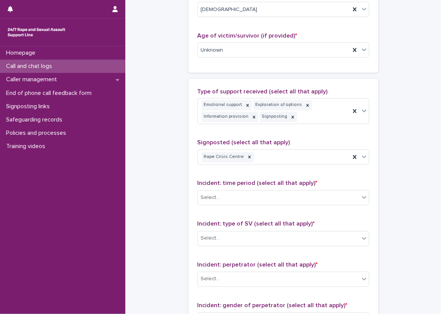
click at [193, 168] on div "Type of support received (select all that apply) Emotional support Exploration …" at bounding box center [283, 252] width 190 height 346
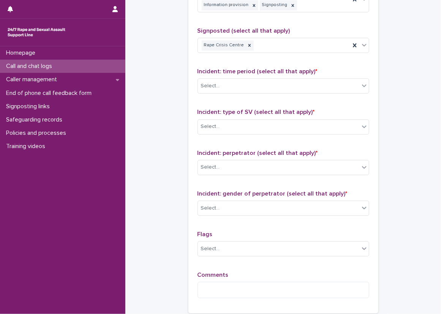
scroll to position [559, 0]
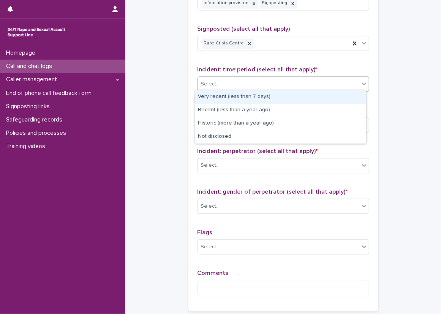
click at [223, 81] on div "Select..." at bounding box center [278, 84] width 161 height 13
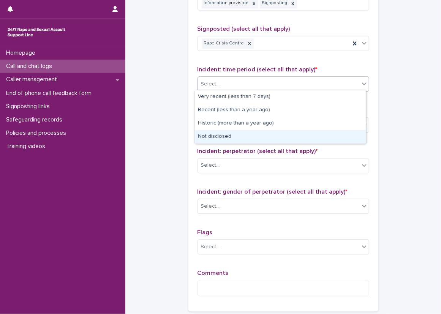
click at [290, 139] on div "Not disclosed" at bounding box center [280, 136] width 171 height 13
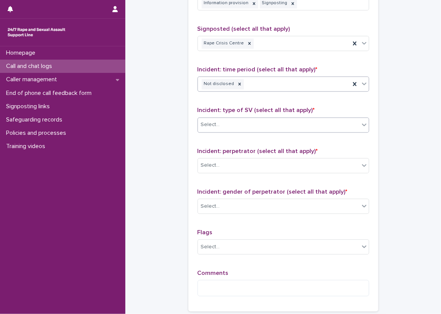
click at [262, 122] on div "Select..." at bounding box center [278, 125] width 161 height 13
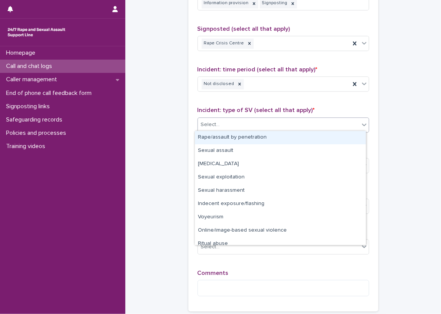
click at [218, 134] on div "Rape/assault by penetration" at bounding box center [280, 137] width 171 height 13
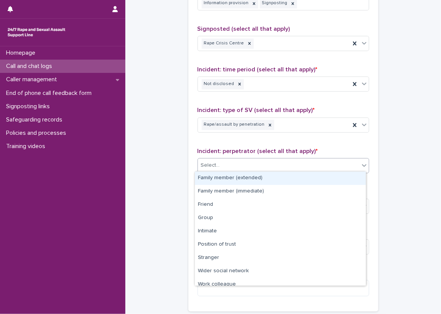
click at [223, 163] on div "Select..." at bounding box center [278, 165] width 161 height 13
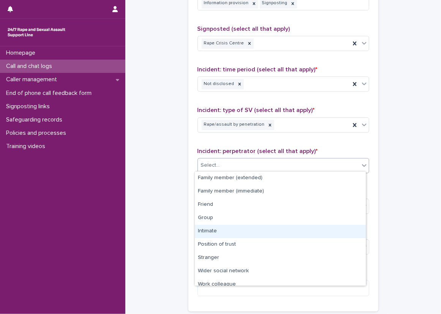
click at [223, 229] on div "Intimate" at bounding box center [280, 231] width 171 height 13
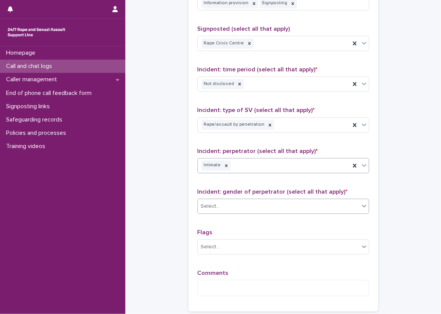
click at [220, 209] on div "Select..." at bounding box center [278, 206] width 161 height 13
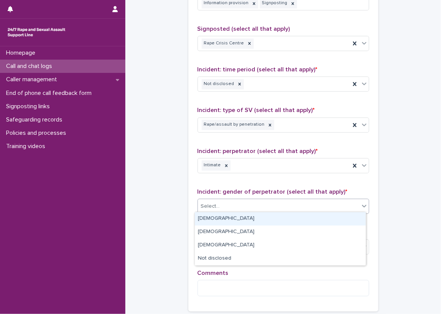
click at [210, 223] on div "[DEMOGRAPHIC_DATA]" at bounding box center [280, 218] width 171 height 13
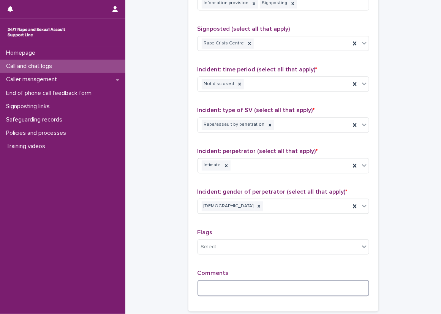
click at [222, 281] on textarea at bounding box center [284, 288] width 172 height 16
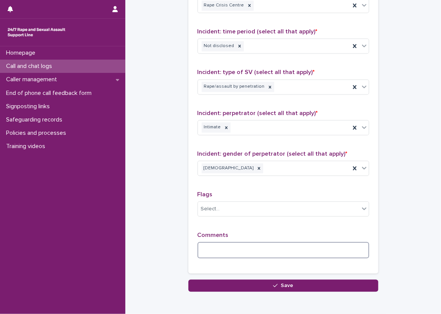
scroll to position [632, 0]
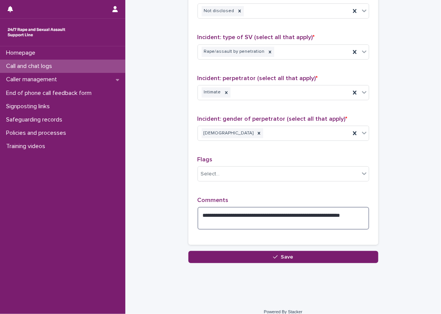
drag, startPoint x: 348, startPoint y: 224, endPoint x: 306, endPoint y: 212, distance: 43.1
click at [306, 212] on textarea "**********" at bounding box center [284, 218] width 172 height 23
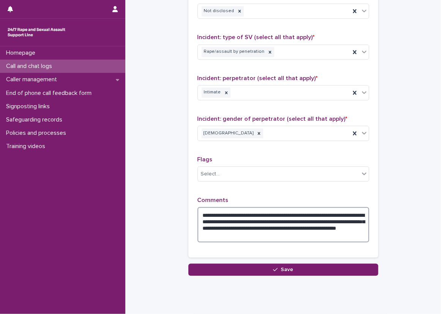
type textarea "**********"
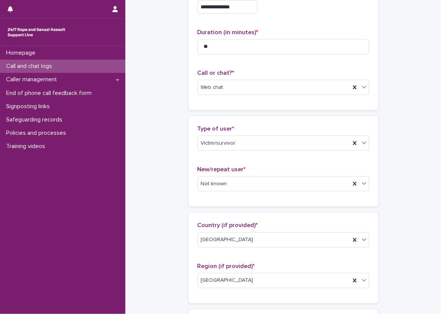
scroll to position [0, 0]
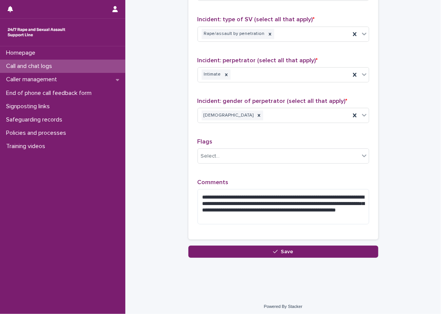
scroll to position [651, 0]
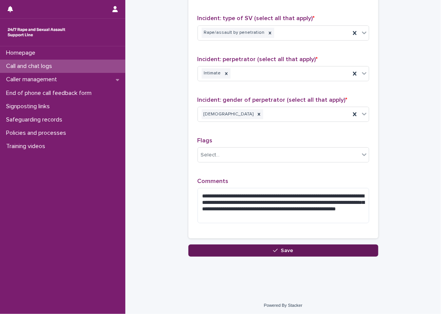
click at [284, 248] on span "Save" at bounding box center [287, 250] width 13 height 5
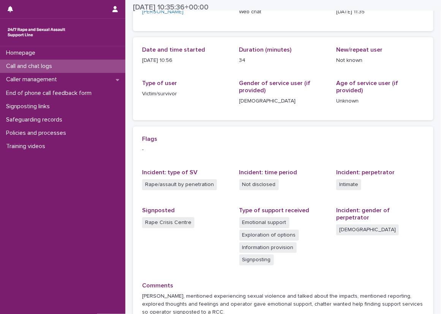
scroll to position [82, 0]
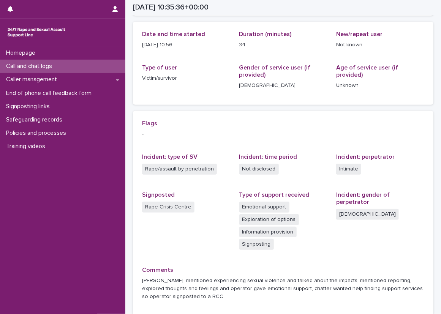
click at [70, 70] on div "Call and chat logs" at bounding box center [62, 66] width 125 height 13
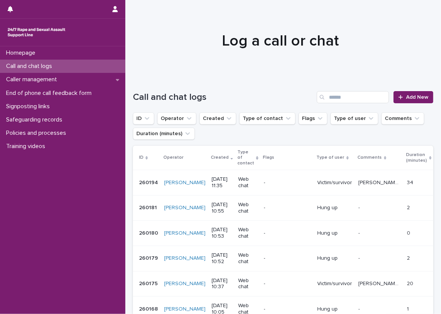
click at [399, 80] on div "Call and chat logs Add New" at bounding box center [283, 94] width 300 height 36
click at [408, 91] on link "Add New" at bounding box center [414, 97] width 40 height 12
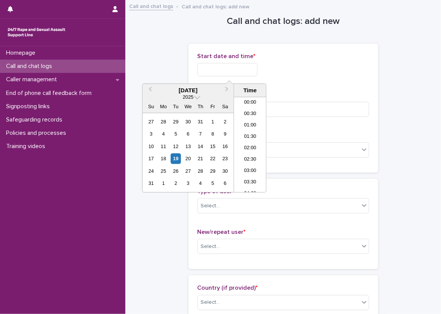
click at [216, 67] on input "text" at bounding box center [228, 69] width 60 height 13
click at [248, 140] on li "11:30" at bounding box center [250, 144] width 32 height 11
click at [232, 67] on input "**********" at bounding box center [228, 69] width 60 height 13
type input "**********"
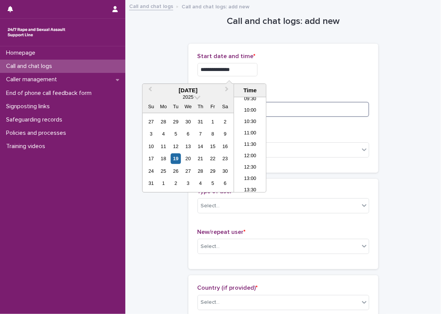
click at [359, 105] on input at bounding box center [284, 109] width 172 height 15
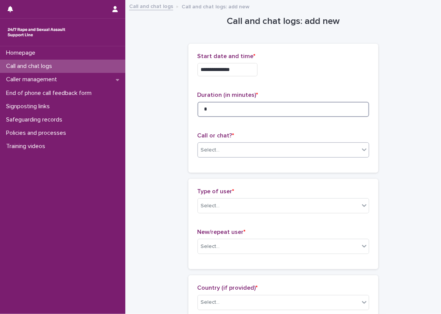
type input "*"
click at [288, 146] on div "Select..." at bounding box center [278, 150] width 161 height 13
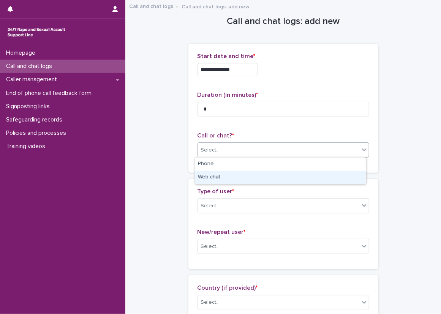
click at [240, 172] on div "Web chat" at bounding box center [280, 177] width 171 height 13
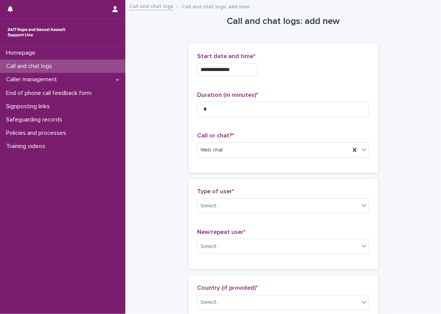
click at [222, 217] on div "Type of user * Select..." at bounding box center [284, 204] width 172 height 32
click at [221, 210] on div "Select..." at bounding box center [278, 206] width 161 height 13
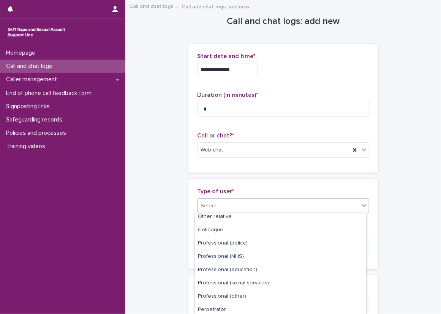
scroll to position [98, 0]
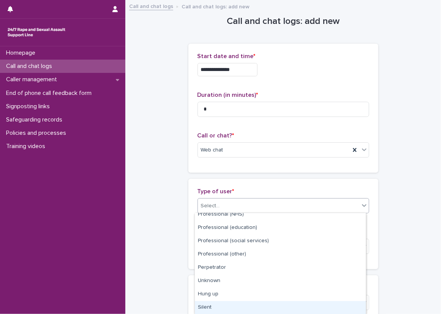
click at [231, 303] on div "Silent" at bounding box center [280, 307] width 171 height 13
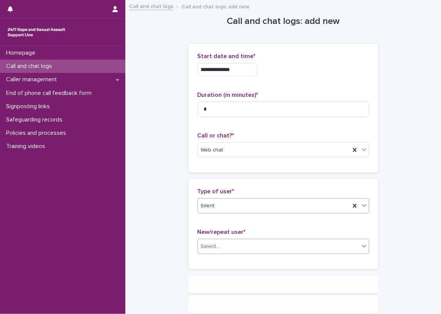
click at [225, 245] on div "Select..." at bounding box center [278, 246] width 161 height 13
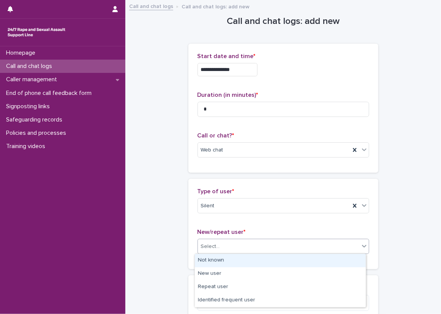
click at [224, 258] on div "Not known" at bounding box center [280, 260] width 171 height 13
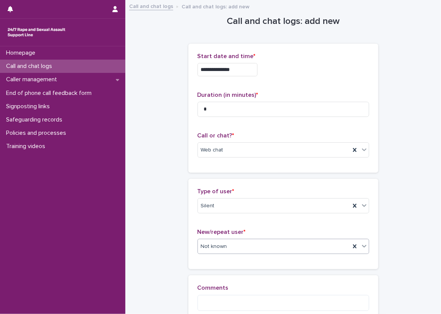
click at [188, 246] on div "Type of user * Silent New/repeat user * option Not known, selected. 0 results a…" at bounding box center [283, 224] width 190 height 90
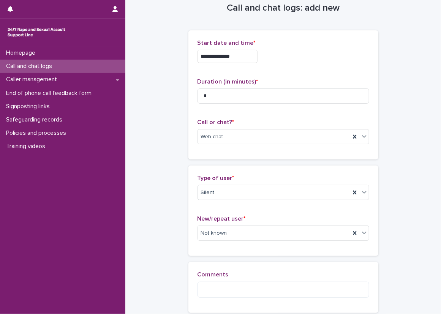
scroll to position [51, 0]
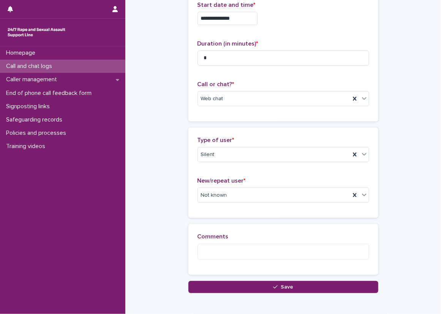
click at [192, 271] on div "Comments" at bounding box center [283, 249] width 190 height 51
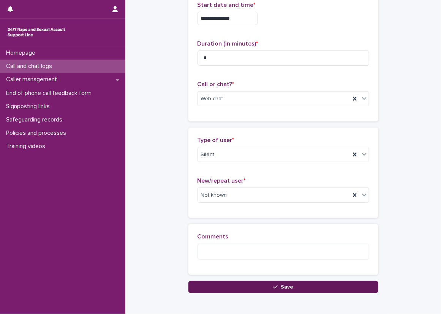
click at [193, 282] on button "Save" at bounding box center [283, 287] width 190 height 12
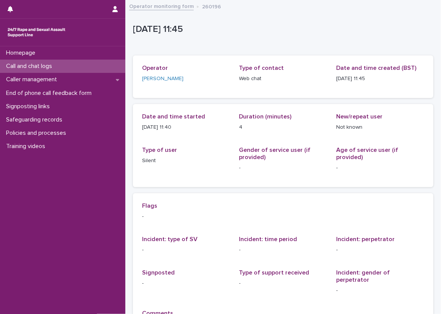
click at [105, 70] on div "Call and chat logs" at bounding box center [62, 66] width 125 height 13
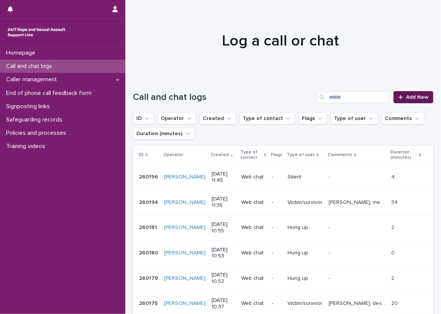
click at [406, 95] on span "Add New" at bounding box center [417, 97] width 22 height 5
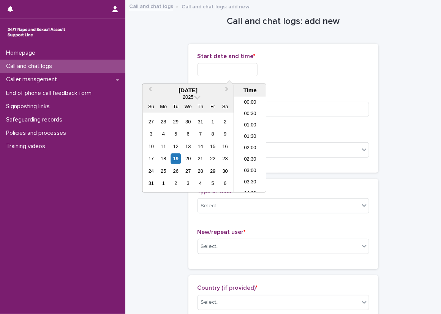
click at [234, 74] on input "text" at bounding box center [228, 69] width 60 height 13
click at [246, 143] on li "11:30" at bounding box center [250, 144] width 32 height 11
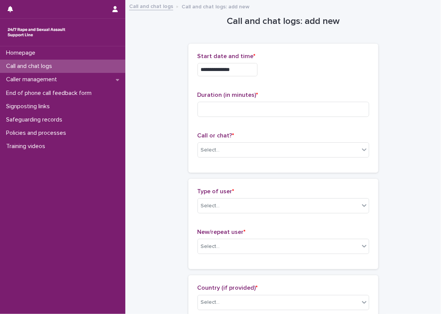
click at [247, 71] on input "**********" at bounding box center [228, 69] width 60 height 13
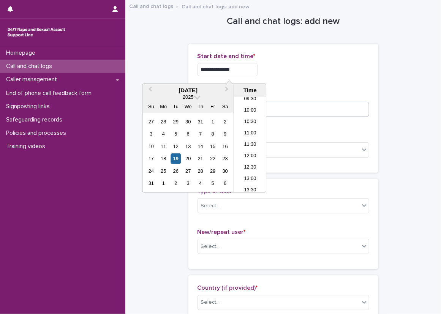
type input "**********"
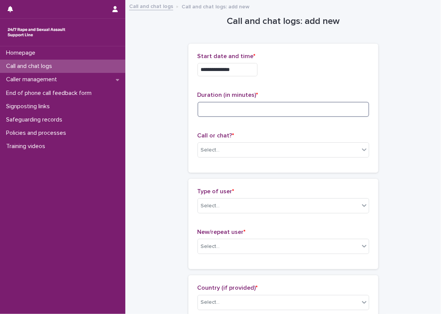
click at [297, 107] on input at bounding box center [284, 109] width 172 height 15
type input "*"
click at [253, 145] on div "Select..." at bounding box center [278, 150] width 161 height 13
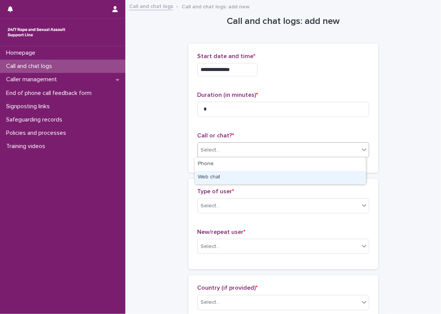
click at [218, 172] on div "Web chat" at bounding box center [280, 177] width 171 height 13
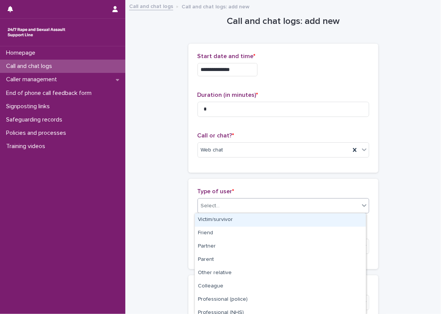
click at [229, 204] on div "Select..." at bounding box center [278, 206] width 161 height 13
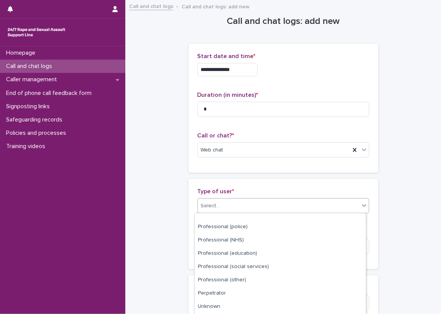
scroll to position [98, 0]
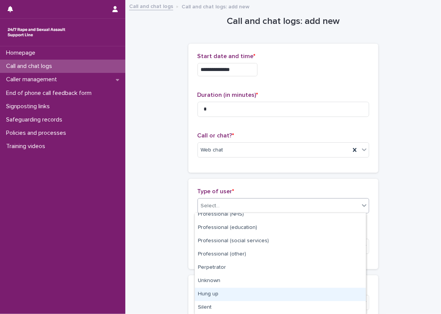
click at [218, 295] on div "Hung up" at bounding box center [280, 294] width 171 height 13
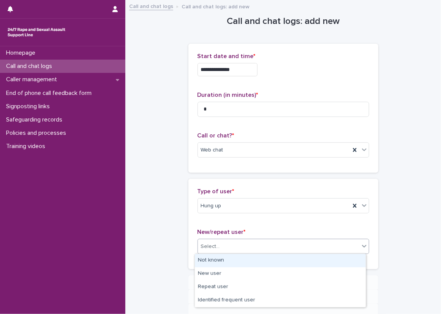
click at [218, 246] on div "Select..." at bounding box center [278, 246] width 161 height 13
click at [209, 265] on div "Not known" at bounding box center [280, 260] width 171 height 13
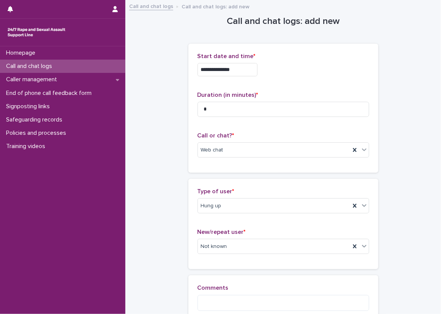
click at [172, 266] on div "**********" at bounding box center [283, 173] width 300 height 344
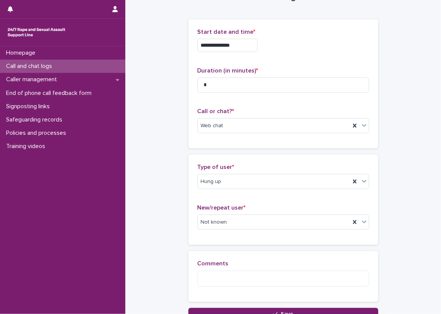
scroll to position [38, 0]
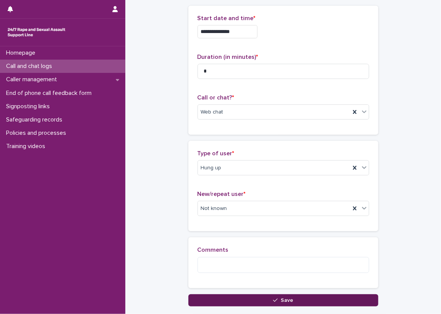
click at [247, 305] on button "Save" at bounding box center [283, 300] width 190 height 12
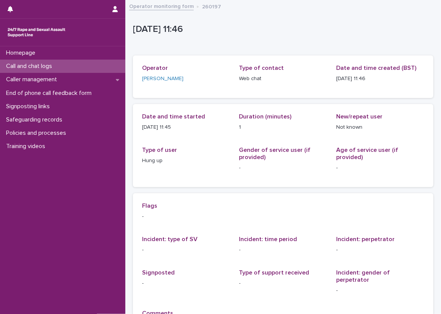
click at [82, 68] on div "Call and chat logs" at bounding box center [62, 66] width 125 height 13
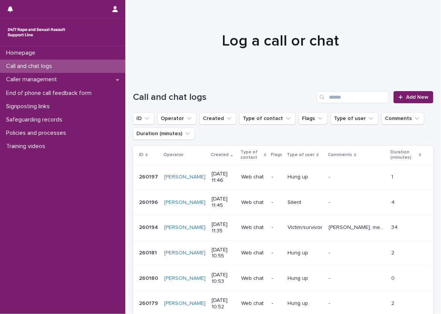
click at [287, 91] on div "Call and chat logs Add New" at bounding box center [283, 97] width 300 height 12
click at [419, 92] on link "Add New" at bounding box center [414, 97] width 40 height 12
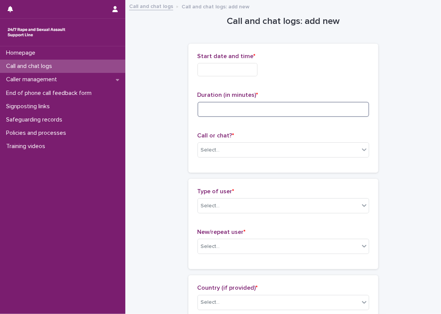
click at [253, 115] on input at bounding box center [284, 109] width 172 height 15
type input "**"
click at [224, 75] on input "text" at bounding box center [228, 69] width 60 height 13
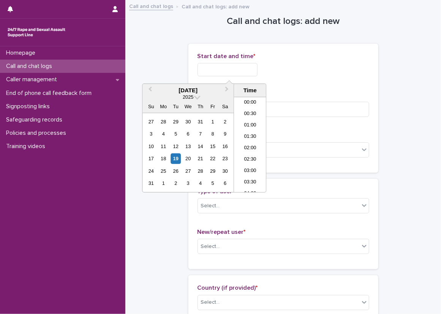
scroll to position [231, 0]
click at [248, 132] on li "11:30" at bounding box center [250, 133] width 32 height 11
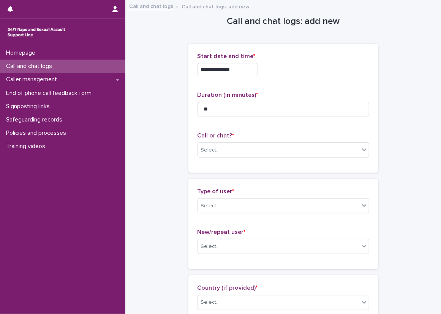
click at [240, 65] on input "**********" at bounding box center [228, 69] width 60 height 13
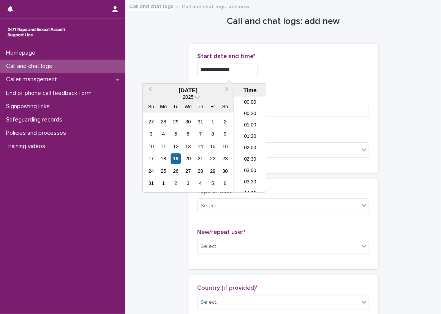
scroll to position [220, 0]
type input "**********"
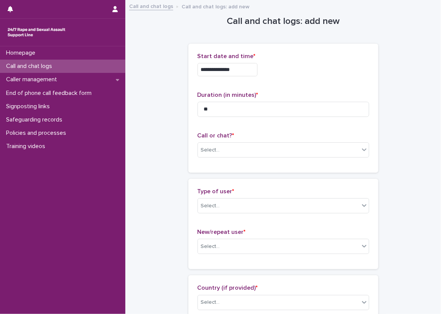
click at [370, 49] on div "**********" at bounding box center [283, 108] width 190 height 129
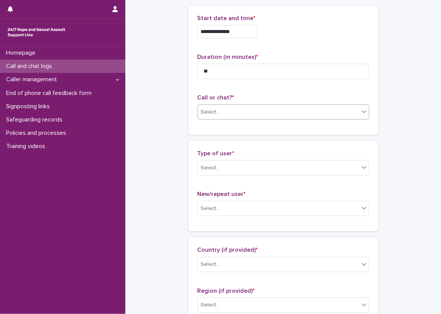
click at [226, 115] on div "Select..." at bounding box center [278, 112] width 161 height 13
click at [221, 138] on div "Web chat" at bounding box center [280, 139] width 171 height 13
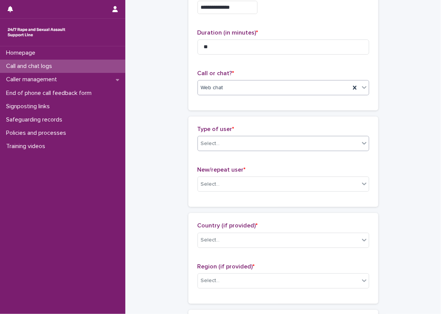
scroll to position [76, 0]
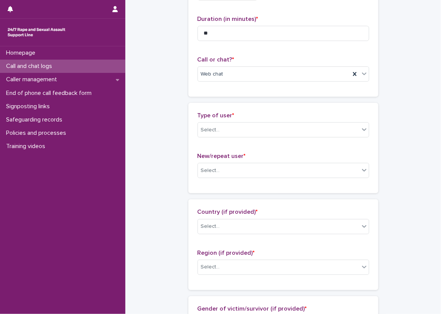
click at [214, 138] on div "Type of user * Select..." at bounding box center [284, 128] width 172 height 32
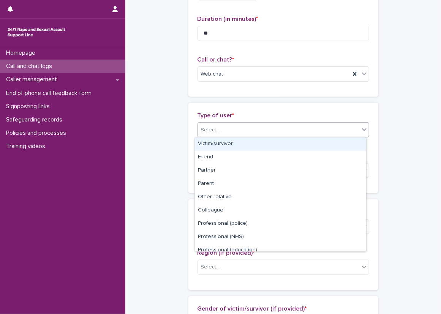
click at [215, 135] on div "Select..." at bounding box center [278, 130] width 161 height 13
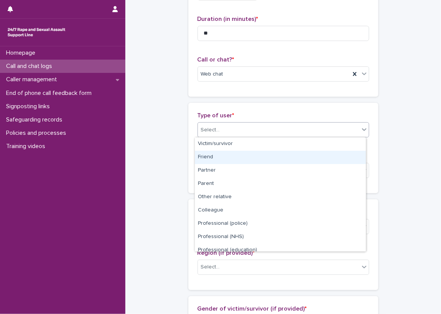
drag, startPoint x: 210, startPoint y: 150, endPoint x: 205, endPoint y: 145, distance: 7.3
click at [208, 155] on div "Friend" at bounding box center [280, 157] width 171 height 13
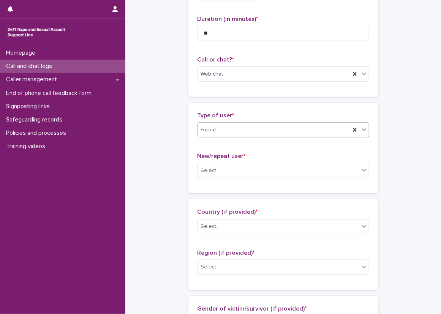
click at [210, 126] on span "Friend" at bounding box center [208, 130] width 15 height 8
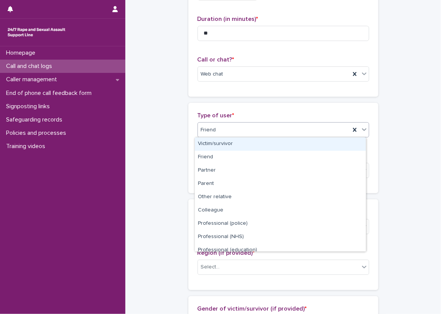
click at [209, 142] on div "Victim/survivor" at bounding box center [280, 143] width 171 height 13
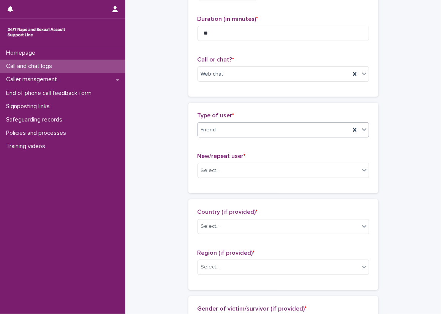
click at [198, 144] on div "Type of user * option Victim/survivor, selected. 0 results available. Select is…" at bounding box center [284, 148] width 172 height 72
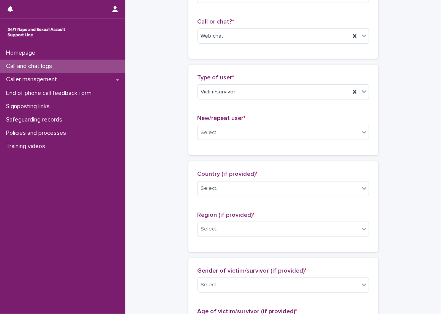
scroll to position [152, 0]
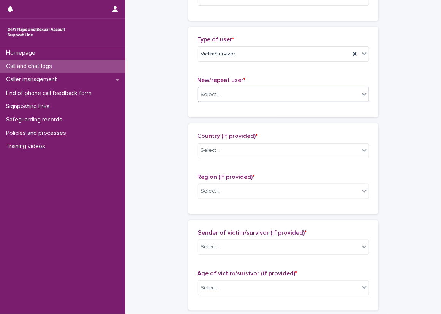
click at [221, 93] on input "text" at bounding box center [221, 95] width 1 height 6
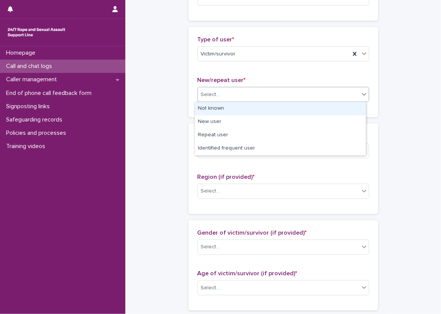
click at [214, 110] on div "Not known" at bounding box center [280, 108] width 171 height 13
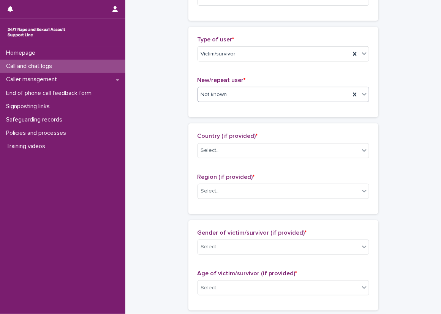
click at [216, 95] on span "Not known" at bounding box center [214, 95] width 26 height 8
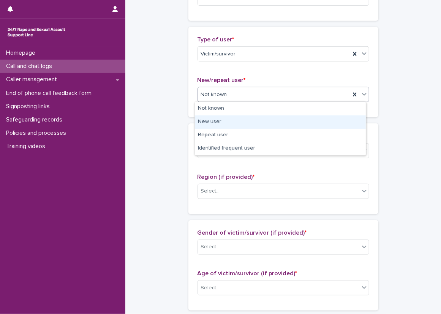
click at [215, 124] on div "New user" at bounding box center [280, 121] width 171 height 13
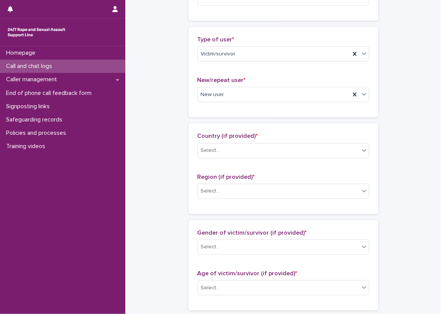
click at [172, 116] on div "**********" at bounding box center [283, 260] width 300 height 822
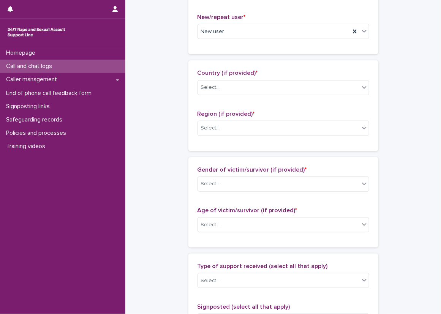
scroll to position [228, 0]
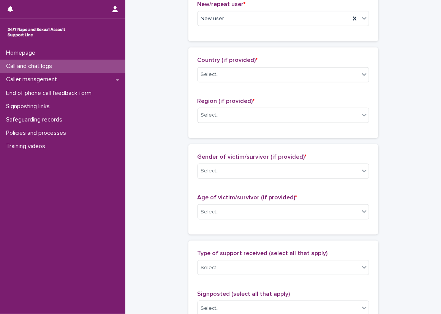
click at [205, 86] on div "Country (if provided) * Select..." at bounding box center [284, 73] width 172 height 32
click at [205, 79] on div "Select..." at bounding box center [278, 74] width 161 height 13
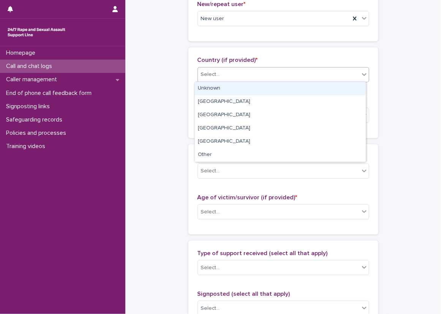
click at [204, 86] on div "Unknown" at bounding box center [280, 88] width 171 height 13
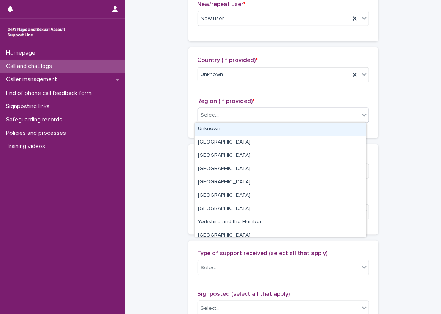
click at [207, 109] on div "Select..." at bounding box center [278, 115] width 161 height 13
click at [210, 124] on div "Unknown" at bounding box center [280, 129] width 171 height 13
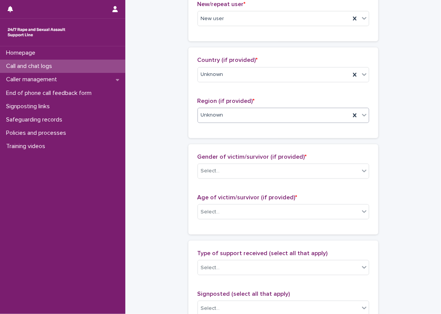
click at [173, 124] on div "**********" at bounding box center [283, 184] width 300 height 822
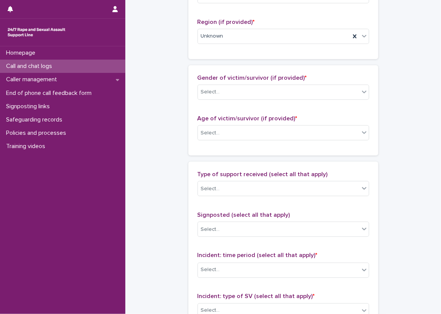
scroll to position [342, 0]
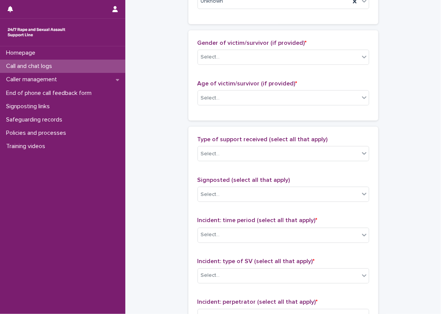
click at [202, 65] on div "Gender of victim/survivor (if provided) * Select..." at bounding box center [284, 56] width 172 height 32
click at [202, 61] on div "Select..." at bounding box center [278, 57] width 161 height 13
click at [208, 96] on div "Select..." at bounding box center [210, 98] width 19 height 8
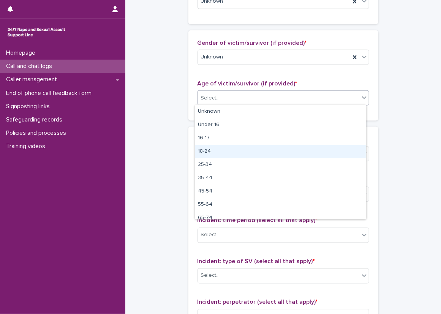
click at [209, 152] on div "18-24" at bounding box center [280, 151] width 171 height 13
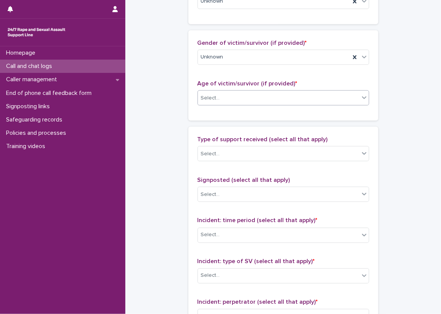
click at [190, 122] on div "Loading... Saving… Gender of victim/survivor (if provided) * Unknown Age of vic…" at bounding box center [283, 78] width 190 height 96
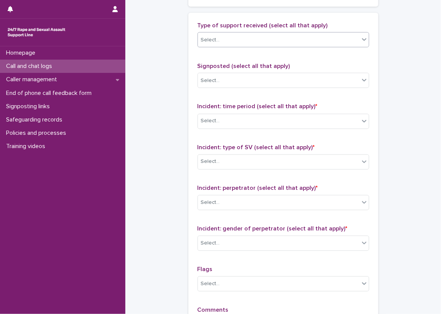
click at [219, 39] on div "Select..." at bounding box center [278, 40] width 161 height 13
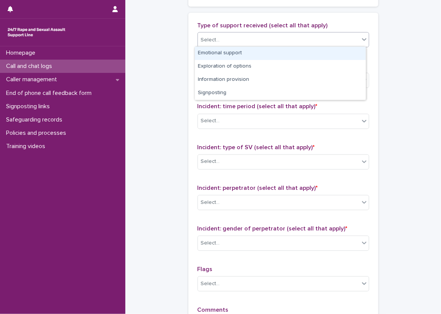
click at [225, 51] on div "Emotional support" at bounding box center [280, 53] width 171 height 13
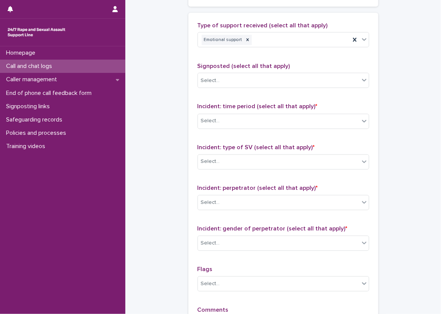
click at [250, 64] on span "Signposted (select all that apply)" at bounding box center [244, 66] width 93 height 6
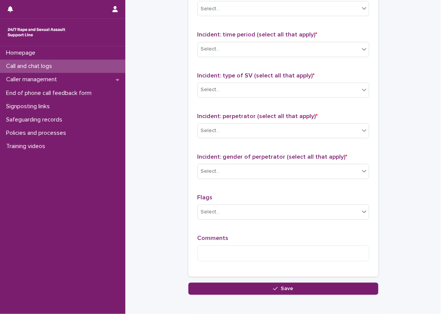
scroll to position [532, 0]
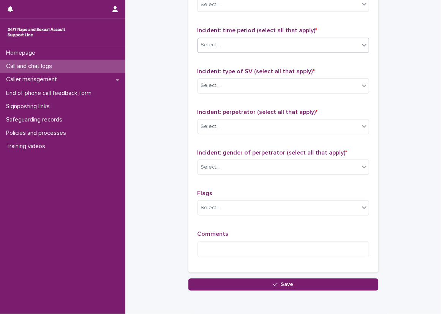
click at [242, 45] on div "Select..." at bounding box center [278, 45] width 161 height 13
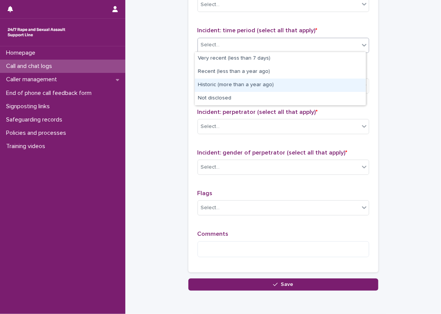
click at [248, 83] on div "Historic (more than a year ago)" at bounding box center [280, 85] width 171 height 13
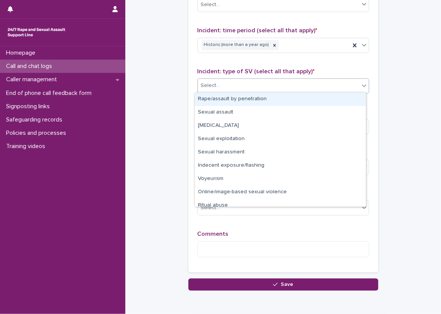
click at [241, 89] on div "Select..." at bounding box center [278, 86] width 161 height 13
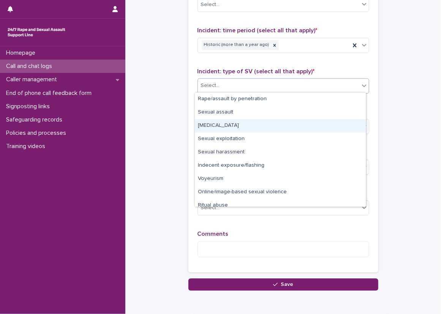
click at [221, 123] on div "[MEDICAL_DATA]" at bounding box center [280, 125] width 171 height 13
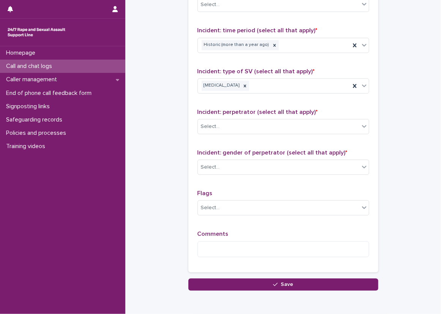
click at [199, 102] on div "Type of support received (select all that apply) Emotional support Signposted (…" at bounding box center [284, 105] width 172 height 318
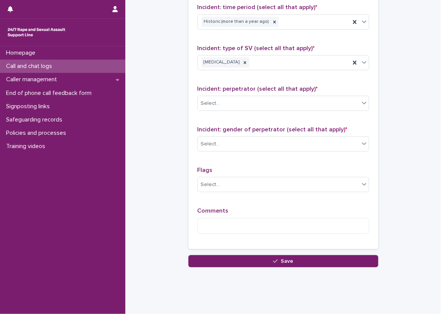
scroll to position [566, 0]
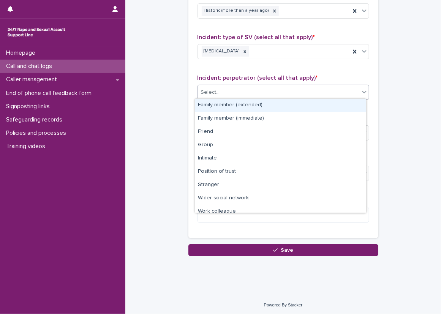
click at [215, 92] on div "Select..." at bounding box center [210, 92] width 19 height 8
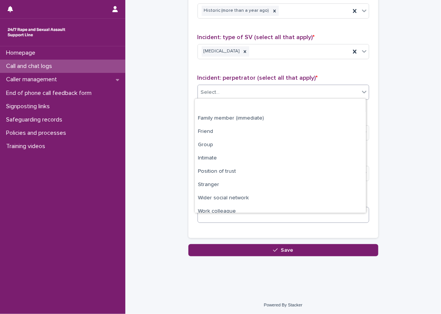
scroll to position [32, 0]
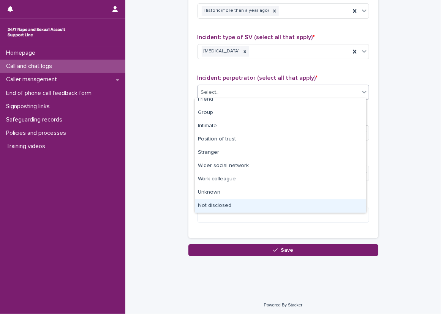
click at [240, 199] on div "Not disclosed" at bounding box center [280, 205] width 171 height 13
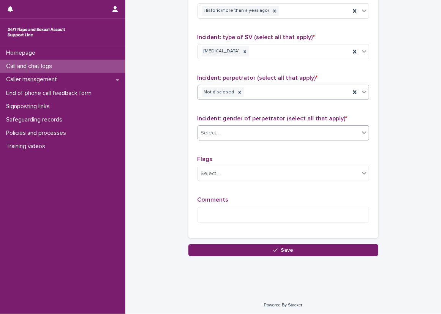
click at [253, 132] on div "Select..." at bounding box center [278, 133] width 161 height 13
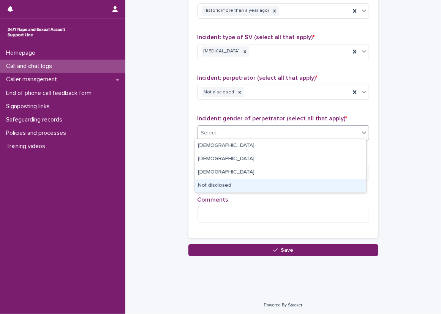
click at [235, 183] on div "Not disclosed" at bounding box center [280, 185] width 171 height 13
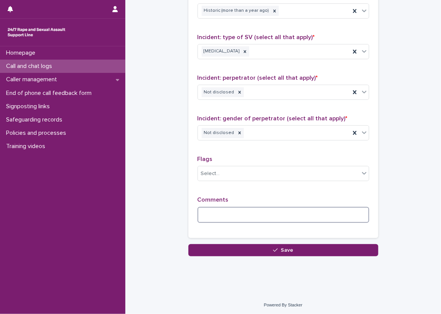
click at [232, 212] on textarea at bounding box center [284, 215] width 172 height 16
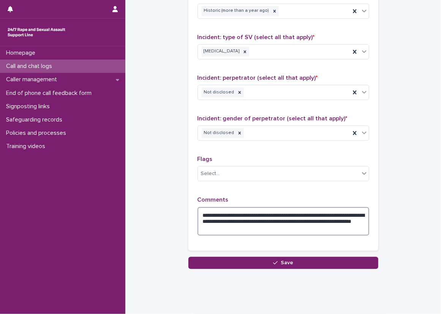
type textarea "**********"
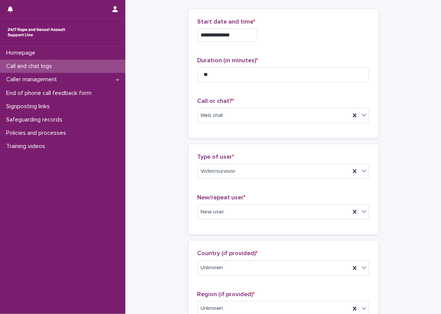
scroll to position [0, 0]
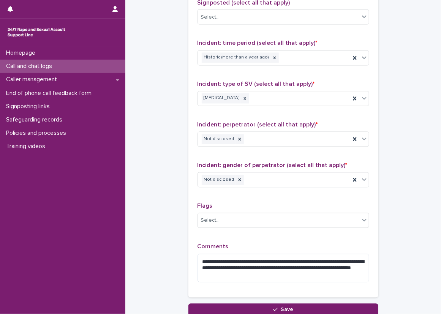
scroll to position [532, 0]
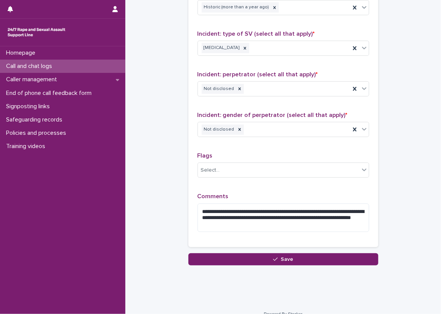
scroll to position [579, 0]
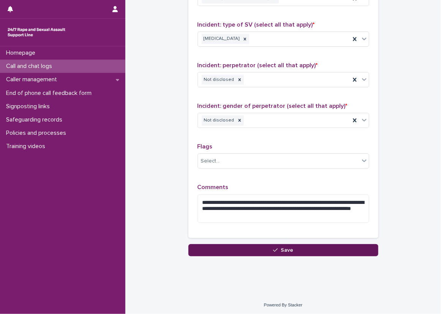
click at [316, 247] on button "Save" at bounding box center [283, 250] width 190 height 12
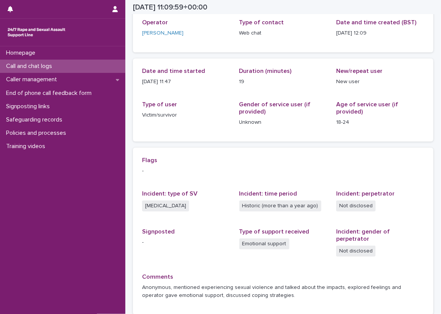
scroll to position [45, 0]
click at [395, 132] on span "Age of service user (if provided) 18-24" at bounding box center [380, 117] width 88 height 32
click at [30, 70] on p "Call and chat logs" at bounding box center [30, 66] width 55 height 7
